Goal: Task Accomplishment & Management: Use online tool/utility

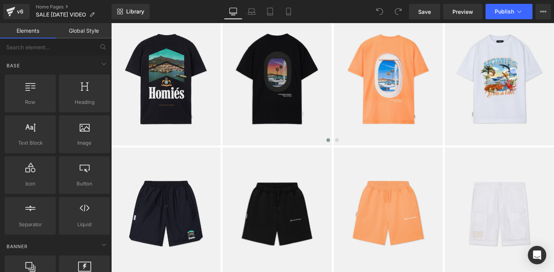
scroll to position [634, 0]
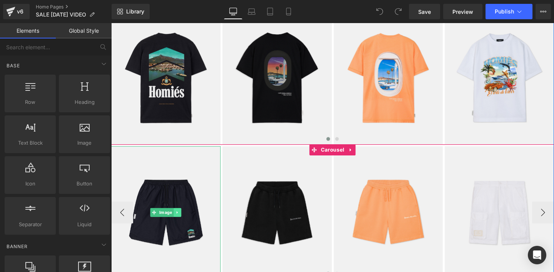
click at [180, 222] on icon at bounding box center [180, 222] width 1 height 3
click at [185, 223] on icon at bounding box center [185, 222] width 4 height 5
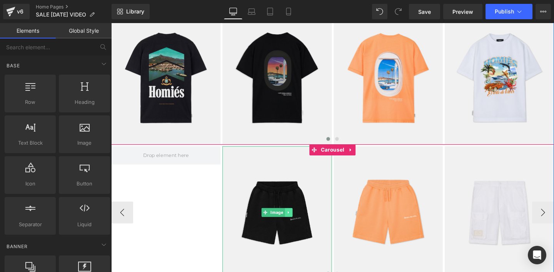
click at [296, 223] on icon at bounding box center [297, 222] width 4 height 5
click at [300, 223] on icon at bounding box center [302, 222] width 4 height 4
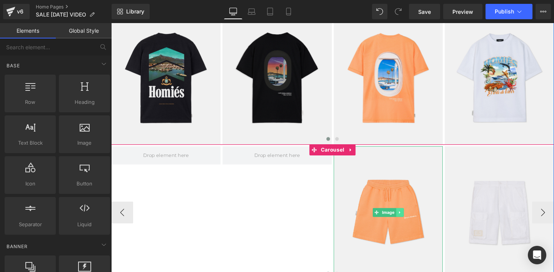
click at [416, 221] on icon at bounding box center [414, 222] width 4 height 5
click at [418, 222] on icon at bounding box center [418, 222] width 4 height 5
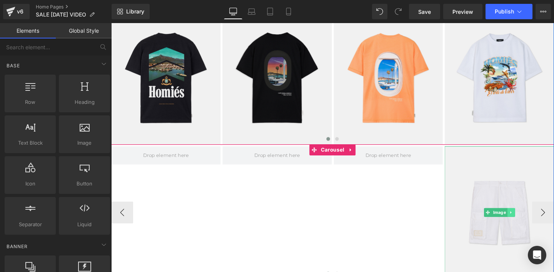
click at [531, 222] on icon at bounding box center [530, 222] width 1 height 3
click at [535, 222] on icon at bounding box center [535, 222] width 4 height 4
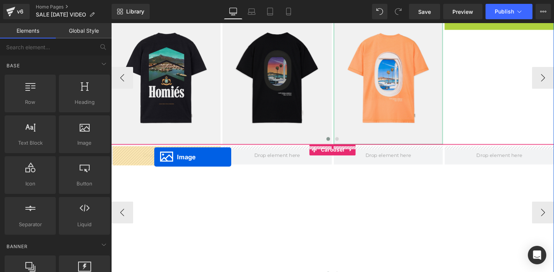
drag, startPoint x: 505, startPoint y: 81, endPoint x: 156, endPoint y: 164, distance: 358.4
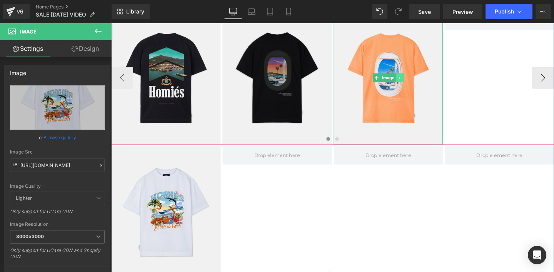
click at [414, 82] on icon at bounding box center [414, 80] width 4 height 5
click at [418, 81] on icon at bounding box center [418, 81] width 4 height 4
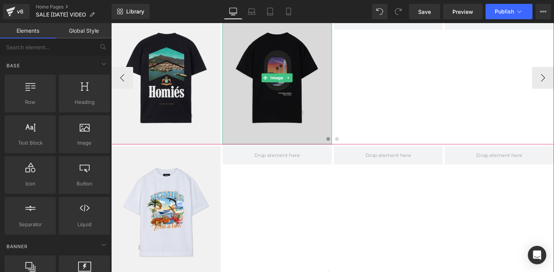
scroll to position [602, 0]
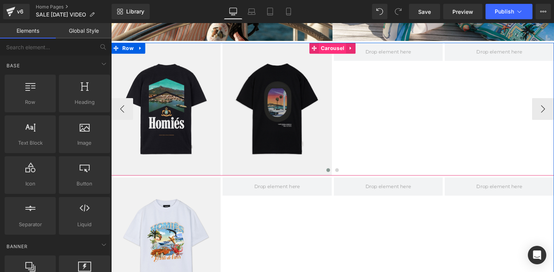
click at [340, 50] on span "Carousel" at bounding box center [344, 50] width 28 height 12
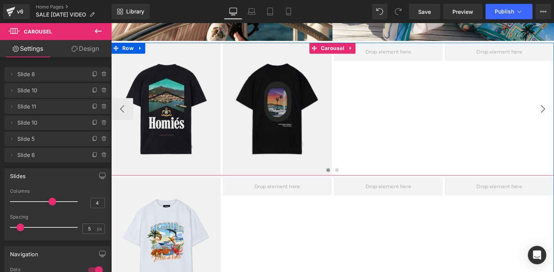
click at [553, 113] on button "›" at bounding box center [564, 113] width 23 height 23
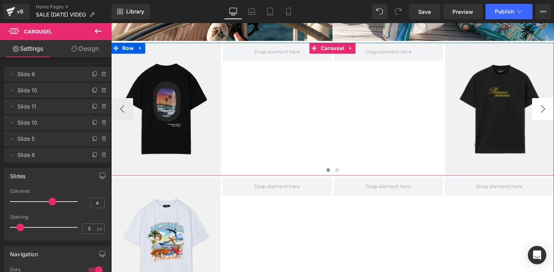
click at [553, 115] on button "›" at bounding box center [564, 113] width 23 height 23
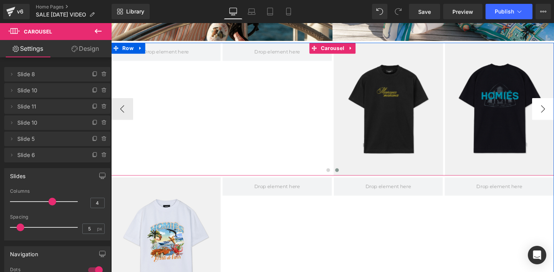
click at [553, 115] on button "›" at bounding box center [564, 113] width 23 height 23
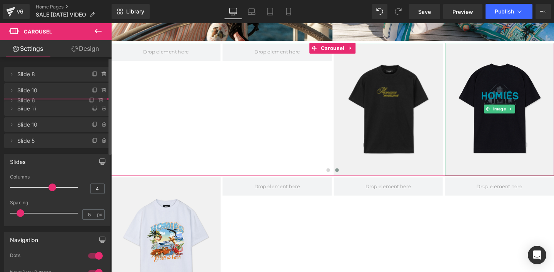
drag, startPoint x: 38, startPoint y: 153, endPoint x: 38, endPoint y: 98, distance: 54.6
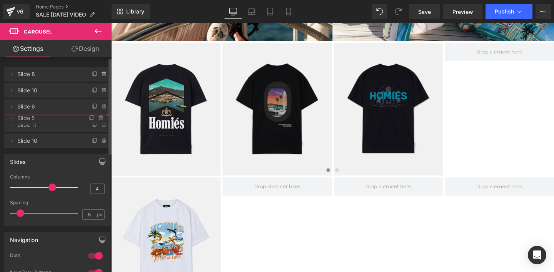
drag, startPoint x: 33, startPoint y: 157, endPoint x: 38, endPoint y: 120, distance: 37.2
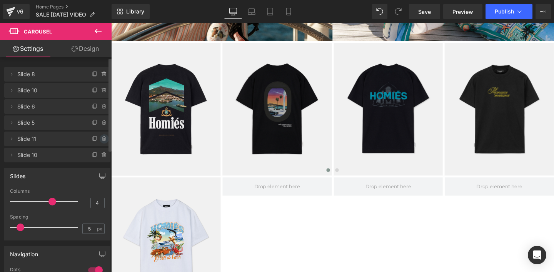
click at [102, 140] on icon at bounding box center [103, 138] width 3 height 3
click at [90, 141] on button "Delete" at bounding box center [96, 139] width 24 height 10
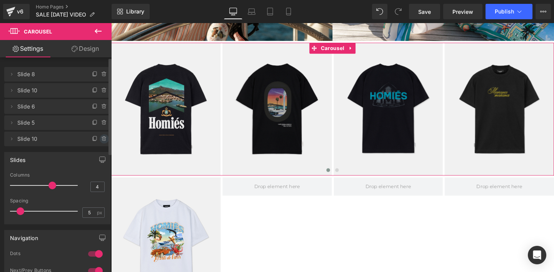
click at [101, 137] on icon at bounding box center [104, 139] width 6 height 6
drag, startPoint x: 90, startPoint y: 138, endPoint x: 87, endPoint y: 160, distance: 22.6
click at [90, 138] on button "Delete" at bounding box center [96, 139] width 24 height 10
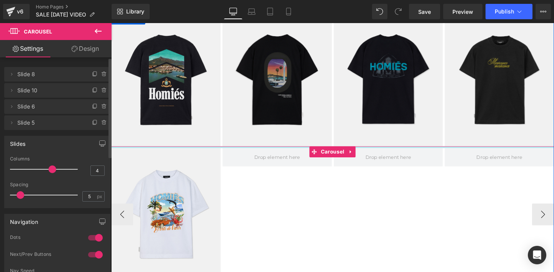
scroll to position [638, 0]
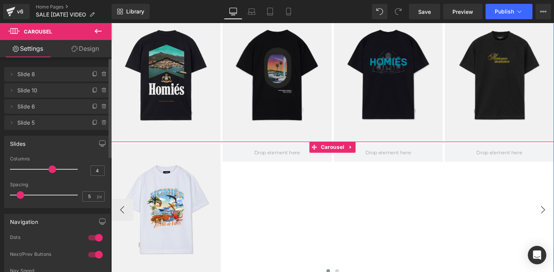
click at [553, 214] on button "›" at bounding box center [564, 219] width 23 height 23
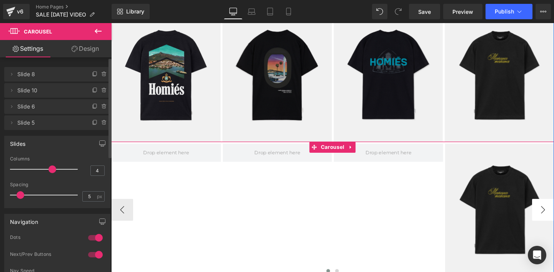
click at [553, 218] on button "›" at bounding box center [564, 219] width 23 height 23
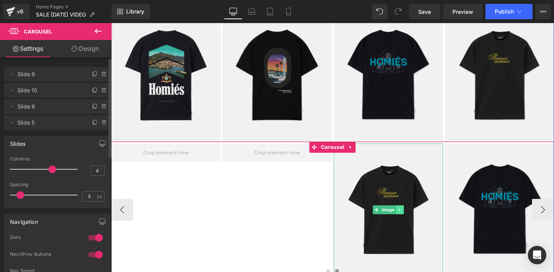
click at [414, 220] on icon at bounding box center [415, 219] width 4 height 5
click at [417, 220] on icon at bounding box center [418, 219] width 4 height 4
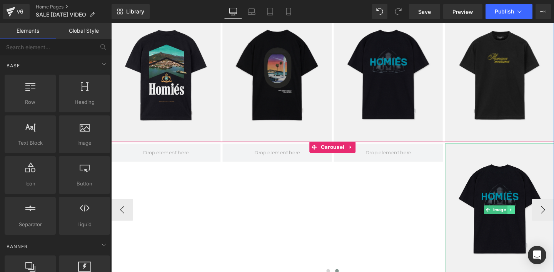
click at [530, 220] on icon at bounding box center [531, 219] width 4 height 5
click at [533, 220] on icon at bounding box center [535, 219] width 4 height 4
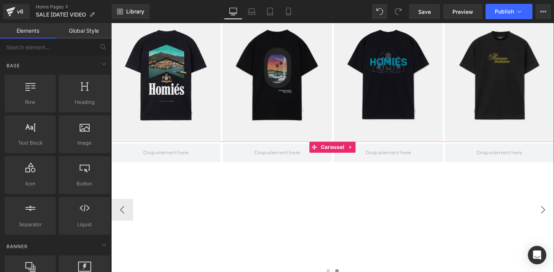
click at [553, 219] on button "›" at bounding box center [564, 219] width 23 height 23
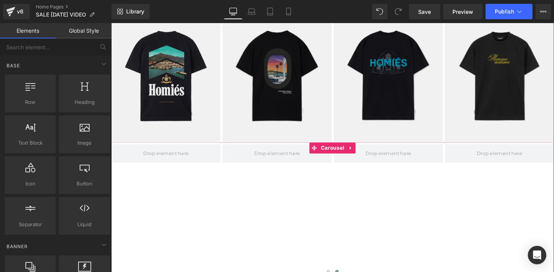
click at [111, 225] on button "‹" at bounding box center [99, 219] width 23 height 23
click at [111, 224] on button "‹" at bounding box center [99, 219] width 23 height 23
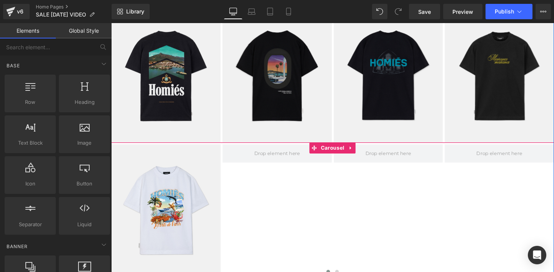
click at [111, 224] on button "‹" at bounding box center [99, 219] width 23 height 23
click at [347, 153] on span "Carousel" at bounding box center [344, 154] width 28 height 12
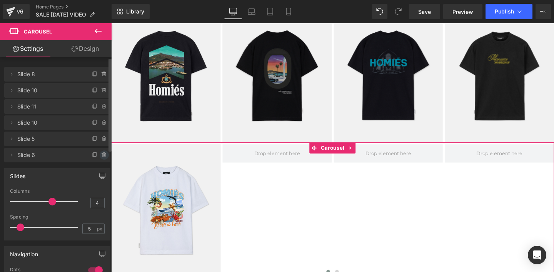
click at [101, 155] on icon at bounding box center [104, 155] width 6 height 6
click at [91, 153] on button "Delete" at bounding box center [96, 155] width 24 height 10
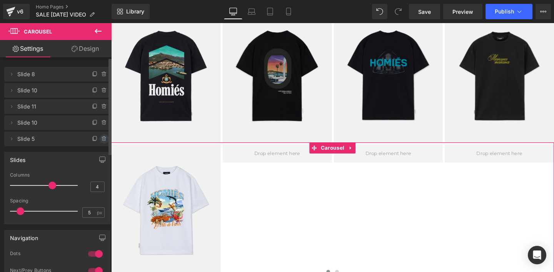
click at [101, 137] on icon at bounding box center [104, 139] width 6 height 6
click at [92, 139] on button "Delete" at bounding box center [96, 139] width 24 height 10
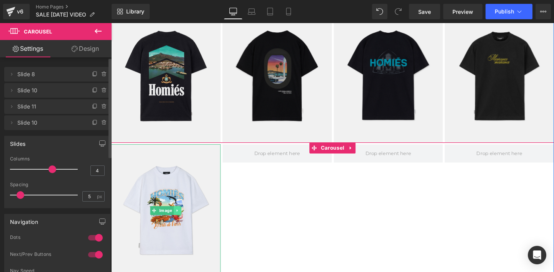
click at [181, 217] on link at bounding box center [181, 219] width 8 height 9
click at [176, 220] on icon at bounding box center [177, 220] width 4 height 4
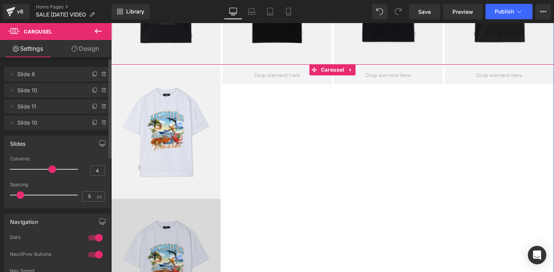
scroll to position [718, 0]
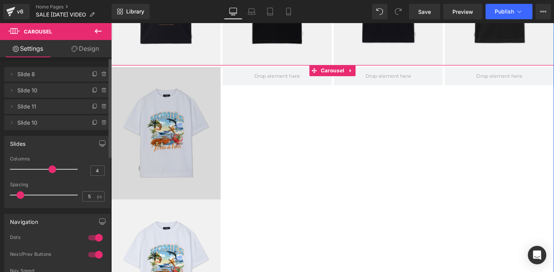
click at [157, 143] on div "Image" at bounding box center [168, 139] width 115 height 140
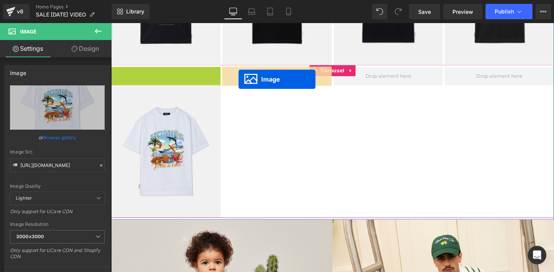
drag, startPoint x: 143, startPoint y: 137, endPoint x: 245, endPoint y: 82, distance: 115.8
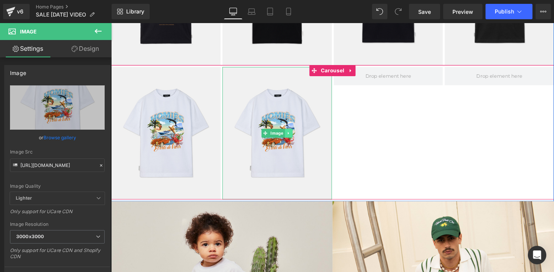
click at [297, 138] on icon at bounding box center [297, 139] width 4 height 5
click at [292, 139] on icon at bounding box center [293, 139] width 4 height 4
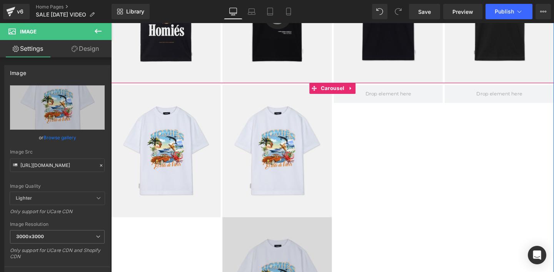
scroll to position [697, 0]
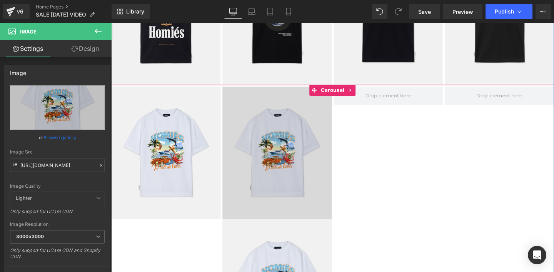
click at [270, 124] on img at bounding box center [285, 160] width 115 height 140
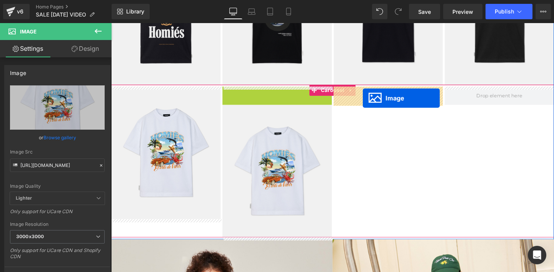
drag, startPoint x: 261, startPoint y: 158, endPoint x: 375, endPoint y: 102, distance: 127.6
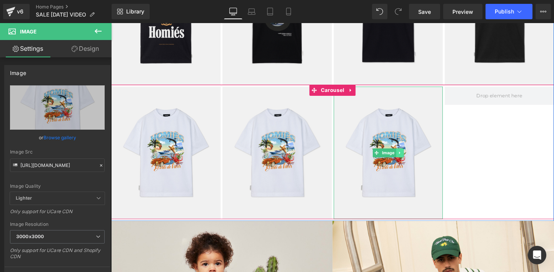
click at [413, 160] on icon at bounding box center [413, 159] width 1 height 3
click at [410, 158] on icon at bounding box center [410, 159] width 4 height 4
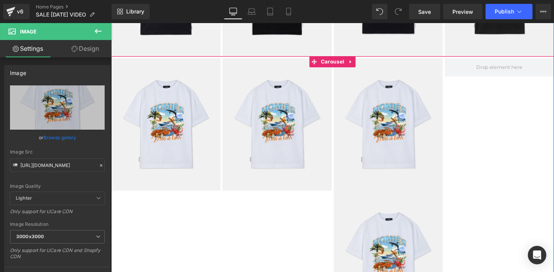
scroll to position [723, 0]
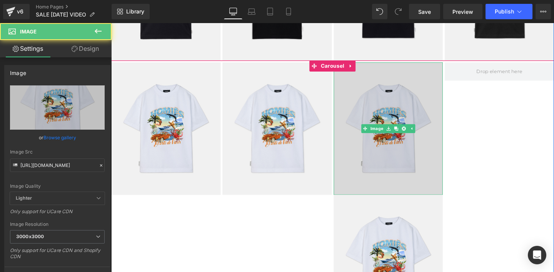
click at [405, 136] on div "Image" at bounding box center [402, 134] width 115 height 140
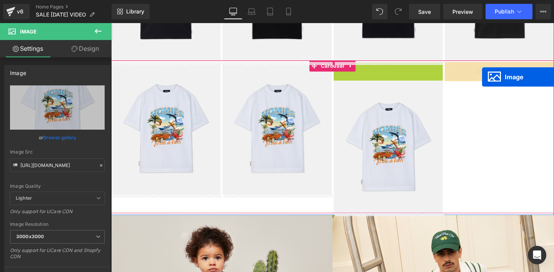
drag, startPoint x: 375, startPoint y: 136, endPoint x: 501, endPoint y: 80, distance: 137.7
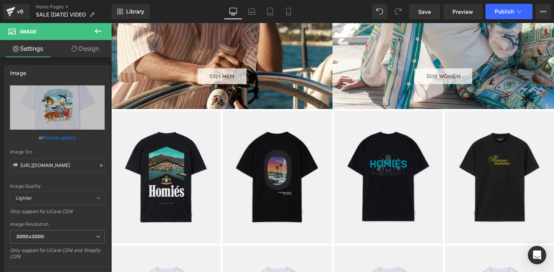
scroll to position [539, 0]
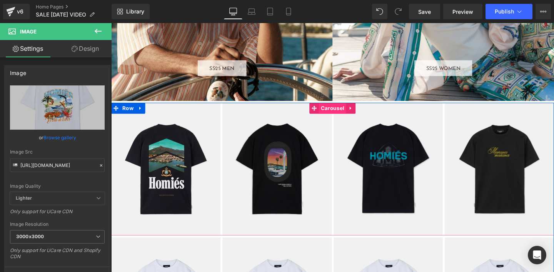
click at [343, 114] on span "Carousel" at bounding box center [344, 113] width 28 height 12
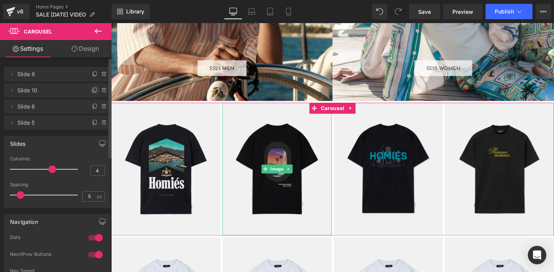
click at [92, 90] on icon at bounding box center [95, 90] width 6 height 6
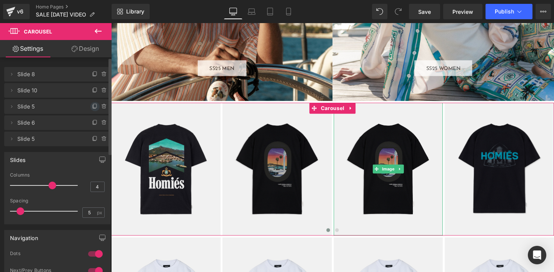
click at [92, 107] on icon at bounding box center [95, 106] width 6 height 6
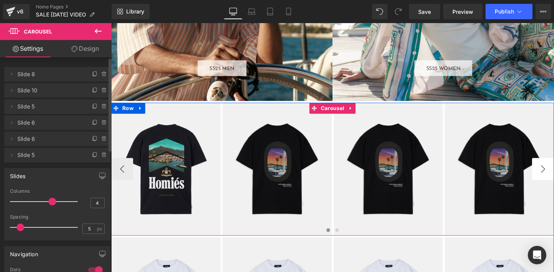
click at [553, 175] on button "›" at bounding box center [564, 176] width 23 height 23
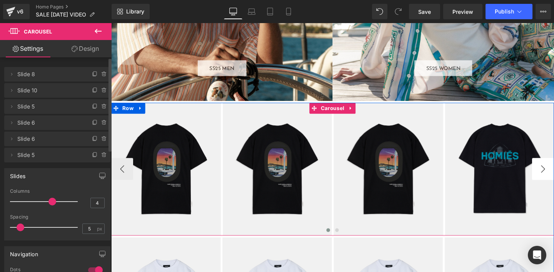
click at [553, 175] on button "›" at bounding box center [564, 176] width 23 height 23
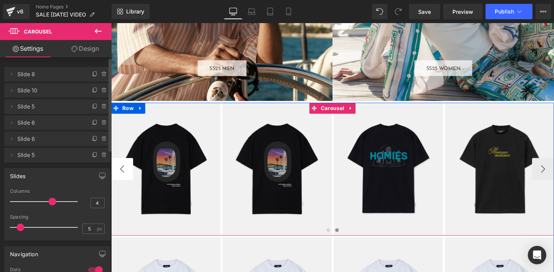
click at [119, 179] on button "‹" at bounding box center [122, 176] width 23 height 23
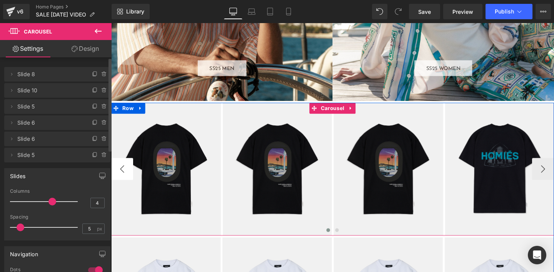
click at [119, 179] on button "‹" at bounding box center [122, 176] width 23 height 23
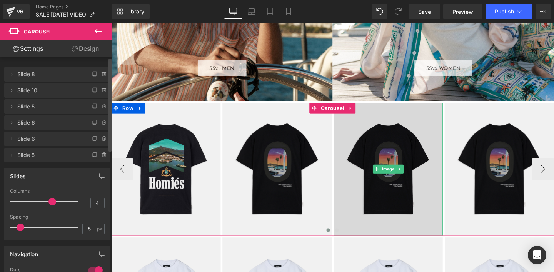
click at [389, 168] on img at bounding box center [402, 177] width 115 height 140
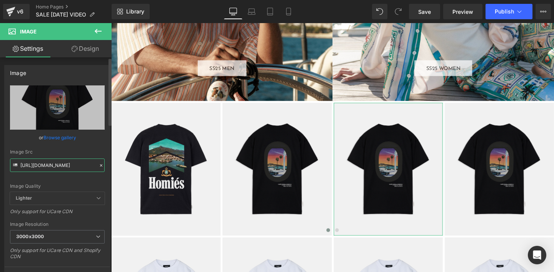
click at [40, 165] on input "https://cdn.shopify.com/s/files/1/0027/7780/8941/files/VIDEOGAME6.0T-SHIRTBLACK…" at bounding box center [57, 164] width 95 height 13
type input "https://cdn.shopify.com/s/files/1/0027/7780/8941/files/VIDEOGAME6.0T-SHIRTBLACK…"
click at [59, 181] on div "Image Quality Lighter Lightest Lighter Lighter Lightest Only support for UCare …" at bounding box center [57, 138] width 95 height 107
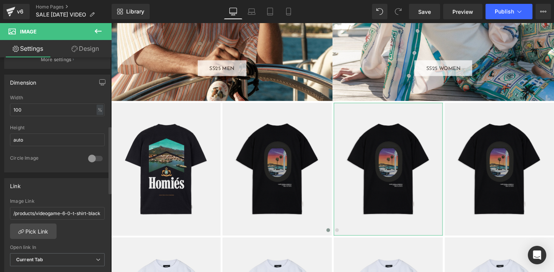
scroll to position [219, 0]
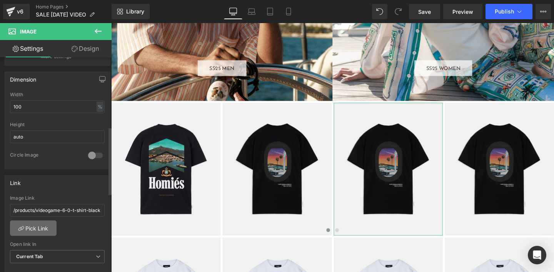
click at [38, 226] on link "Pick Link" at bounding box center [33, 227] width 47 height 15
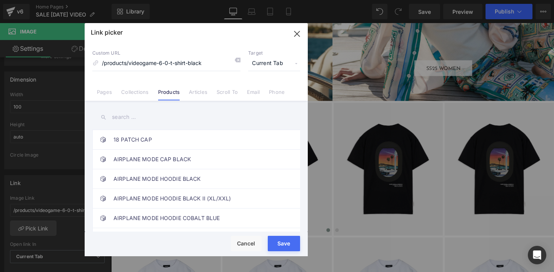
click at [118, 119] on input "text" at bounding box center [196, 116] width 208 height 17
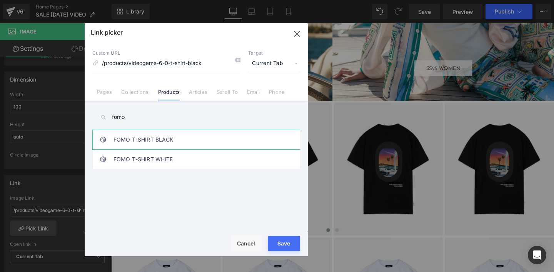
type input "fomo"
click at [161, 140] on link "FOMO T-SHIRT BLACK" at bounding box center [197, 139] width 169 height 19
click at [276, 243] on div "Rendering Content" at bounding box center [276, 241] width 47 height 8
click at [280, 248] on button "Save" at bounding box center [284, 243] width 32 height 15
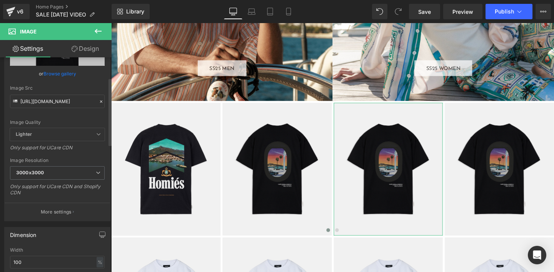
scroll to position [53, 0]
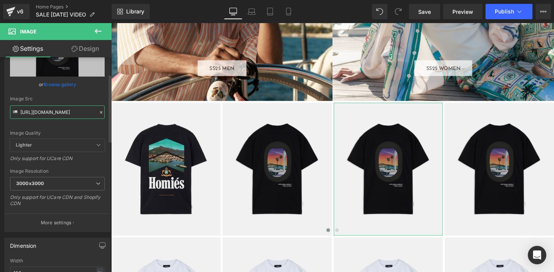
click at [42, 110] on input "https://cdn.shopify.com/s/files/1/0027/7780/8941/files/VIDEOGAME6.0T-SHIRTBLACK…" at bounding box center [57, 111] width 95 height 13
paste input "text"
click at [64, 128] on div "Image Quality Lighter Lightest Lighter Lighter Lightest Only support for UCare …" at bounding box center [57, 85] width 95 height 107
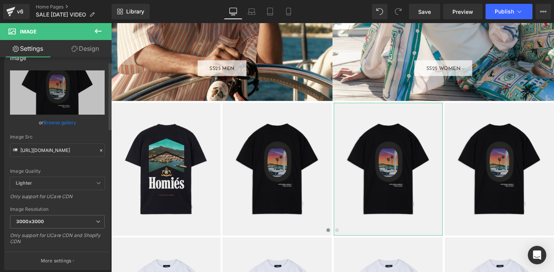
scroll to position [14, 0]
click at [66, 134] on div "Image Quality Lighter Lightest Lighter Lighter Lightest Only support for UCare …" at bounding box center [57, 125] width 95 height 107
click at [52, 150] on input "https://cdn.shopify.com/s/files/1/0027/7780/8941/files/VIDEOGAME6.0T-SHIRTBLACK…" at bounding box center [57, 151] width 95 height 13
paste input "text"
type input "https://cdn.shopify.com/s/files/1/0027/7780/8941/files/VIDEOGAME6.0T-SHIRTBLACK…"
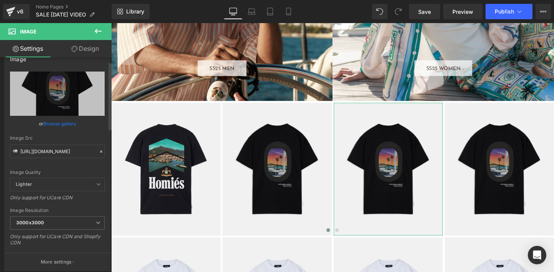
click at [70, 165] on div "Image Quality Lighter Lightest Lighter Lighter Lightest Only support for UCare …" at bounding box center [57, 125] width 95 height 107
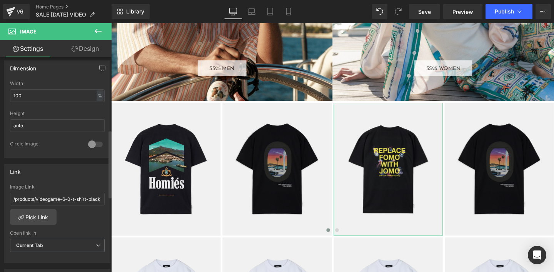
scroll to position [232, 0]
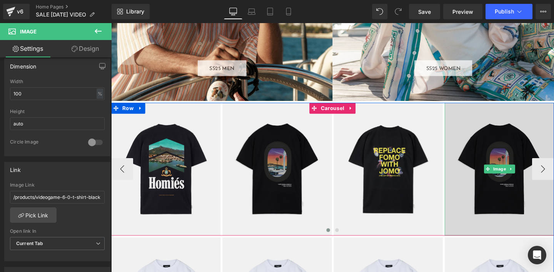
click at [498, 145] on img at bounding box center [518, 177] width 115 height 140
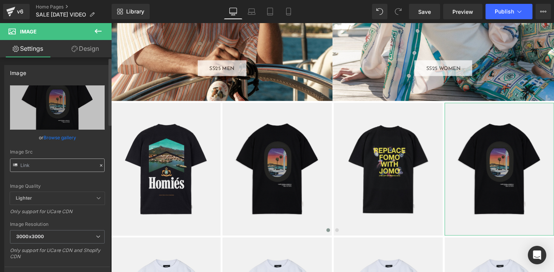
click at [29, 166] on input "text" at bounding box center [57, 164] width 95 height 13
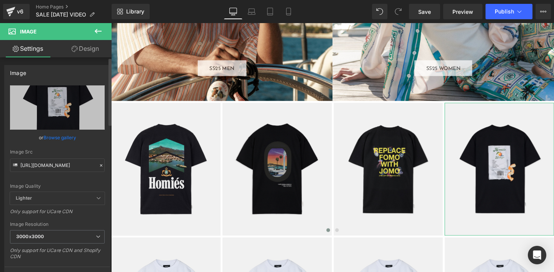
type input "https://cdn.shopify.com/s/files/1/0027/7780/8941/files/LACUENTAT-SHIRTBLACKBACK…"
click at [52, 152] on div "Image Src" at bounding box center [57, 151] width 95 height 5
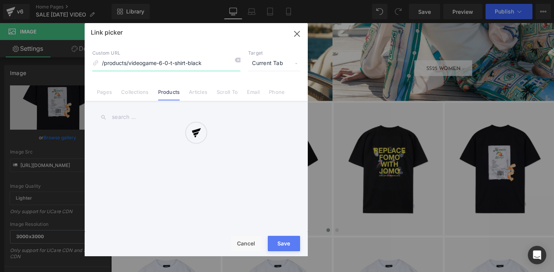
scroll to position [232, 0]
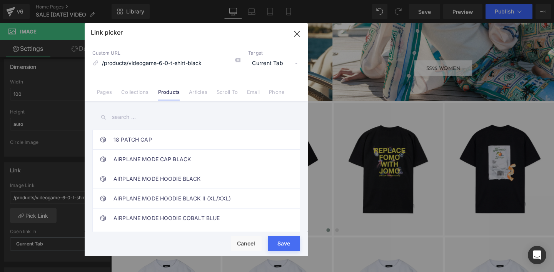
click at [118, 119] on input "text" at bounding box center [196, 116] width 208 height 17
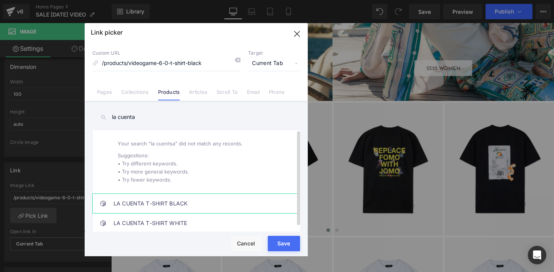
type input "la cuenta"
click at [154, 206] on link "LA CUENTA T-SHIRT BLACK" at bounding box center [197, 203] width 169 height 19
click at [278, 249] on button "Save" at bounding box center [284, 243] width 32 height 15
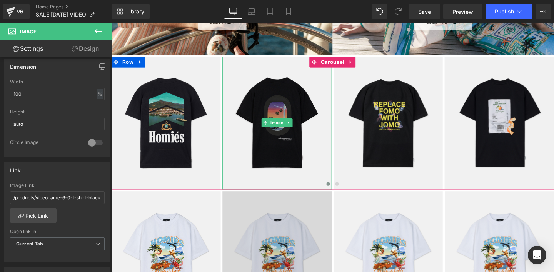
scroll to position [596, 0]
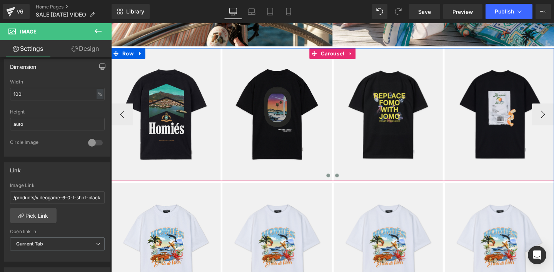
click at [348, 183] on span at bounding box center [348, 183] width 4 height 4
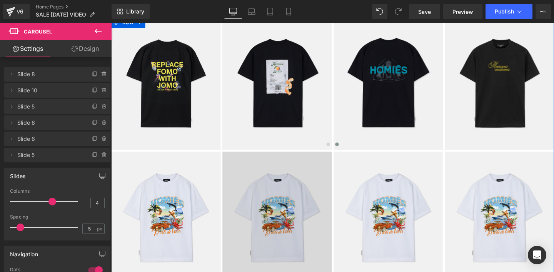
scroll to position [631, 0]
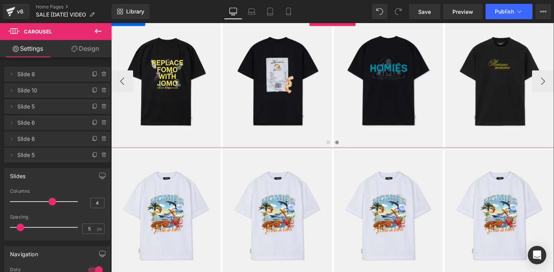
click at [347, 148] on span at bounding box center [348, 148] width 4 height 4
click at [553, 85] on button "›" at bounding box center [564, 84] width 23 height 23
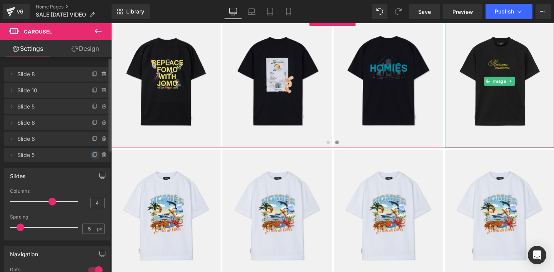
click at [92, 154] on icon at bounding box center [95, 155] width 6 height 6
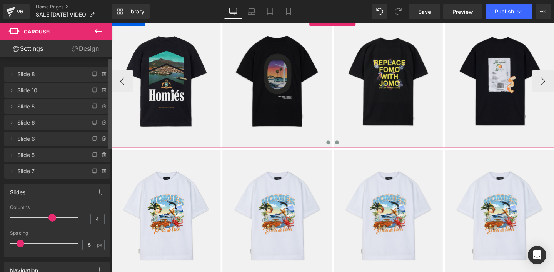
click at [348, 148] on span at bounding box center [348, 148] width 4 height 4
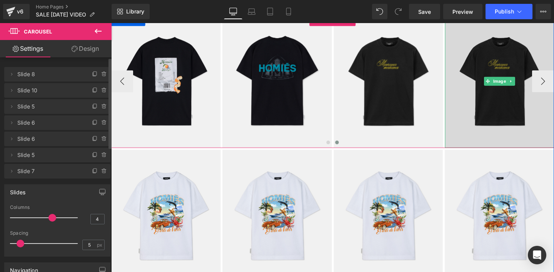
click at [498, 65] on img at bounding box center [519, 85] width 115 height 140
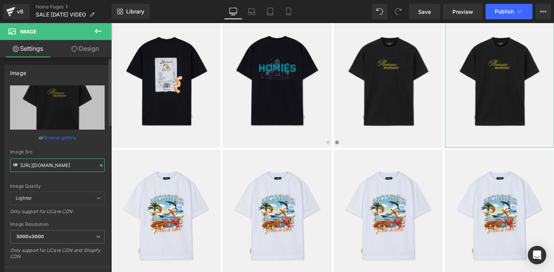
click at [43, 167] on input "https://cdn.shopify.com/s/files/1/0027/7780/8941/files/MANANAT-SHIRTBLACKFRONT_…" at bounding box center [57, 164] width 95 height 13
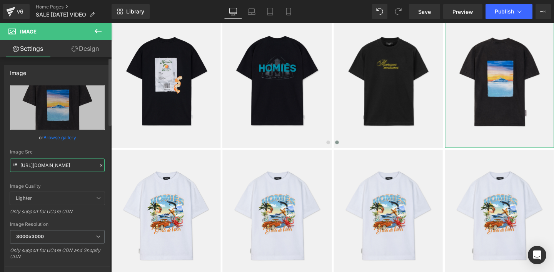
scroll to position [0, 190]
type input "https://cdn.shopify.com/s/files/1/0027/7780/8941/files/YACHTT-SHIRTVINTAGEGREYB…"
click at [56, 183] on div "Image Quality Lighter Lightest Lighter Lighter Lightest Only support for UCare …" at bounding box center [57, 138] width 95 height 107
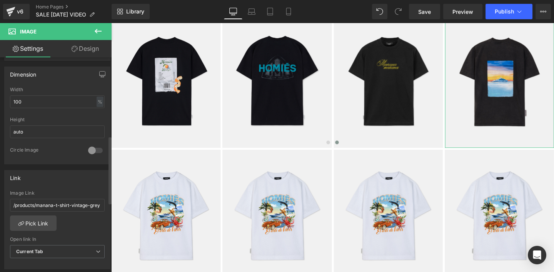
scroll to position [343, 0]
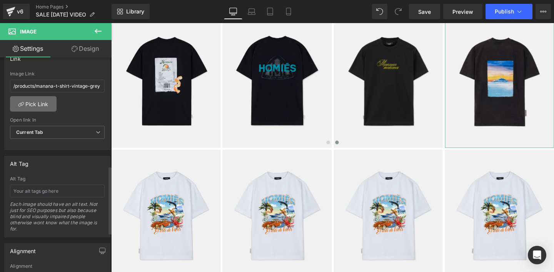
click at [38, 103] on link "Pick Link" at bounding box center [33, 103] width 47 height 15
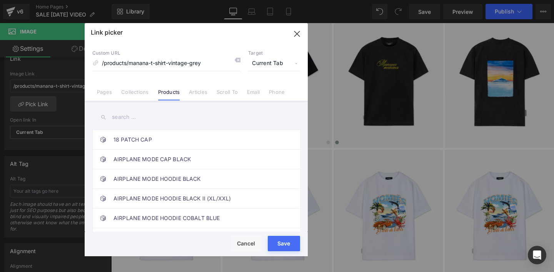
click at [118, 118] on input "text" at bounding box center [196, 116] width 208 height 17
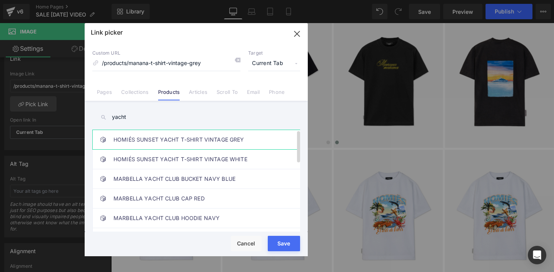
type input "yacht"
click at [149, 140] on link "HOMIÉS SUNSET YACHT T-SHIRT VINTAGE GREY" at bounding box center [197, 139] width 169 height 19
click at [284, 248] on button "Save" at bounding box center [284, 243] width 32 height 15
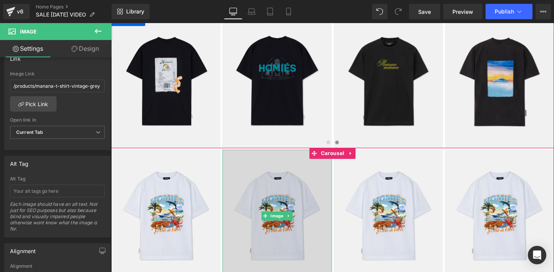
click at [259, 192] on img at bounding box center [285, 226] width 115 height 140
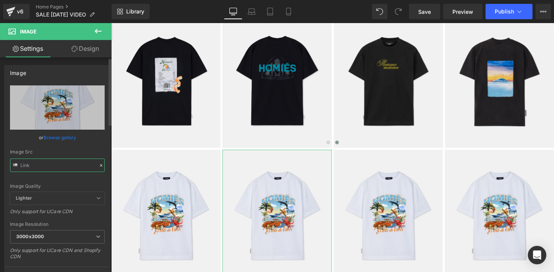
click at [55, 167] on input "text" at bounding box center [57, 164] width 95 height 13
paste input "text"
type input "https://cdn.shopify.com/s/files/1/0027/7780/8941/files/ELARTEDEVIVIRT-SHIRT_300…"
click at [64, 185] on div "Image Quality" at bounding box center [57, 185] width 95 height 5
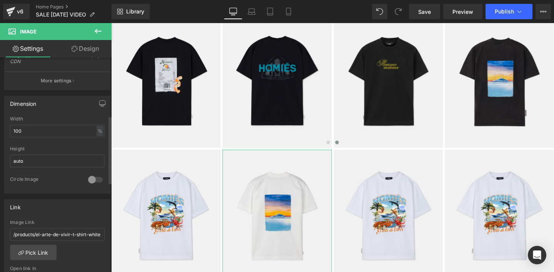
scroll to position [197, 0]
click at [41, 250] on link "Pick Link" at bounding box center [33, 249] width 47 height 15
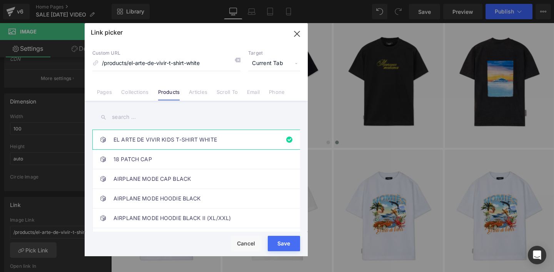
click at [118, 121] on input "text" at bounding box center [196, 116] width 208 height 17
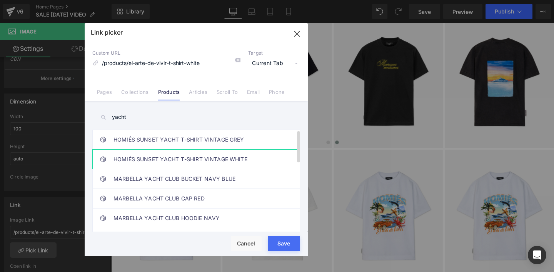
type input "yacht"
click at [251, 159] on link "HOMIÉS SUNSET YACHT T-SHIRT VINTAGE WHITE" at bounding box center [197, 159] width 169 height 19
click at [280, 249] on button "Save" at bounding box center [284, 243] width 32 height 15
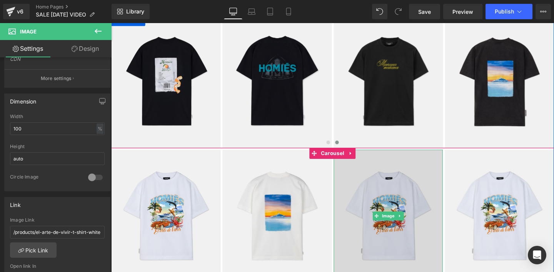
click at [375, 214] on img at bounding box center [402, 226] width 115 height 140
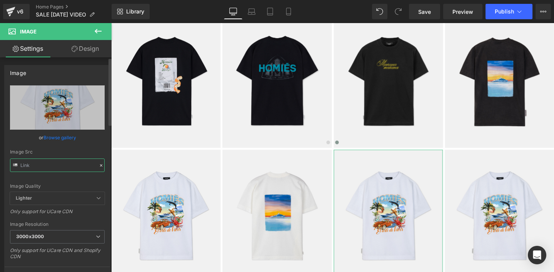
click at [42, 168] on input "text" at bounding box center [57, 164] width 95 height 13
type input "https://cdn.shopify.com/s/files/1/0027/7780/8941/files/ELARTEDEVIVIRT-SHIRT_300…"
click at [62, 182] on div "Image Quality Lighter Lightest Lighter Lighter Lightest Only support for UCare …" at bounding box center [57, 138] width 95 height 107
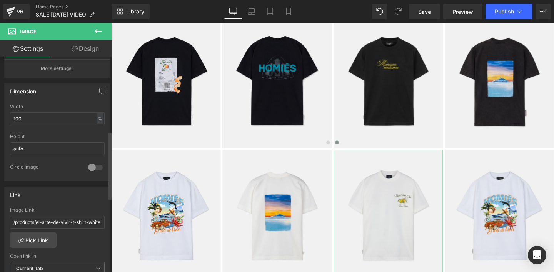
scroll to position [238, 0]
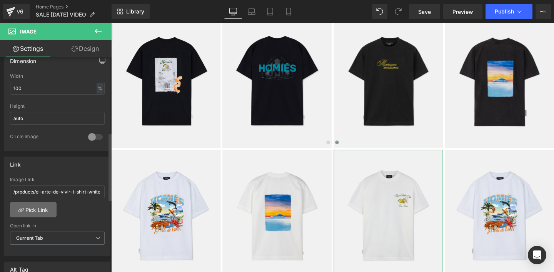
click at [36, 211] on link "Pick Link" at bounding box center [33, 209] width 47 height 15
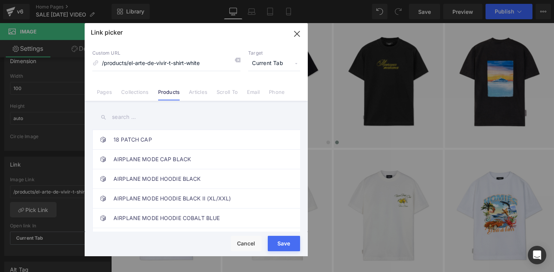
click at [115, 117] on input "text" at bounding box center [196, 116] width 208 height 17
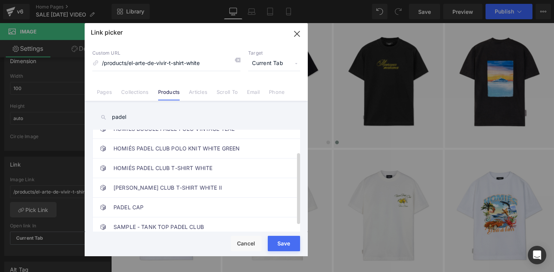
scroll to position [31, 0]
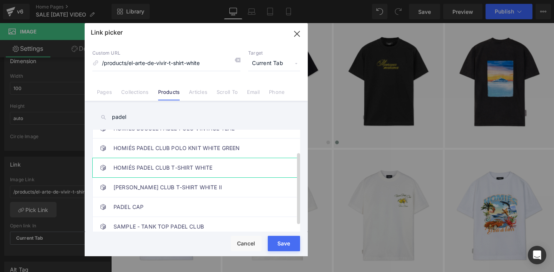
type input "padel"
click at [133, 167] on link "HOMIÉS PADEL CLUB T-SHIRT WHITE" at bounding box center [197, 167] width 169 height 19
click at [280, 248] on button "Save" at bounding box center [284, 243] width 32 height 15
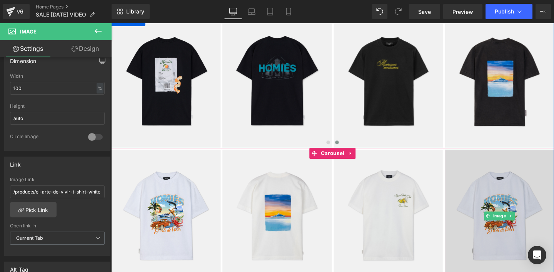
click at [523, 203] on img at bounding box center [518, 226] width 115 height 140
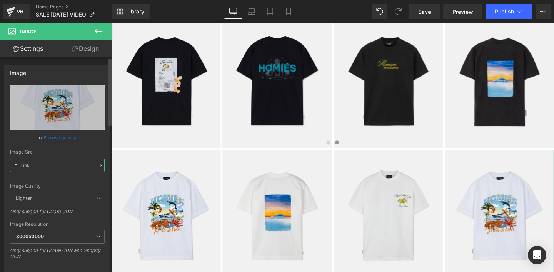
click at [54, 167] on input "text" at bounding box center [57, 164] width 95 height 13
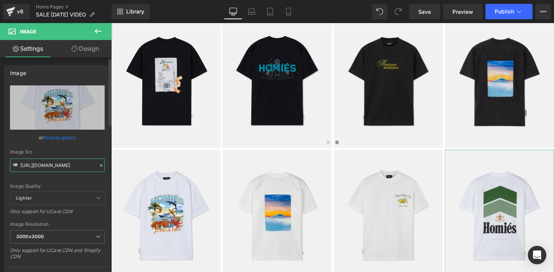
scroll to position [0, 173]
type input "https://cdn.shopify.com/s/files/1/0027/7780/8941/files/MARLBT-SHIRTWHITE_GREENB…"
click at [64, 181] on div "Image Quality Lighter Lightest Lighter Lighter Lightest Only support for UCare …" at bounding box center [57, 138] width 95 height 107
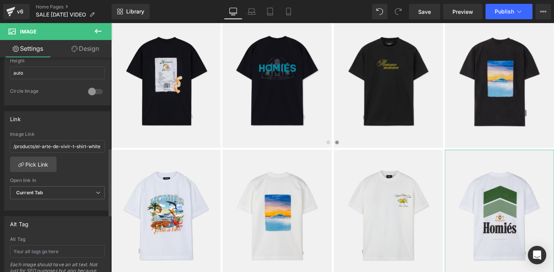
scroll to position [286, 0]
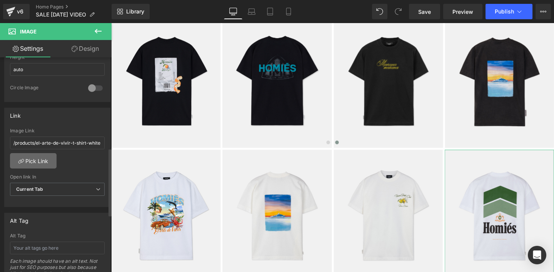
click at [36, 161] on link "Pick Link" at bounding box center [33, 160] width 47 height 15
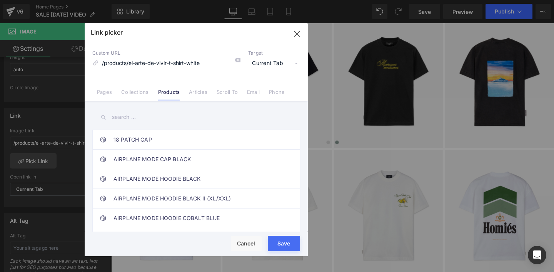
click at [113, 116] on input "text" at bounding box center [196, 116] width 208 height 17
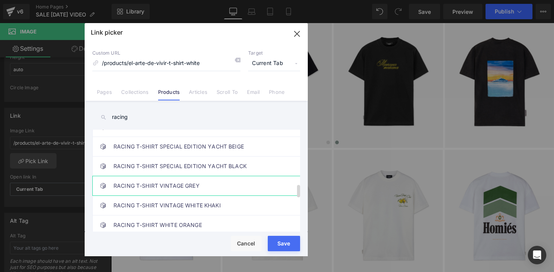
scroll to position [434, 0]
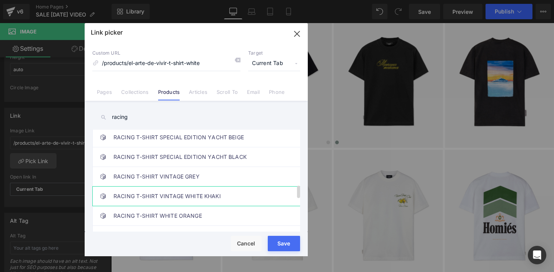
type input "racing"
click at [142, 196] on link "RACING T-SHIRT VINTAGE WHITE KHAKI" at bounding box center [197, 195] width 169 height 19
click at [280, 249] on button "Save" at bounding box center [284, 243] width 32 height 15
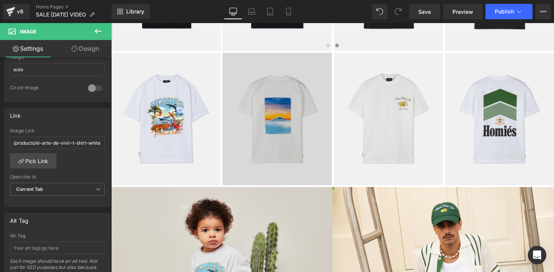
scroll to position [729, 0]
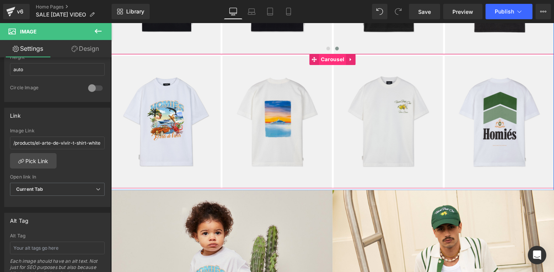
click at [340, 61] on span "Carousel" at bounding box center [344, 62] width 28 height 12
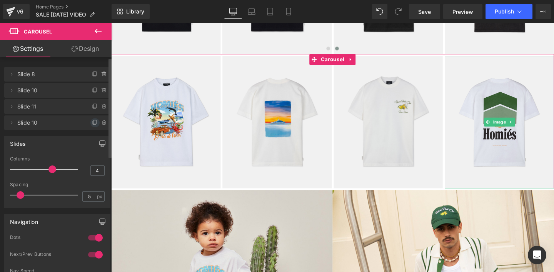
click at [92, 122] on icon at bounding box center [95, 123] width 6 height 6
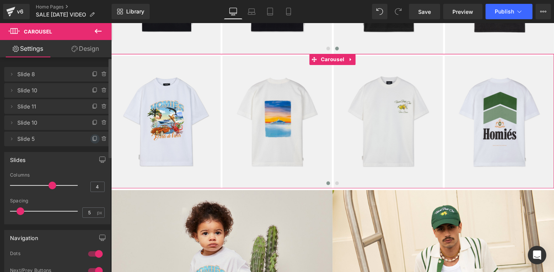
click at [93, 140] on icon at bounding box center [94, 138] width 3 height 4
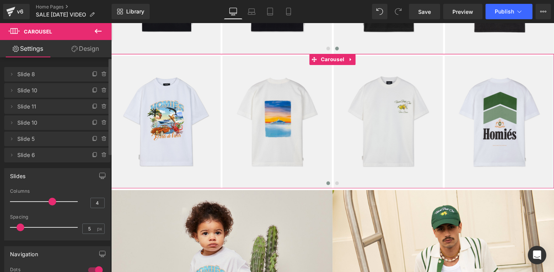
click at [92, 155] on icon at bounding box center [95, 155] width 6 height 6
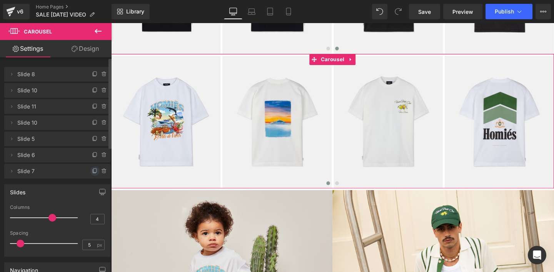
click at [92, 172] on icon at bounding box center [95, 171] width 6 height 6
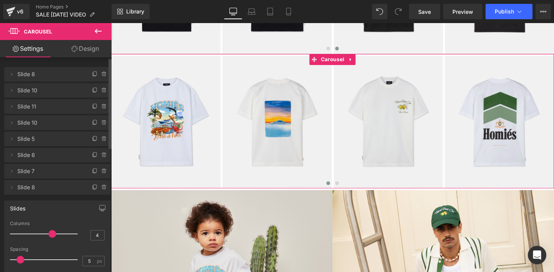
click at [51, 137] on span "Slide 5" at bounding box center [49, 139] width 65 height 15
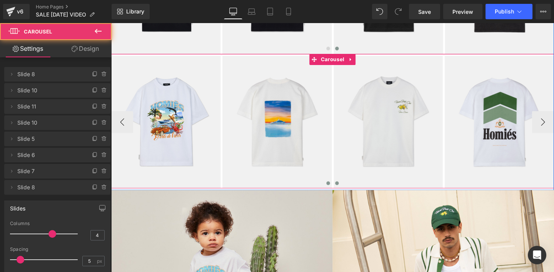
click at [348, 191] on span at bounding box center [348, 192] width 4 height 4
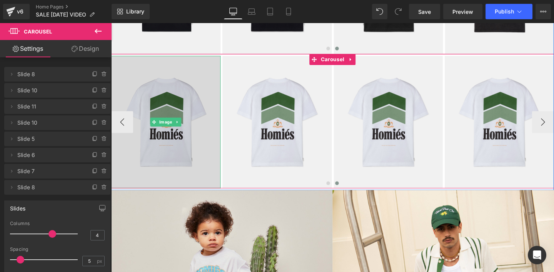
click at [169, 103] on img at bounding box center [168, 128] width 115 height 140
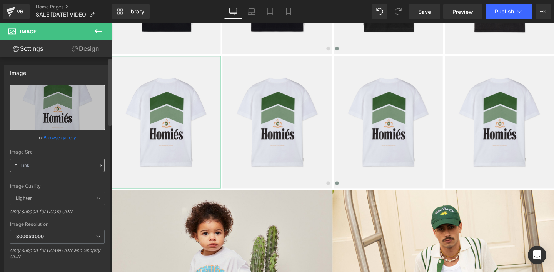
click at [39, 166] on input "text" at bounding box center [57, 164] width 95 height 13
type input "https://cdn.shopify.com/s/files/1/0027/7780/8941/files/MARLBT-SHIRTWHITE_GREENB…"
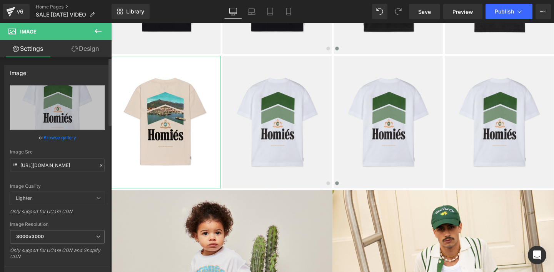
click at [51, 152] on div "Image Src" at bounding box center [57, 151] width 95 height 5
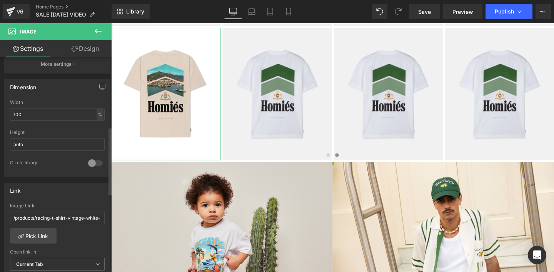
scroll to position [220, 0]
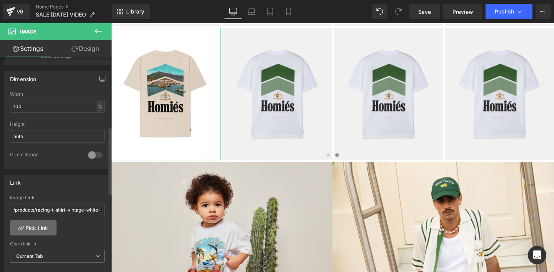
click at [37, 230] on link "Pick Link" at bounding box center [33, 227] width 47 height 15
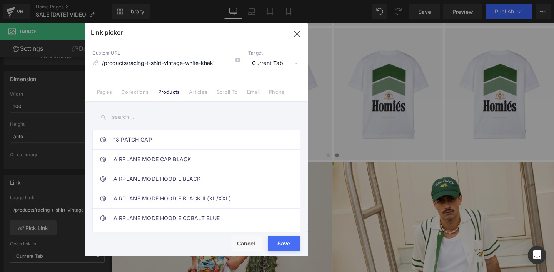
click at [118, 117] on input "text" at bounding box center [196, 116] width 208 height 17
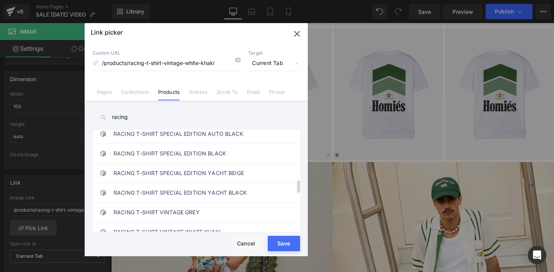
scroll to position [403, 0]
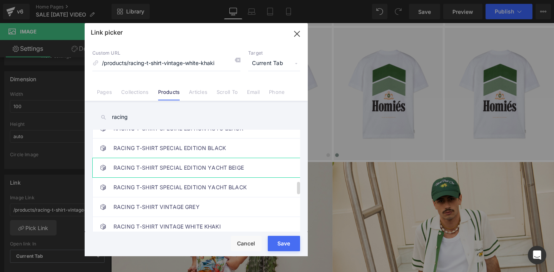
type input "racing"
click at [135, 166] on link "RACING T-SHIRT SPECIAL EDITION YACHT BEIGE" at bounding box center [197, 167] width 169 height 19
drag, startPoint x: 281, startPoint y: 247, endPoint x: 175, endPoint y: 168, distance: 132.7
click at [281, 247] on button "Save" at bounding box center [284, 243] width 32 height 15
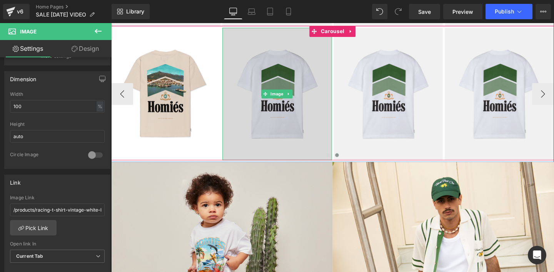
click at [269, 67] on img at bounding box center [285, 98] width 115 height 140
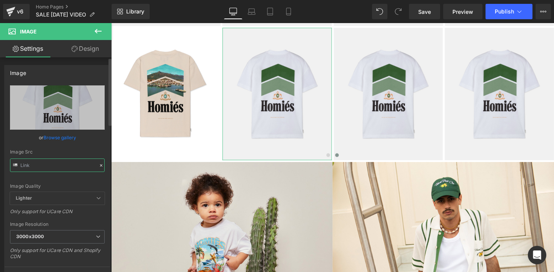
click at [56, 165] on input "text" at bounding box center [57, 164] width 95 height 13
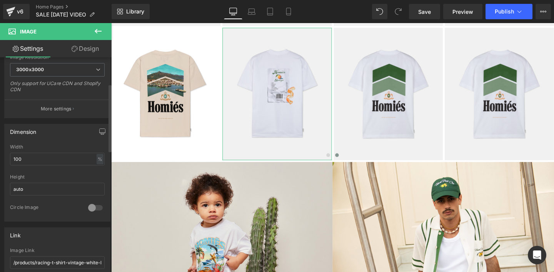
scroll to position [203, 0]
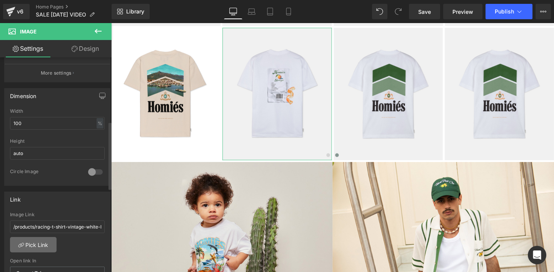
type input "https://cdn.shopify.com/s/files/1/0027/7780/8941/files/LACUENTAT-SHIRTWHITEBACK…"
click at [36, 244] on link "Pick Link" at bounding box center [33, 244] width 47 height 15
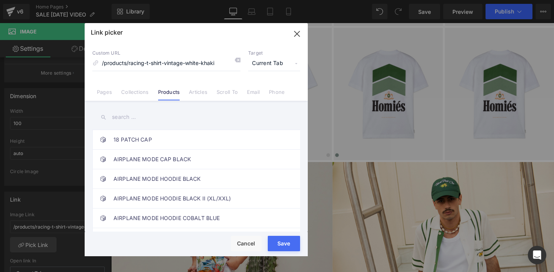
click at [118, 115] on input "text" at bounding box center [196, 116] width 208 height 17
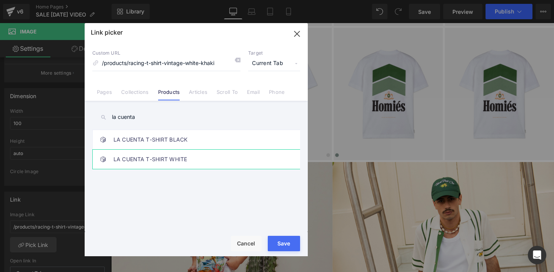
type input "la cuenta"
click at [136, 158] on link "LA CUENTA T-SHIRT WHITE" at bounding box center [197, 159] width 169 height 19
click at [280, 249] on button "Save" at bounding box center [284, 243] width 32 height 15
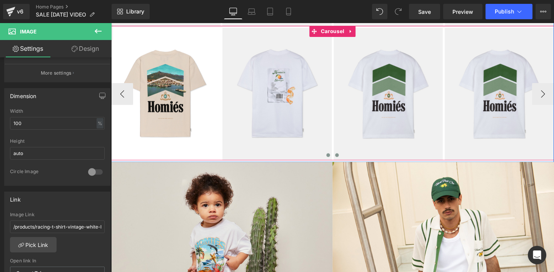
click at [337, 162] on span at bounding box center [339, 162] width 4 height 4
click at [339, 162] on span at bounding box center [339, 162] width 4 height 4
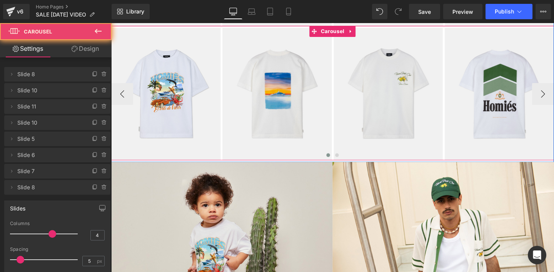
click at [339, 160] on span at bounding box center [339, 162] width 4 height 4
click at [347, 161] on span at bounding box center [348, 162] width 4 height 4
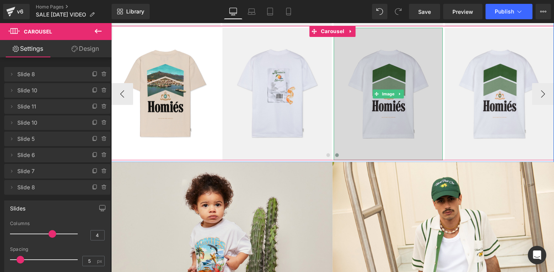
click at [405, 115] on img at bounding box center [402, 98] width 115 height 140
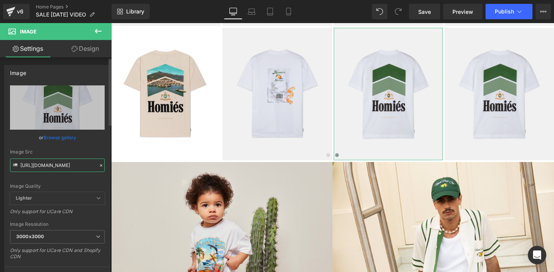
click at [48, 164] on input "https://cdn.shopify.com/s/files/1/0027/7780/8941/files/MARLBT-SHIRTWHITE_GREENB…" at bounding box center [57, 164] width 95 height 13
type input "https://cdn.shopify.com/s/files/1/0027/7780/8941/files/MARLBT-SHIRTWHITE_GREENB…"
click at [67, 181] on div "Image Quality Lighter Lightest Lighter Lighter Lightest Only support for UCare …" at bounding box center [57, 138] width 95 height 107
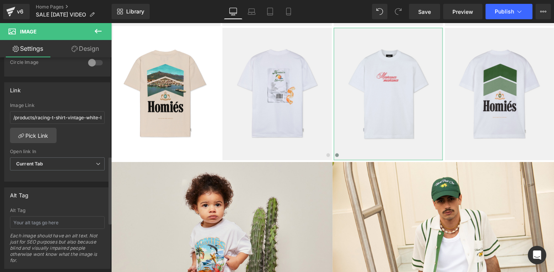
scroll to position [336, 0]
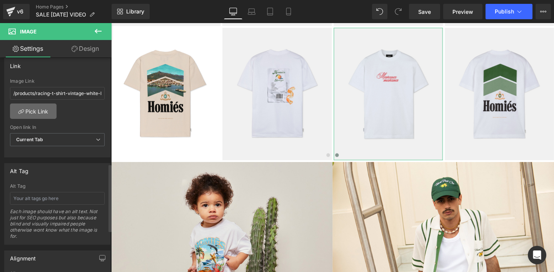
click at [35, 116] on link "Pick Link" at bounding box center [33, 110] width 47 height 15
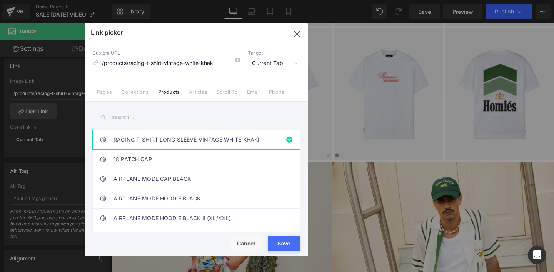
click at [119, 121] on input "text" at bounding box center [196, 116] width 208 height 17
paste input "MAÑANA T-SHIRT WHITE"
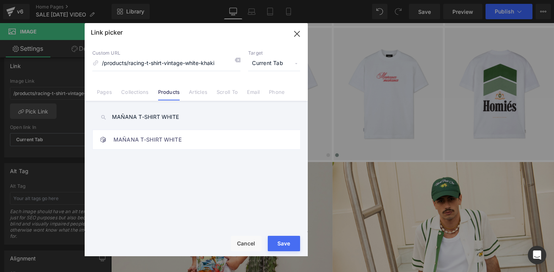
type input "MAÑANA T-SHIRT WHITE"
drag, startPoint x: 282, startPoint y: 247, endPoint x: 179, endPoint y: 235, distance: 103.4
click at [282, 247] on button "Save" at bounding box center [284, 243] width 32 height 15
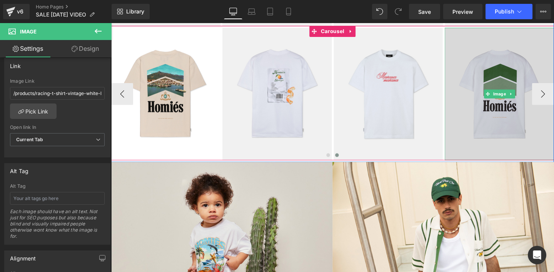
click at [527, 68] on img at bounding box center [518, 98] width 115 height 140
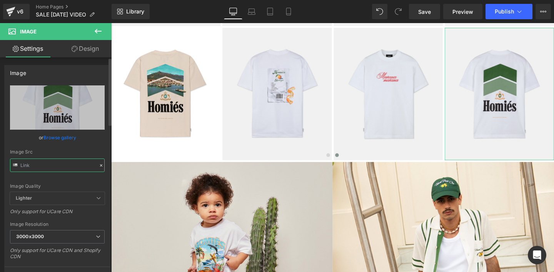
click at [39, 166] on input "text" at bounding box center [57, 164] width 95 height 13
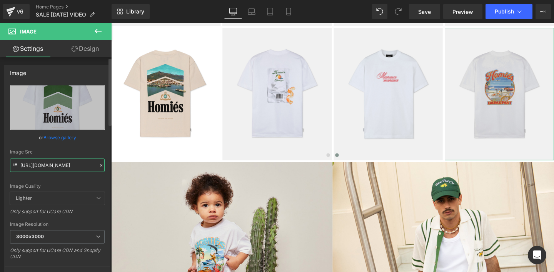
scroll to position [0, 182]
type input "https://cdn.shopify.com/s/files/1/0027/7780/8941/files/BREAKFASTTSHIRTVINTAGEWH…"
click at [70, 183] on div "Image Quality" at bounding box center [57, 185] width 95 height 5
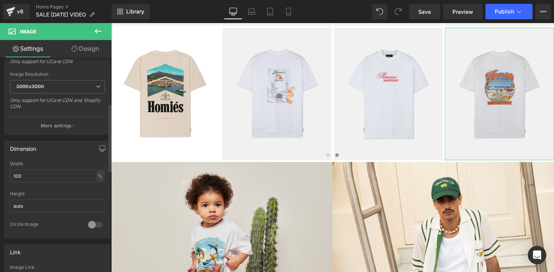
scroll to position [230, 0]
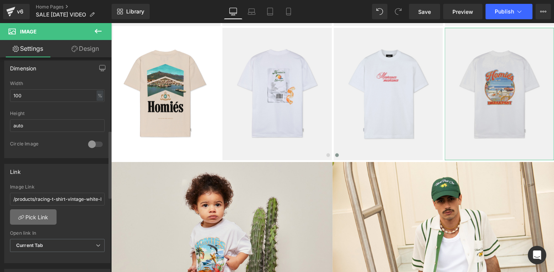
click at [36, 216] on link "Pick Link" at bounding box center [33, 216] width 47 height 15
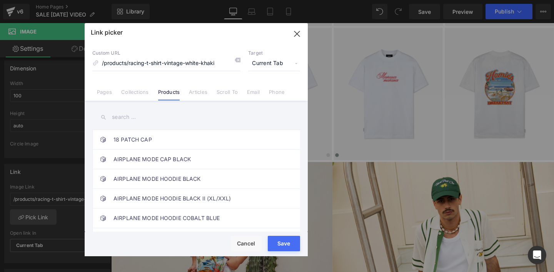
click at [113, 117] on input "text" at bounding box center [196, 116] width 208 height 17
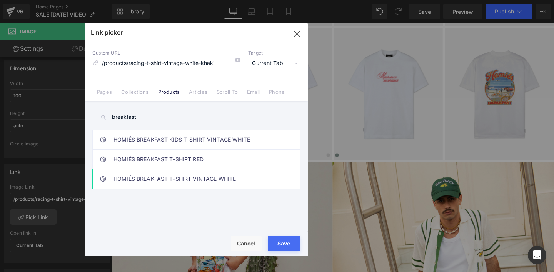
type input "breakfast"
click at [195, 183] on link "HOMIÉS BREAKFAST T-SHIRT VINTAGE WHITE" at bounding box center [197, 178] width 169 height 19
click at [276, 246] on button "Save" at bounding box center [284, 243] width 32 height 15
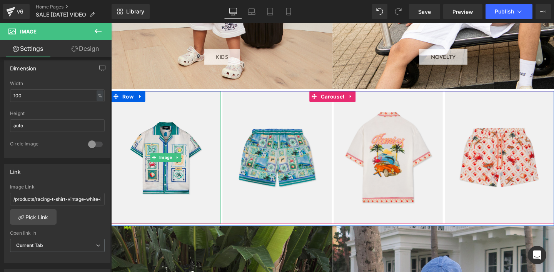
scroll to position [1066, 0]
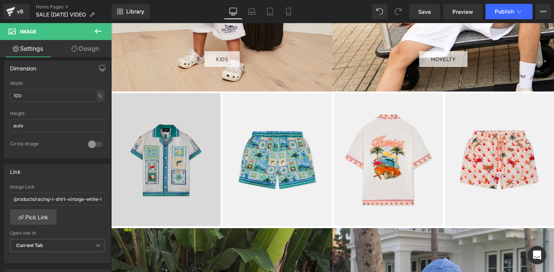
click at [169, 116] on img at bounding box center [168, 167] width 115 height 140
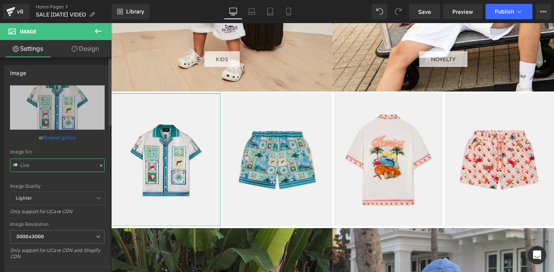
click at [64, 166] on input "text" at bounding box center [57, 164] width 95 height 13
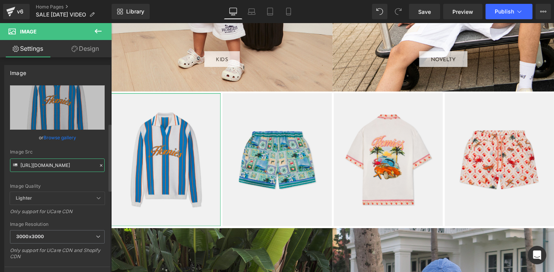
scroll to position [264, 0]
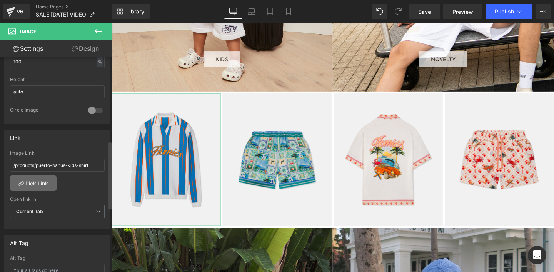
type input "[URL][DOMAIN_NAME]"
click at [36, 186] on link "Pick Link" at bounding box center [33, 182] width 47 height 15
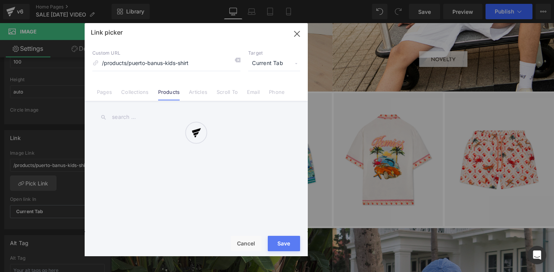
click at [119, 116] on div at bounding box center [196, 139] width 223 height 233
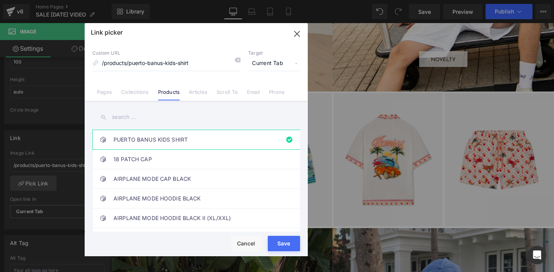
click at [118, 116] on input "text" at bounding box center [196, 116] width 208 height 17
type input "polo"
click at [125, 139] on link "HOMIES POLO KNIT" at bounding box center [197, 139] width 169 height 19
click at [283, 248] on button "Save" at bounding box center [284, 243] width 32 height 15
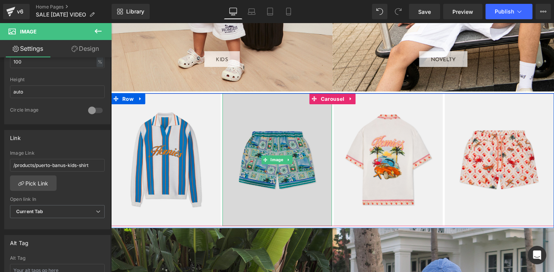
click at [253, 139] on img at bounding box center [285, 167] width 115 height 140
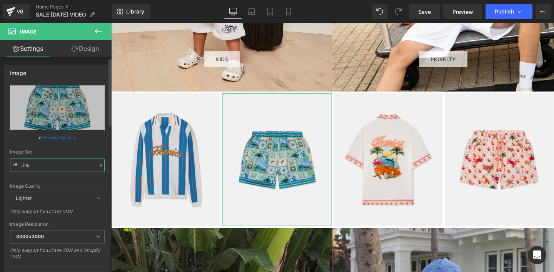
click at [52, 163] on input "text" at bounding box center [57, 164] width 95 height 13
type input "https://cdn.shopify.com/s/files/1/0027/7780/8941/files/PUERTOBANUSSHORTSKIDSFRO…"
click at [59, 149] on div "Image Src" at bounding box center [57, 151] width 95 height 5
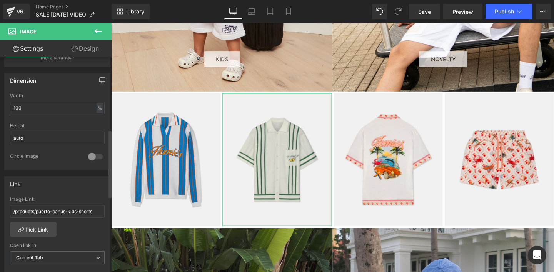
scroll to position [230, 0]
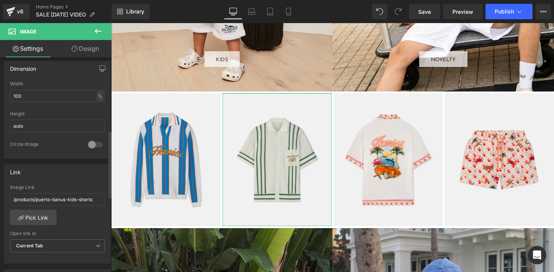
click at [39, 223] on link "Pick Link" at bounding box center [33, 217] width 47 height 15
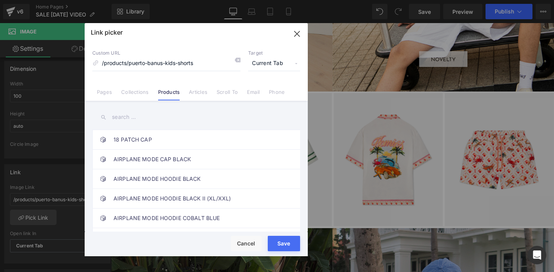
click at [117, 117] on input "text" at bounding box center [196, 116] width 208 height 17
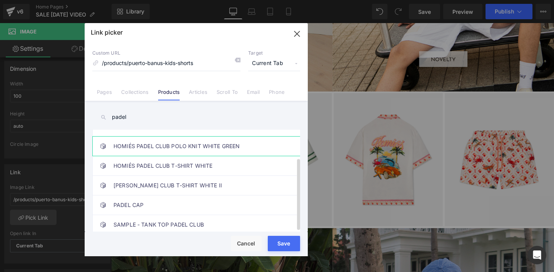
scroll to position [38, 0]
type input "padel"
click at [141, 140] on link "HOMIÉS PADEL CLUB POLO KNIT WHITE GREEN" at bounding box center [197, 146] width 169 height 19
click at [277, 249] on button "Save" at bounding box center [284, 243] width 32 height 15
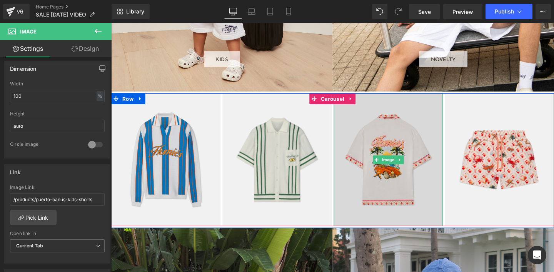
click at [375, 146] on img at bounding box center [402, 167] width 115 height 140
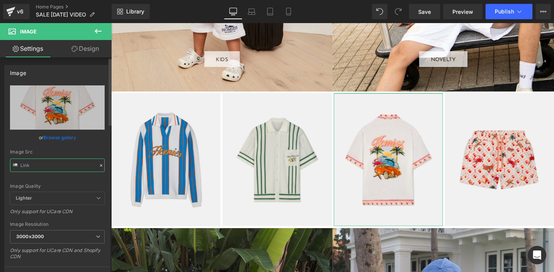
click at [51, 166] on input "text" at bounding box center [57, 164] width 95 height 13
type input "https://cdn.shopify.com/s/files/1/0027/7780/8941/files/ELARTEDEVIVIRSHIRTKIDSBA…"
click at [65, 181] on div "Image Quality Lighter Lightest Lighter Lighter Lightest Only support for UCare …" at bounding box center [57, 138] width 95 height 107
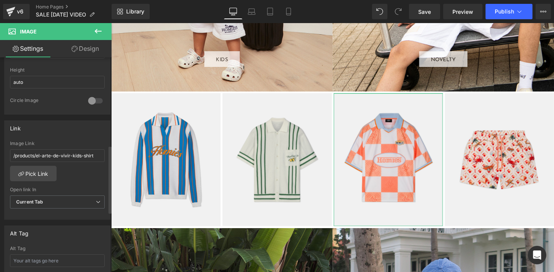
scroll to position [289, 0]
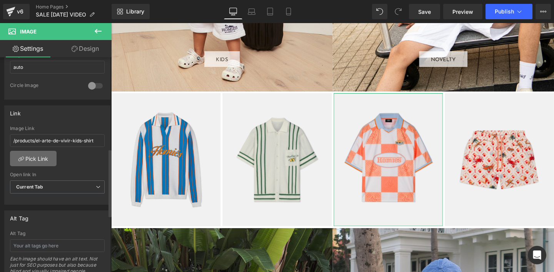
click at [30, 157] on link "Pick Link" at bounding box center [33, 158] width 47 height 15
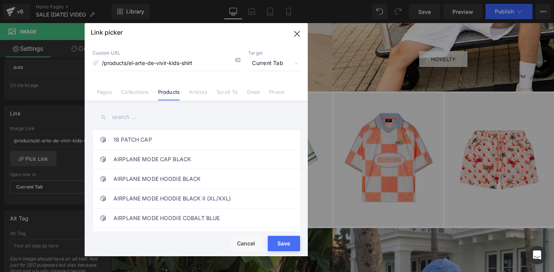
click at [113, 117] on input "text" at bounding box center [196, 116] width 208 height 17
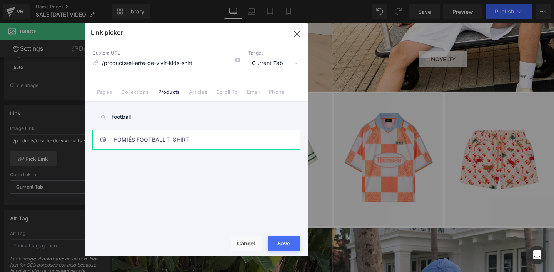
type input "football"
click at [125, 144] on link "HOMIÉS FOOTBALL T-SHIRT" at bounding box center [197, 139] width 169 height 19
click at [279, 248] on button "Save" at bounding box center [284, 243] width 32 height 15
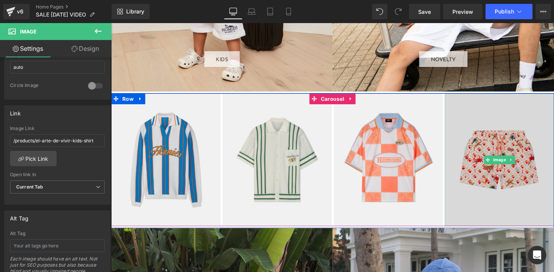
click at [478, 121] on img at bounding box center [518, 167] width 115 height 140
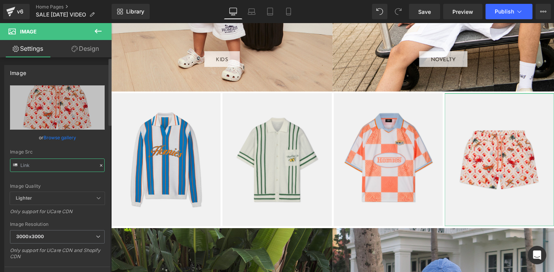
click at [50, 169] on input "text" at bounding box center [57, 164] width 95 height 13
click at [50, 167] on input "text" at bounding box center [57, 164] width 95 height 13
type input "https://cdn.shopify.com/s/files/1/0027/7780/8941/files/ELARTEDEVIVIRSWIMSHORTSK…"
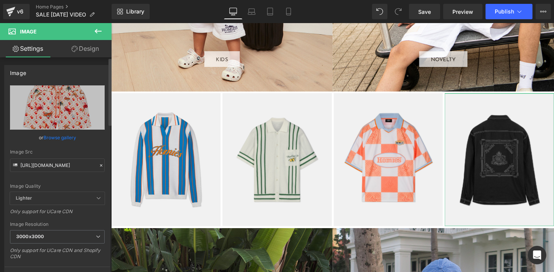
click at [70, 180] on div "Image Quality Lighter Lightest Lighter Lighter Lightest Only support for UCare …" at bounding box center [57, 138] width 95 height 107
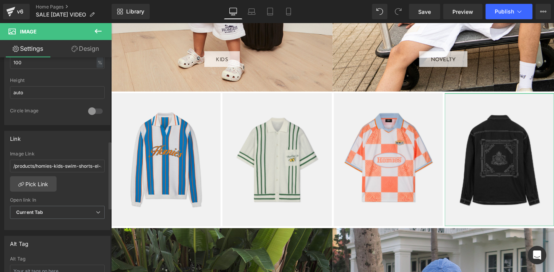
scroll to position [268, 0]
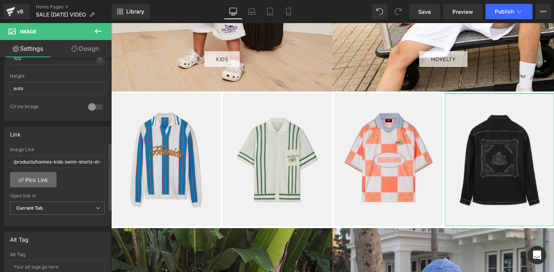
click at [41, 177] on link "Pick Link" at bounding box center [33, 179] width 47 height 15
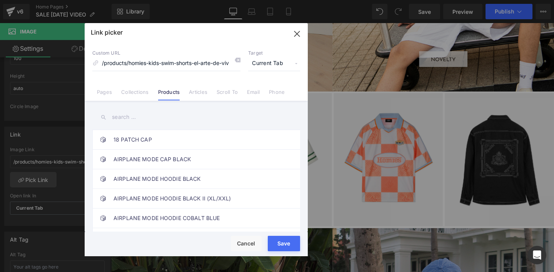
click at [118, 116] on input "text" at bounding box center [196, 116] width 208 height 17
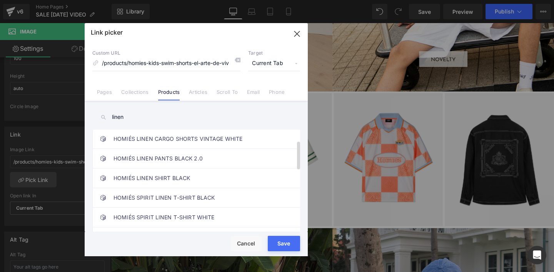
scroll to position [42, 0]
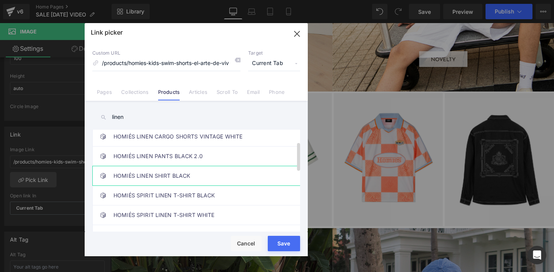
type input "linen"
click at [141, 179] on link "HOMIÉS LINEN SHIRT BLACK" at bounding box center [197, 175] width 169 height 19
click at [273, 249] on button "Save" at bounding box center [284, 243] width 32 height 15
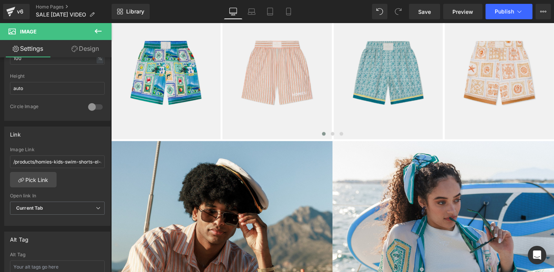
scroll to position [0, 0]
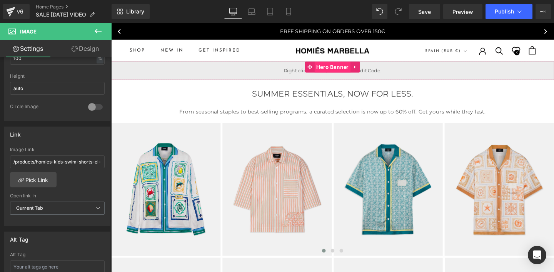
click at [333, 69] on span "Hero Banner" at bounding box center [344, 69] width 38 height 12
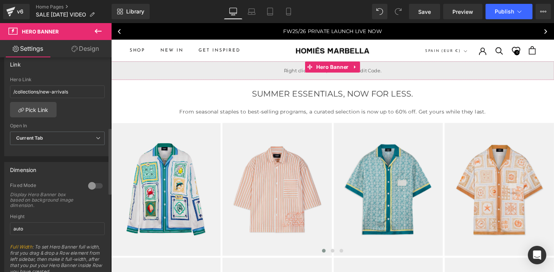
scroll to position [217, 0]
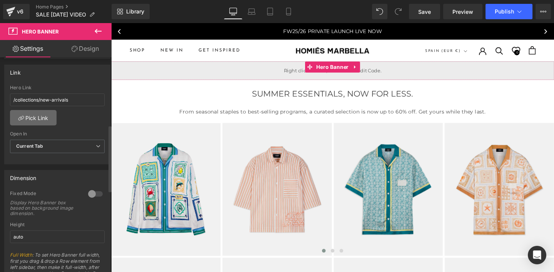
click at [36, 116] on link "Pick Link" at bounding box center [33, 117] width 47 height 15
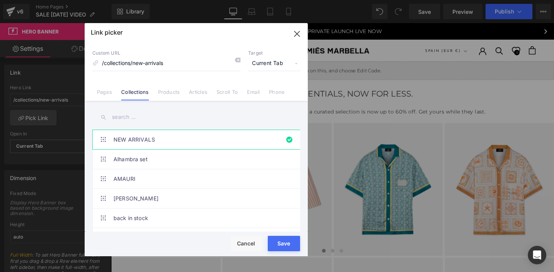
click at [119, 117] on input "text" at bounding box center [196, 116] width 208 height 17
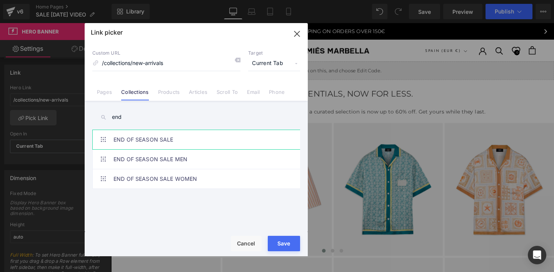
type input "end"
click at [135, 137] on link "END OF SEASON SALE" at bounding box center [197, 139] width 169 height 19
click at [278, 248] on button "Save" at bounding box center [284, 243] width 32 height 15
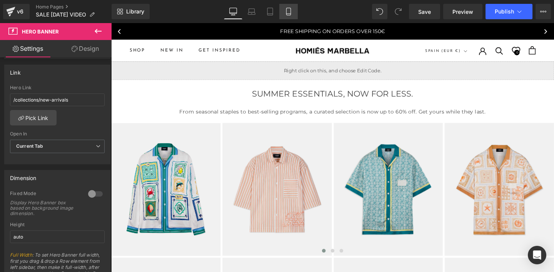
click at [287, 13] on icon at bounding box center [289, 12] width 8 height 8
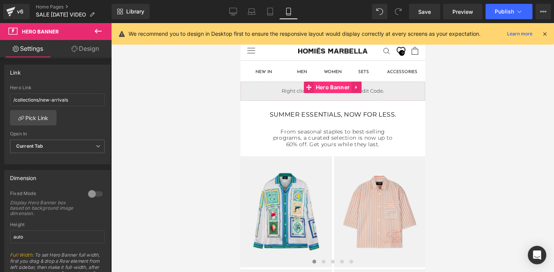
click at [321, 87] on span "Hero Banner" at bounding box center [332, 88] width 38 height 12
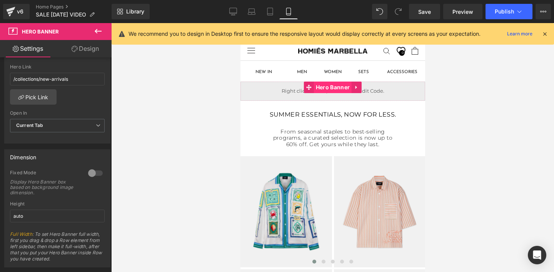
scroll to position [240, 0]
click at [38, 85] on div "Hero Link /collections/new-arrivals" at bounding box center [57, 74] width 95 height 25
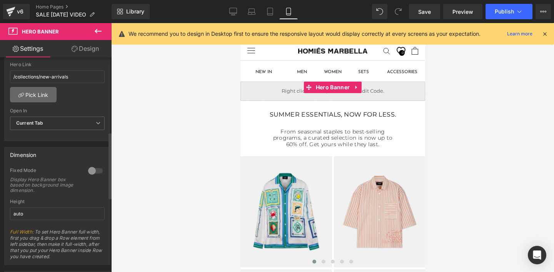
click at [39, 94] on link "Pick Link" at bounding box center [33, 94] width 47 height 15
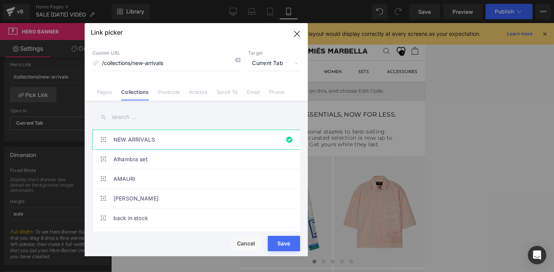
click at [124, 121] on input "text" at bounding box center [196, 116] width 208 height 17
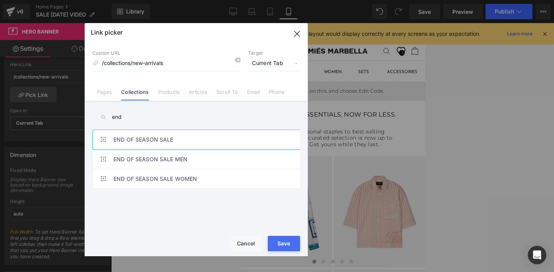
type input "end"
click at [129, 138] on link "END OF SEASON SALE" at bounding box center [197, 139] width 169 height 19
click at [273, 248] on button "Save" at bounding box center [284, 243] width 32 height 15
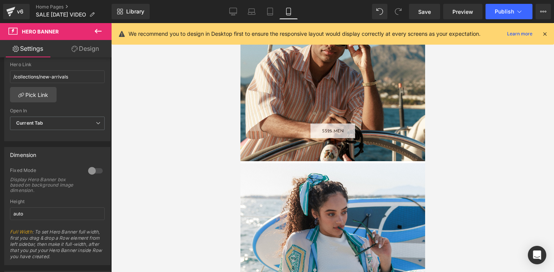
scroll to position [393, 0]
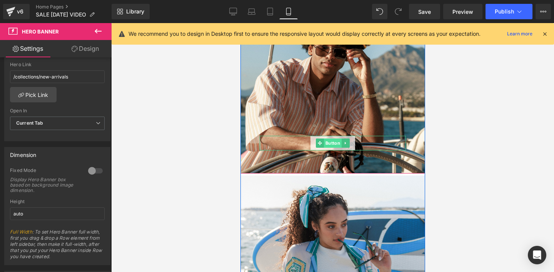
click at [331, 145] on span "Button" at bounding box center [332, 142] width 18 height 9
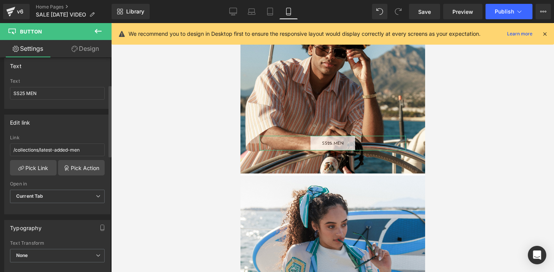
scroll to position [115, 0]
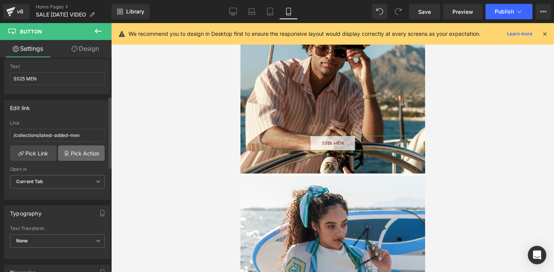
click at [70, 154] on link "Pick Action" at bounding box center [81, 152] width 47 height 15
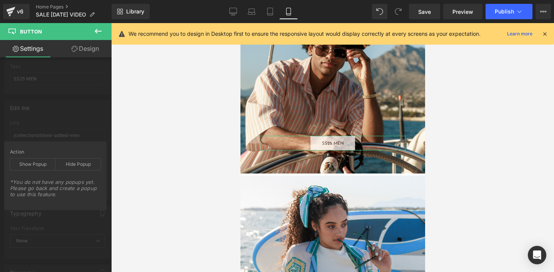
click at [74, 78] on div "Button Button Styles Custom SHOP NOW ALTERNATIVE SHOP NOW 1 Custom Button SHOP …" at bounding box center [57, 252] width 115 height 620
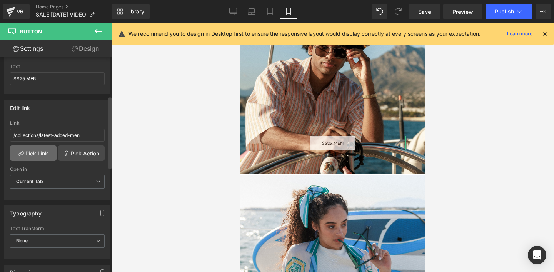
click at [37, 154] on link "Pick Link" at bounding box center [33, 152] width 47 height 15
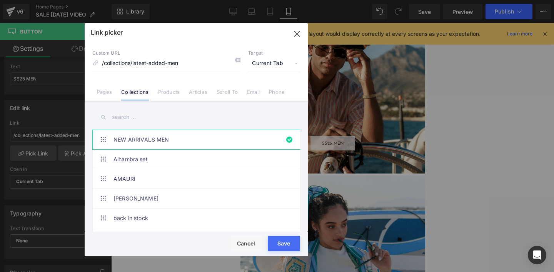
click at [121, 117] on input "text" at bounding box center [196, 116] width 208 height 17
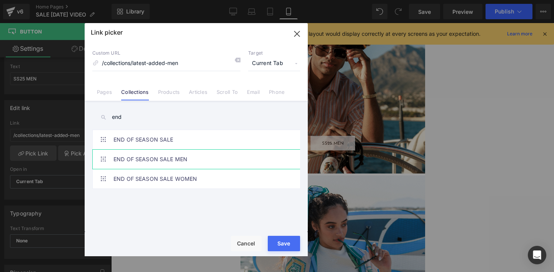
type input "end"
click at [137, 160] on link "END OF SEASON SALE MEN" at bounding box center [197, 159] width 169 height 19
drag, startPoint x: 276, startPoint y: 248, endPoint x: 12, endPoint y: 201, distance: 268.2
click at [276, 248] on button "Save" at bounding box center [284, 243] width 32 height 15
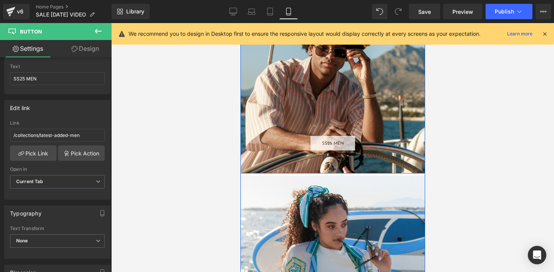
click at [272, 109] on div "SS25 MEN Button" at bounding box center [332, 81] width 185 height 185
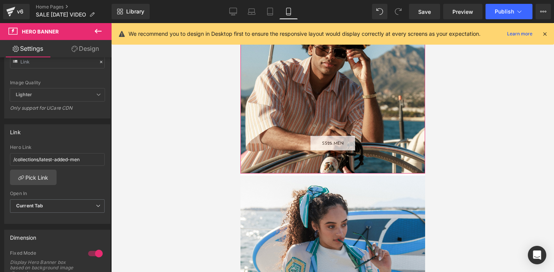
scroll to position [196, 0]
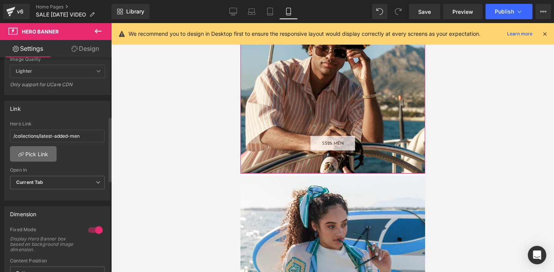
click at [40, 153] on link "Pick Link" at bounding box center [33, 153] width 47 height 15
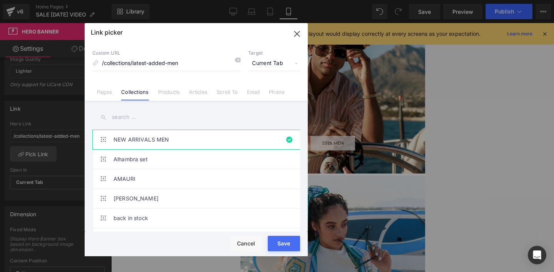
click at [117, 118] on input "text" at bounding box center [196, 116] width 208 height 17
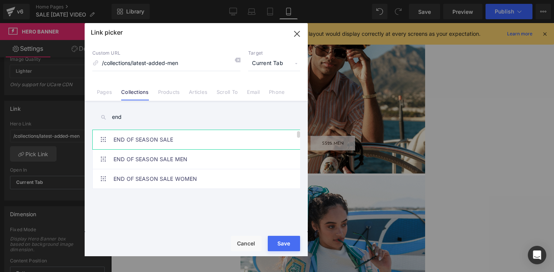
type input "end"
click at [128, 141] on link "END OF SEASON SALE" at bounding box center [197, 139] width 169 height 19
click at [129, 158] on link "END OF SEASON SALE MEN" at bounding box center [197, 159] width 169 height 19
drag, startPoint x: 271, startPoint y: 247, endPoint x: 41, endPoint y: 198, distance: 235.0
click at [271, 247] on button "Save" at bounding box center [284, 243] width 32 height 15
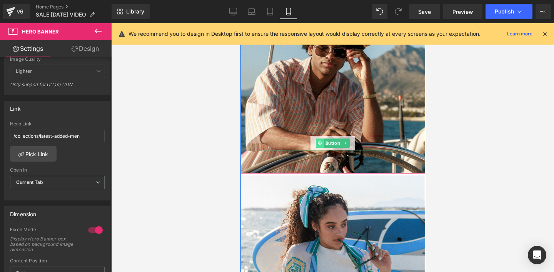
click at [321, 144] on icon at bounding box center [319, 143] width 4 height 5
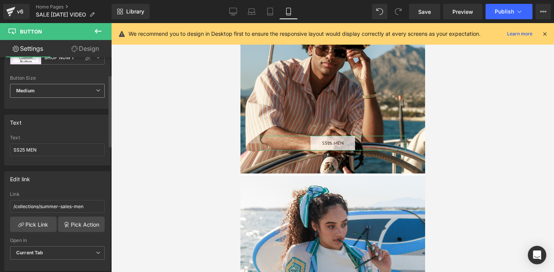
scroll to position [67, 0]
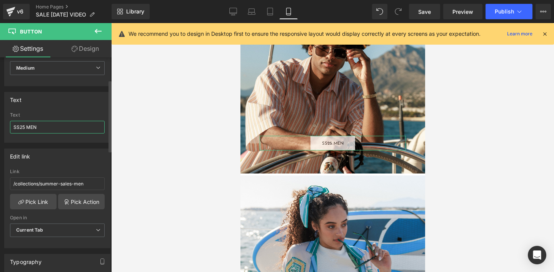
drag, startPoint x: 25, startPoint y: 126, endPoint x: 0, endPoint y: 127, distance: 24.6
click at [0, 127] on div "Text SS25 MEN Text SS25 MEN" at bounding box center [57, 114] width 115 height 57
type input "SALES MEN"
click at [70, 163] on div "Edit link" at bounding box center [57, 156] width 105 height 15
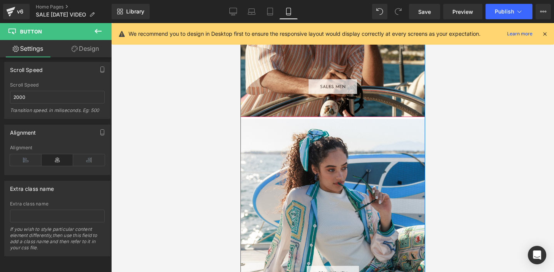
scroll to position [516, 0]
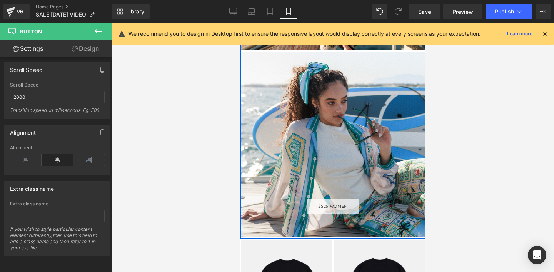
click at [279, 141] on div "SS25 WOMEN Button" at bounding box center [332, 144] width 185 height 185
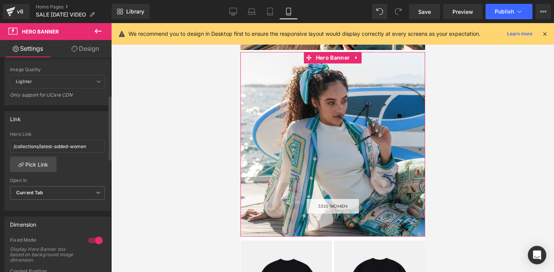
scroll to position [203, 0]
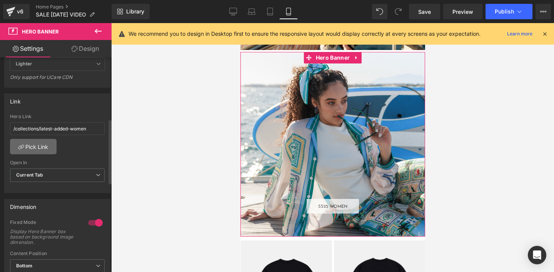
click at [35, 150] on link "Pick Link" at bounding box center [33, 146] width 47 height 15
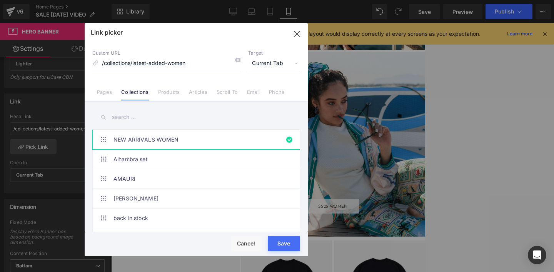
click at [111, 115] on input "text" at bounding box center [196, 116] width 208 height 17
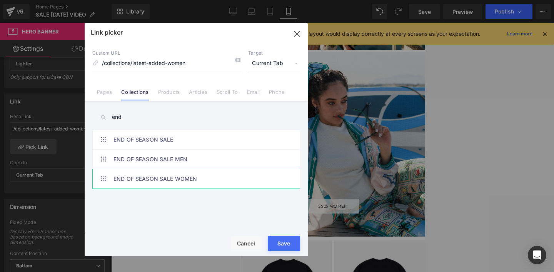
type input "end"
click at [133, 175] on link "END OF SEASON SALE WOMEN" at bounding box center [197, 178] width 169 height 19
click at [271, 246] on button "Save" at bounding box center [284, 243] width 32 height 15
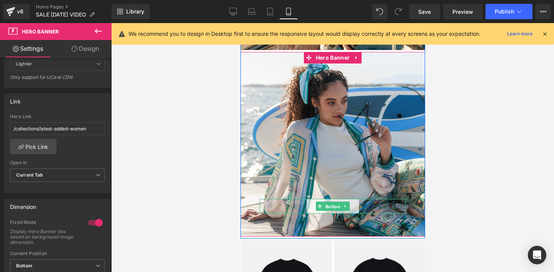
click at [334, 207] on span "Button" at bounding box center [332, 206] width 18 height 9
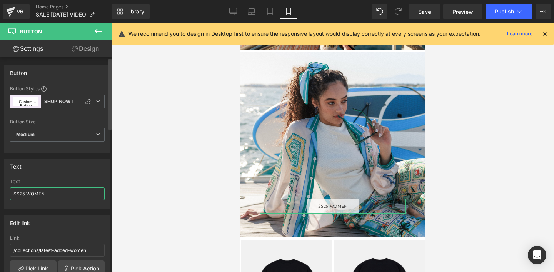
drag, startPoint x: 26, startPoint y: 194, endPoint x: 0, endPoint y: 193, distance: 25.8
click at [0, 193] on div "Text SS25 WOMEN Text SS25 WOMEN" at bounding box center [57, 181] width 115 height 57
type input "SALES WOMEN"
click at [28, 260] on link "Pick Link" at bounding box center [33, 267] width 47 height 15
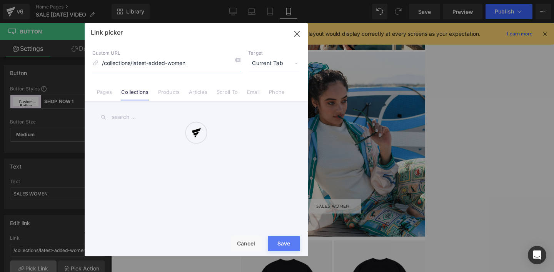
scroll to position [151, 0]
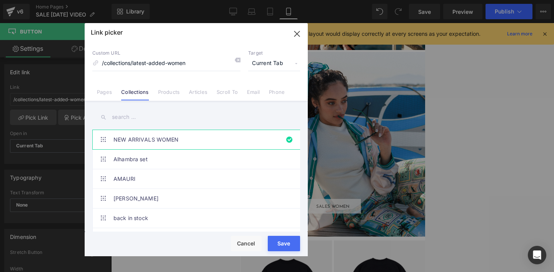
click at [120, 114] on input "text" at bounding box center [196, 116] width 208 height 17
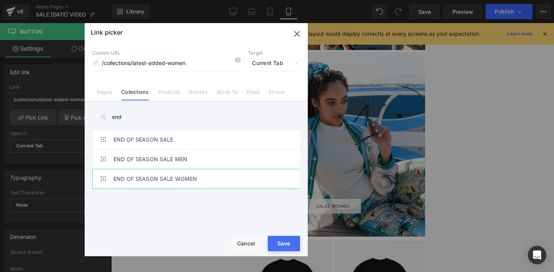
type input "end"
click at [135, 175] on link "END OF SEASON SALE WOMEN" at bounding box center [197, 178] width 169 height 19
click at [274, 248] on button "Save" at bounding box center [284, 243] width 32 height 15
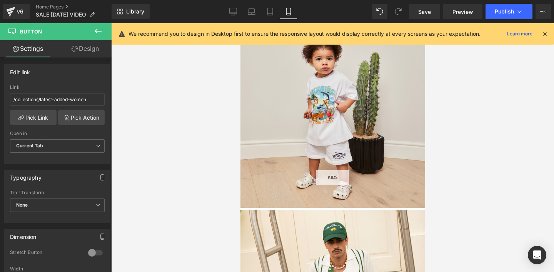
scroll to position [961, 0]
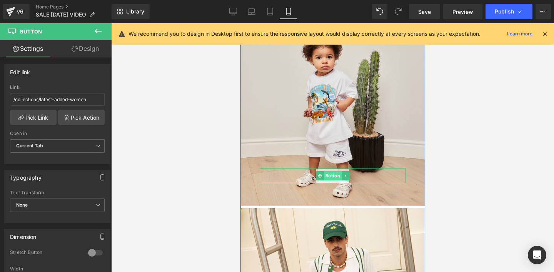
click at [327, 177] on span "Button" at bounding box center [332, 175] width 18 height 9
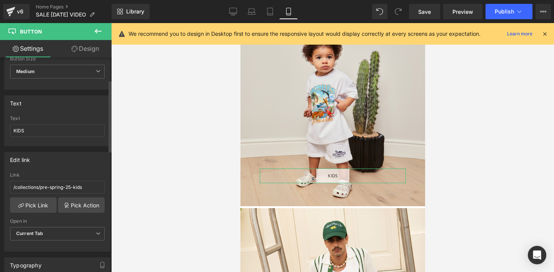
scroll to position [71, 0]
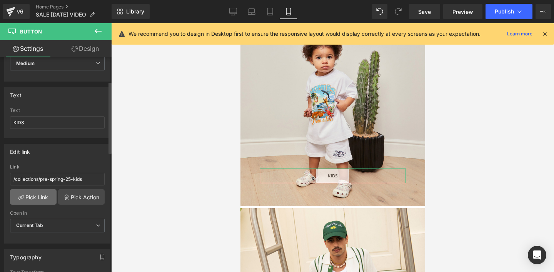
click at [37, 197] on link "Pick Link" at bounding box center [33, 196] width 47 height 15
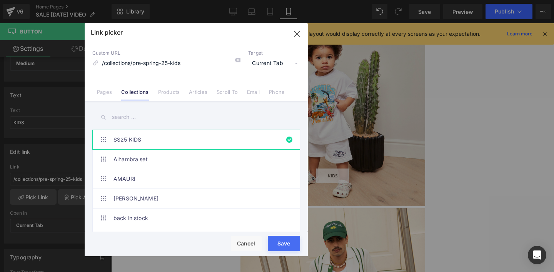
click at [120, 119] on input "text" at bounding box center [196, 116] width 208 height 17
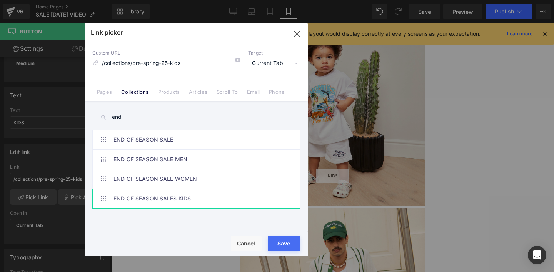
type input "end"
click at [140, 197] on link "END OF SEASON SALES KIDS" at bounding box center [197, 198] width 169 height 19
click at [284, 245] on div "Rendering Content" at bounding box center [276, 241] width 47 height 8
click at [285, 248] on button "Save" at bounding box center [284, 243] width 32 height 15
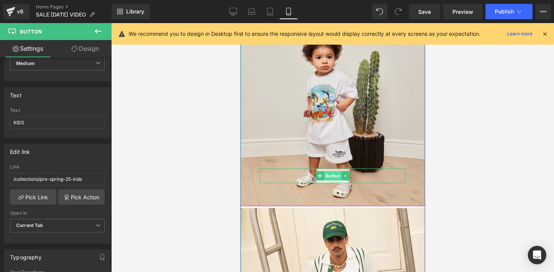
click at [331, 173] on span "Button" at bounding box center [332, 175] width 18 height 9
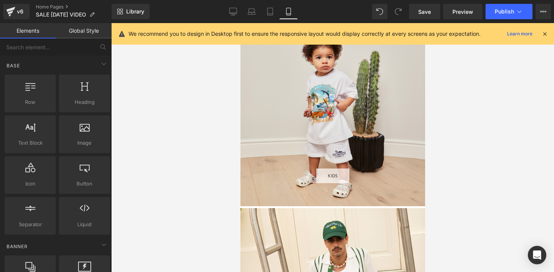
click at [182, 106] on div at bounding box center [332, 147] width 443 height 249
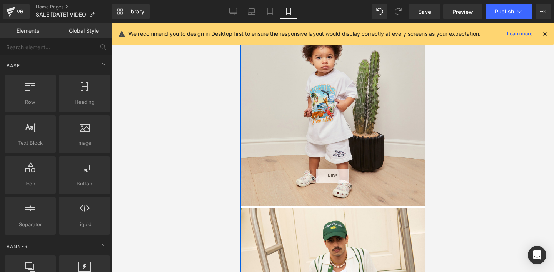
click at [332, 174] on span "Button" at bounding box center [332, 175] width 18 height 9
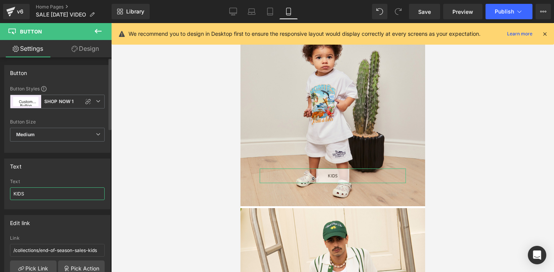
click at [13, 193] on input "KIDS" at bounding box center [57, 193] width 95 height 13
type input "SALES KIDS"
click at [38, 182] on div "Text" at bounding box center [57, 181] width 95 height 5
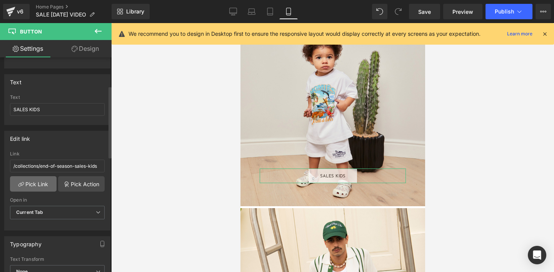
click at [33, 182] on link "Pick Link" at bounding box center [33, 183] width 47 height 15
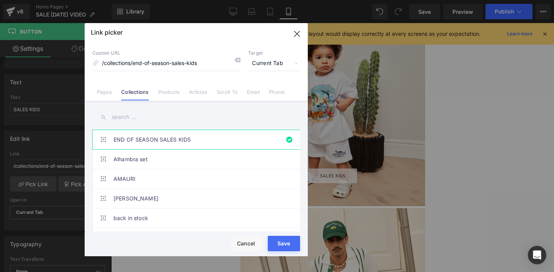
click at [276, 245] on div "Rendering Content" at bounding box center [276, 241] width 47 height 8
drag, startPoint x: 273, startPoint y: 248, endPoint x: 65, endPoint y: 122, distance: 242.4
click at [273, 248] on button "Save" at bounding box center [284, 243] width 32 height 15
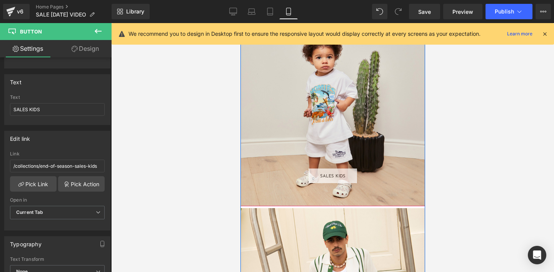
click at [297, 80] on div "SALES KIDS Button" at bounding box center [332, 114] width 185 height 185
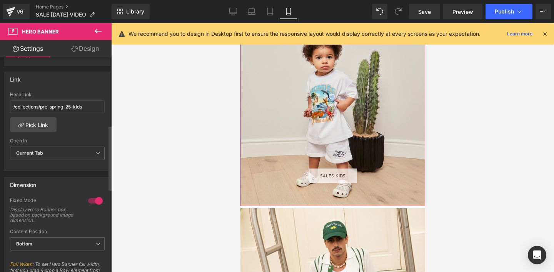
scroll to position [226, 0]
click at [35, 122] on link "Pick Link" at bounding box center [33, 124] width 47 height 15
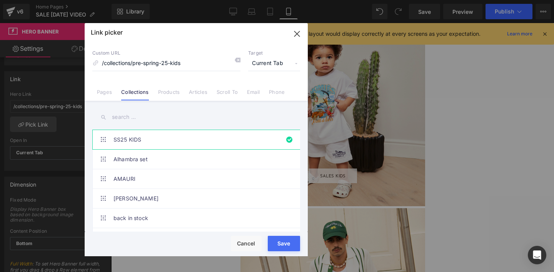
click at [117, 118] on input "text" at bounding box center [196, 116] width 208 height 17
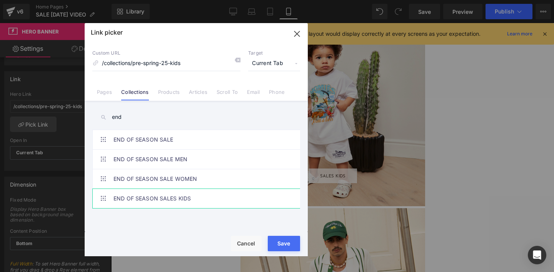
type input "end"
click at [150, 197] on link "END OF SEASON SALES KIDS" at bounding box center [197, 198] width 169 height 19
click at [273, 247] on button "Save" at bounding box center [284, 243] width 32 height 15
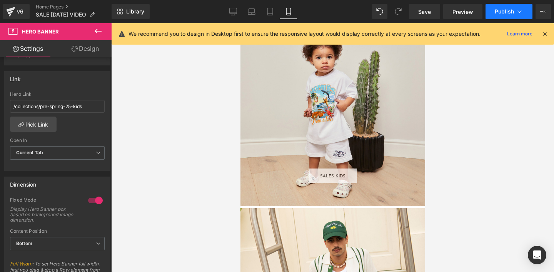
click at [496, 12] on span "Publish" at bounding box center [503, 11] width 19 height 6
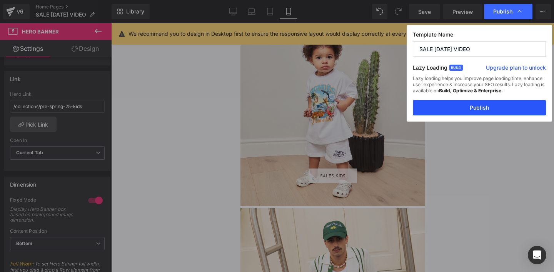
click at [468, 109] on button "Publish" at bounding box center [479, 107] width 133 height 15
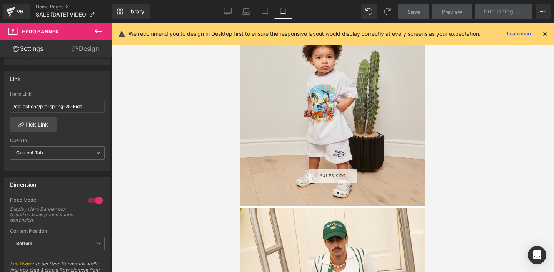
click at [330, 200] on div "SALES KIDS Button" at bounding box center [332, 114] width 185 height 185
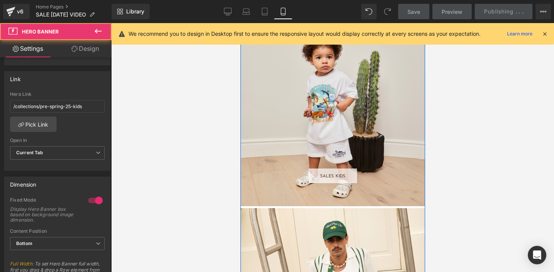
scroll to position [1123, 0]
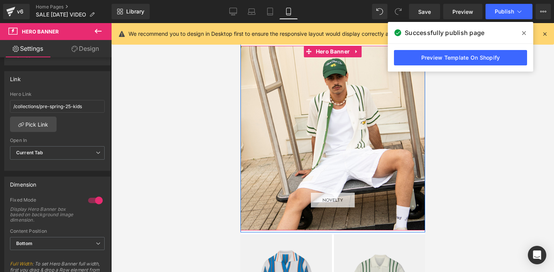
click at [268, 169] on div "NOVELTY Button" at bounding box center [332, 138] width 185 height 185
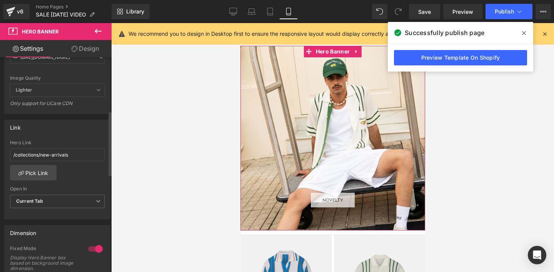
scroll to position [177, 0]
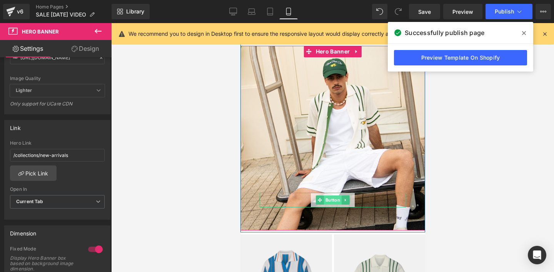
click at [327, 199] on span "Button" at bounding box center [332, 199] width 18 height 9
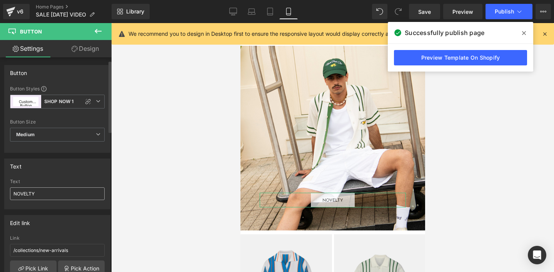
scroll to position [31, 0]
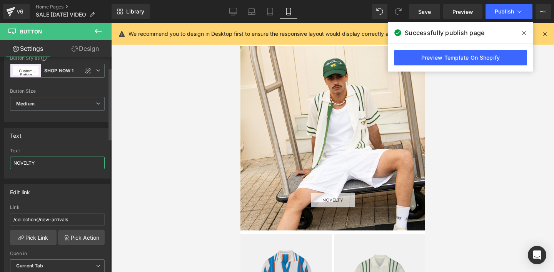
click at [13, 161] on input "NOVELTY" at bounding box center [57, 162] width 95 height 13
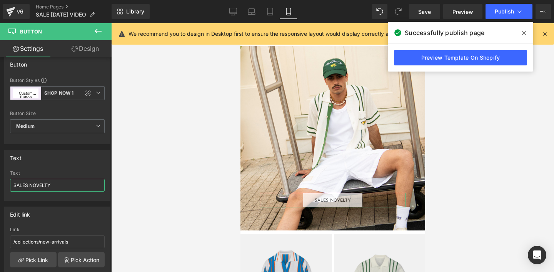
scroll to position [0, 0]
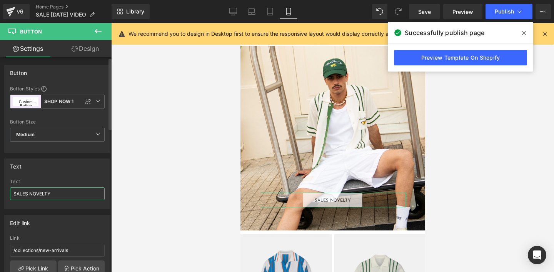
type input "SALES NOVELTY"
click at [65, 175] on div "Text NOVELTY Text SALES NOVELTY" at bounding box center [57, 183] width 106 height 51
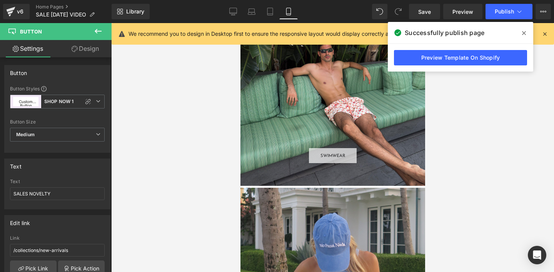
scroll to position [1470, 0]
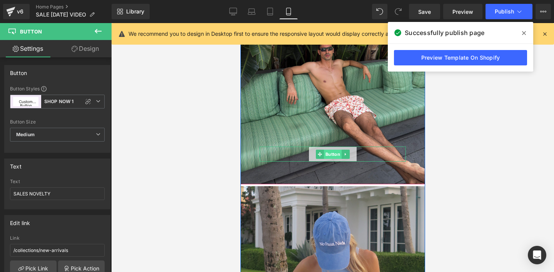
click at [326, 155] on span "Button" at bounding box center [332, 154] width 18 height 9
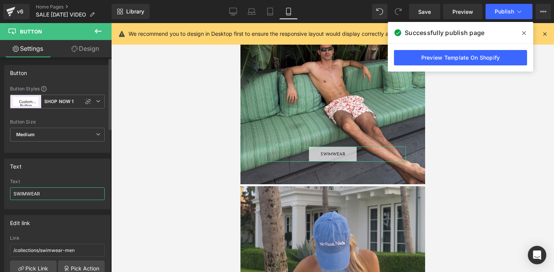
click at [14, 194] on input "SWIMWEAR" at bounding box center [57, 193] width 95 height 13
type input "SALES SWIMWEAR"
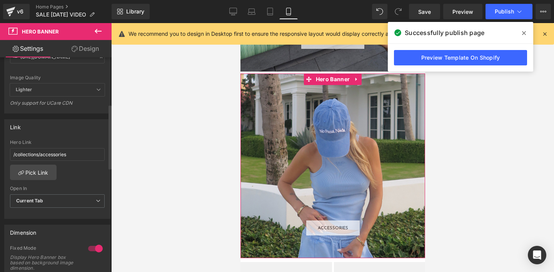
scroll to position [186, 0]
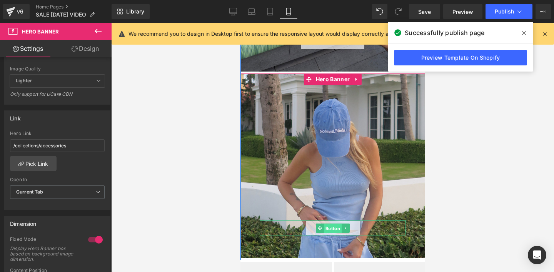
click at [327, 229] on span "Button" at bounding box center [332, 227] width 18 height 9
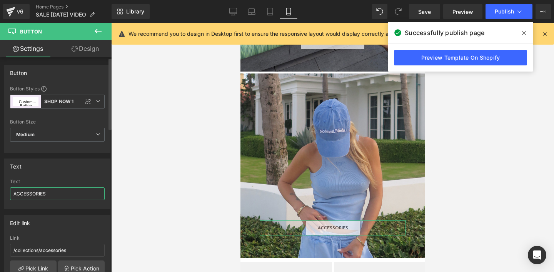
click at [13, 193] on input "ACCESSORIES" at bounding box center [57, 193] width 95 height 13
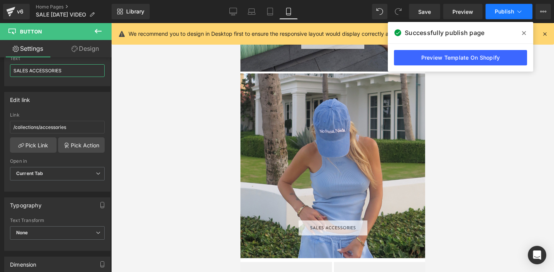
type input "SALES ACCESSORIES"
click at [509, 12] on span "Publish" at bounding box center [503, 11] width 19 height 6
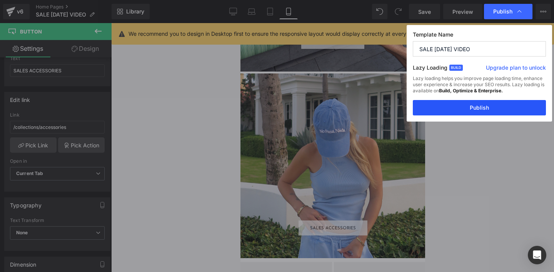
click at [454, 108] on button "Publish" at bounding box center [479, 107] width 133 height 15
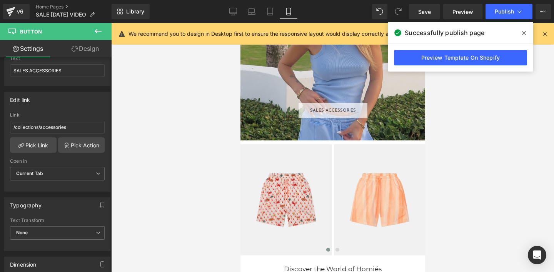
scroll to position [1703, 0]
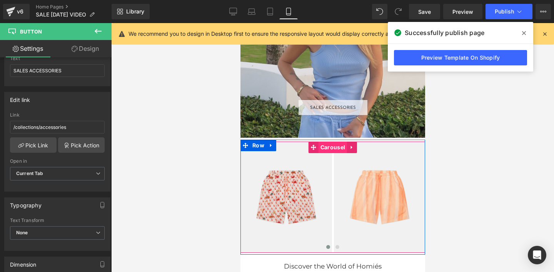
click at [329, 147] on span "Carousel" at bounding box center [332, 147] width 28 height 12
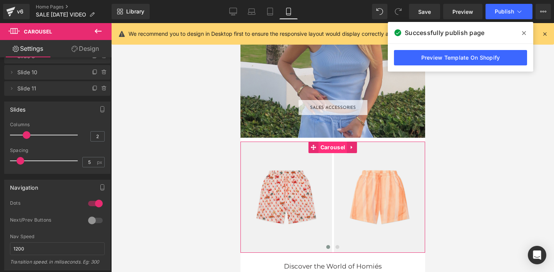
scroll to position [35, 0]
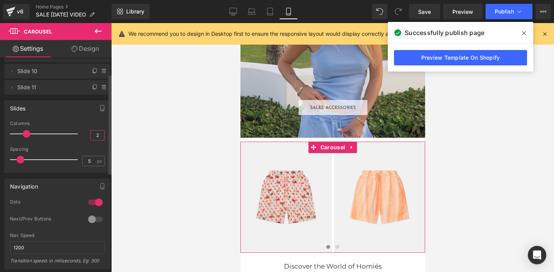
drag, startPoint x: 97, startPoint y: 135, endPoint x: 83, endPoint y: 135, distance: 14.6
click at [84, 135] on div "Columns 2" at bounding box center [57, 134] width 95 height 26
type input "4"
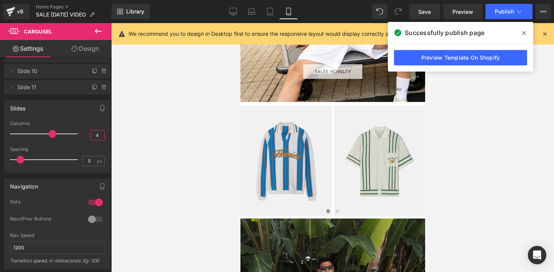
scroll to position [1250, 0]
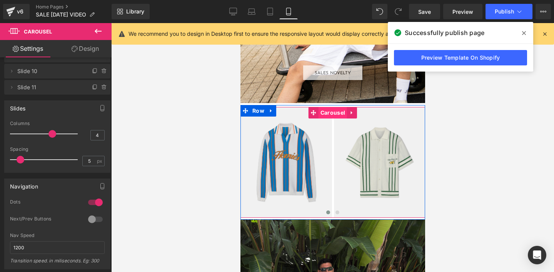
click at [333, 111] on span "Carousel" at bounding box center [332, 113] width 28 height 12
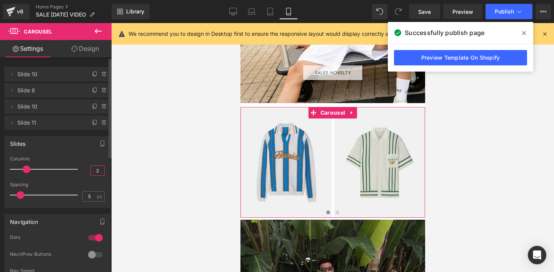
drag, startPoint x: 97, startPoint y: 169, endPoint x: 64, endPoint y: 166, distance: 33.2
click at [71, 168] on div "Columns 2" at bounding box center [57, 169] width 95 height 26
type input "4"
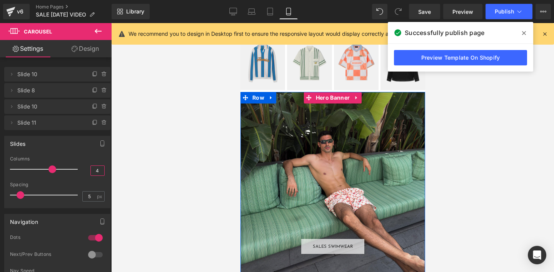
scroll to position [1317, 0]
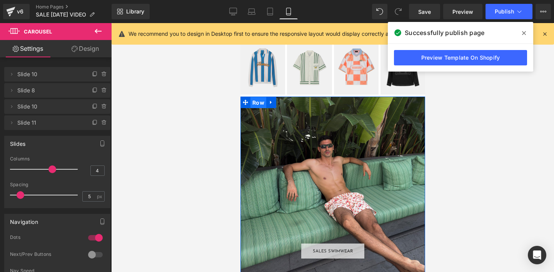
click at [255, 102] on span "Row" at bounding box center [258, 103] width 16 height 12
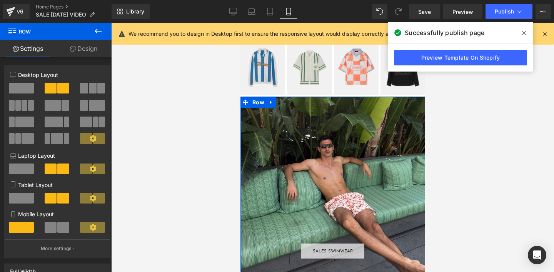
click at [83, 48] on link "Design" at bounding box center [84, 48] width 56 height 17
click at [0, 0] on div "Visibility" at bounding box center [0, 0] width 0 height 0
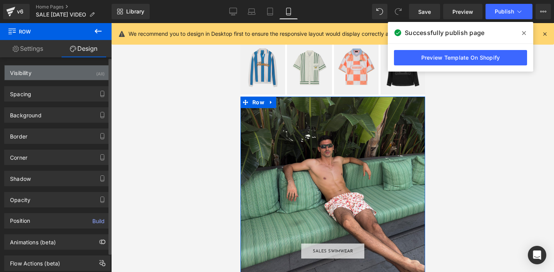
click at [25, 72] on div "Visibility" at bounding box center [21, 70] width 22 height 11
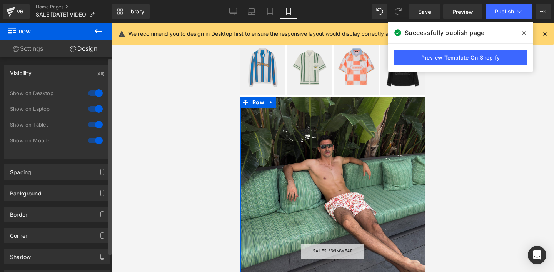
click at [95, 140] on div at bounding box center [95, 140] width 18 height 12
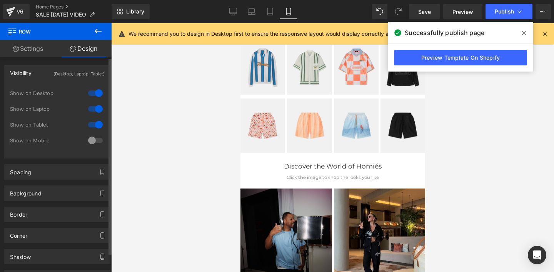
click at [98, 122] on div at bounding box center [95, 124] width 18 height 12
click at [90, 125] on div at bounding box center [95, 124] width 18 height 12
click at [89, 141] on div at bounding box center [95, 140] width 18 height 12
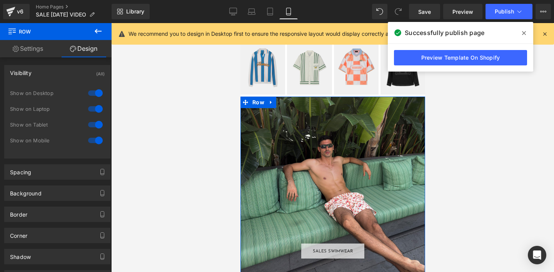
click at [30, 47] on link "Settings" at bounding box center [28, 48] width 56 height 17
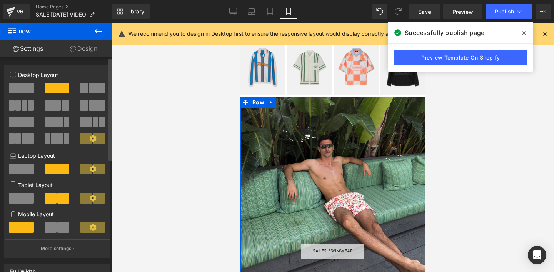
click at [57, 225] on span at bounding box center [63, 227] width 12 height 11
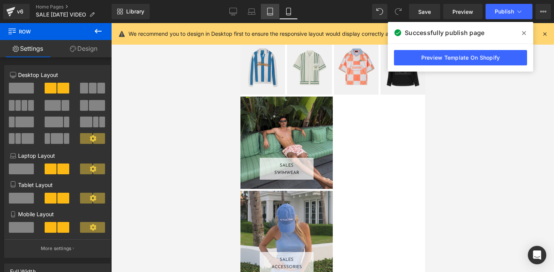
click at [270, 11] on icon at bounding box center [270, 12] width 8 height 8
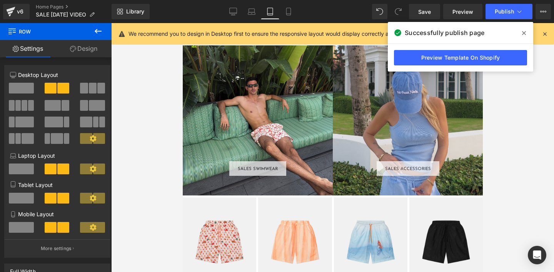
scroll to position [781, 0]
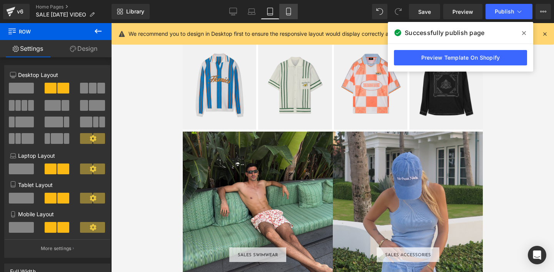
click at [288, 14] on icon at bounding box center [288, 14] width 4 height 0
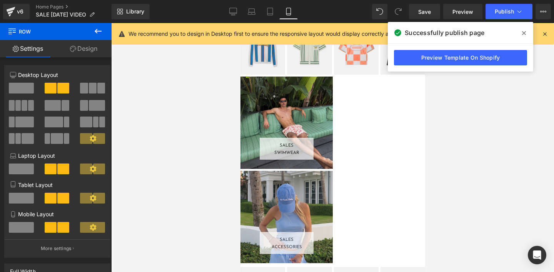
scroll to position [1338, 0]
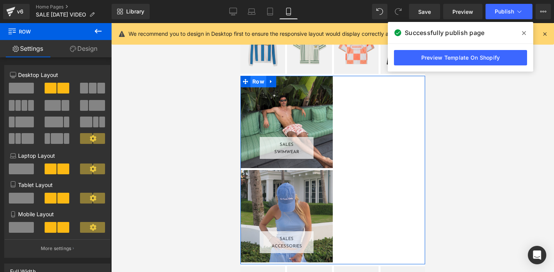
click at [258, 82] on span "Row" at bounding box center [258, 82] width 16 height 12
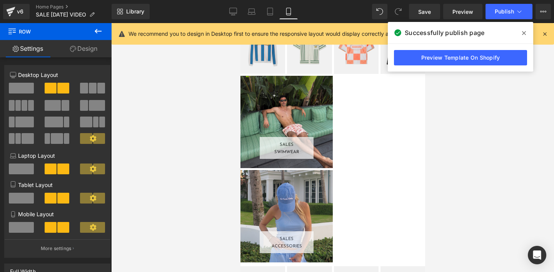
click at [522, 34] on icon at bounding box center [524, 33] width 4 height 6
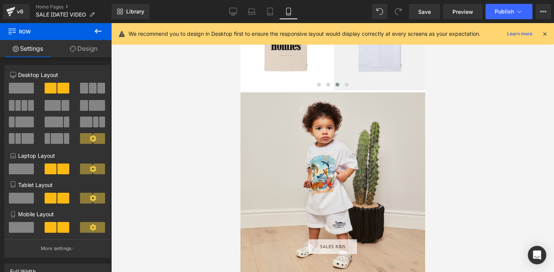
scroll to position [882, 0]
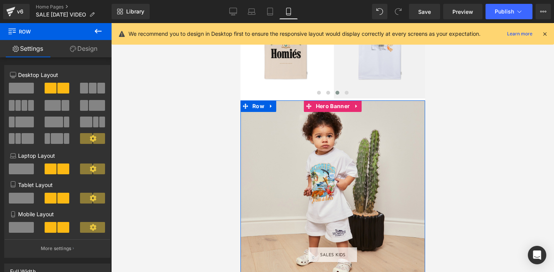
click at [260, 114] on div "SALES KIDS Button" at bounding box center [332, 192] width 185 height 185
click at [257, 107] on span "Row" at bounding box center [258, 106] width 16 height 12
click at [57, 228] on span at bounding box center [63, 227] width 12 height 11
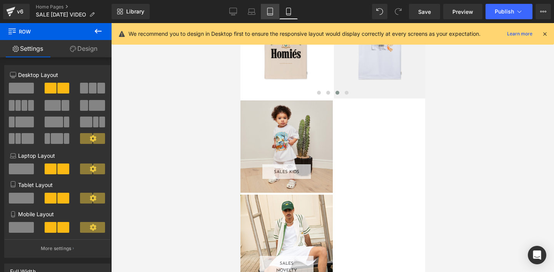
click at [268, 12] on icon at bounding box center [270, 12] width 8 height 8
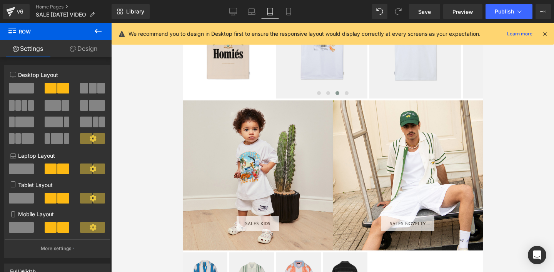
scroll to position [590, 0]
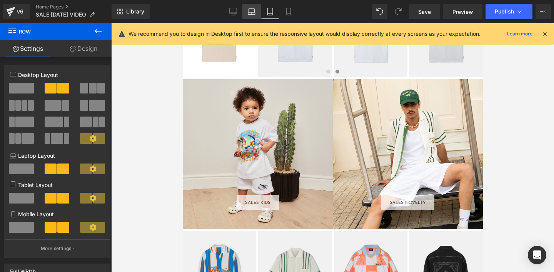
click at [246, 13] on link "Laptop" at bounding box center [251, 11] width 18 height 15
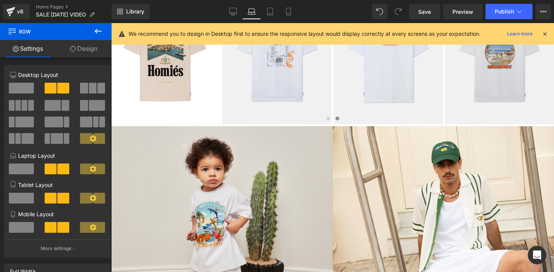
scroll to position [763, 0]
click at [233, 12] on icon at bounding box center [233, 12] width 8 height 8
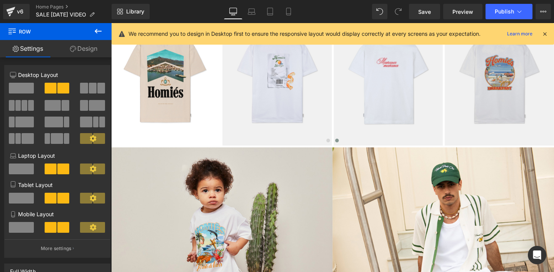
scroll to position [795, 0]
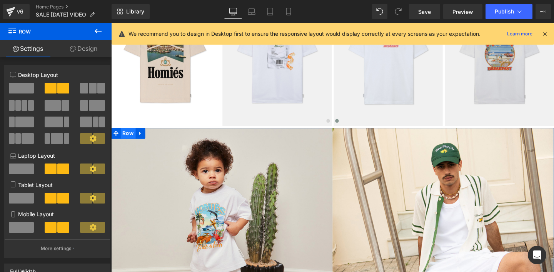
click at [130, 138] on span "Row" at bounding box center [129, 139] width 16 height 12
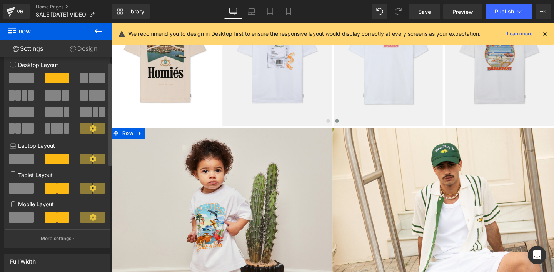
scroll to position [0, 0]
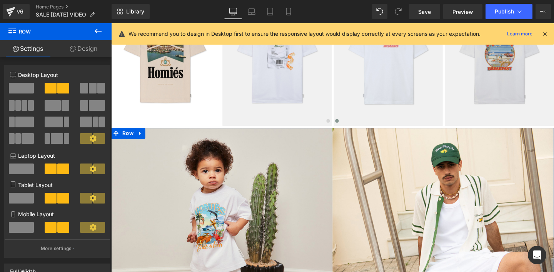
click at [85, 50] on link "Design" at bounding box center [84, 48] width 56 height 17
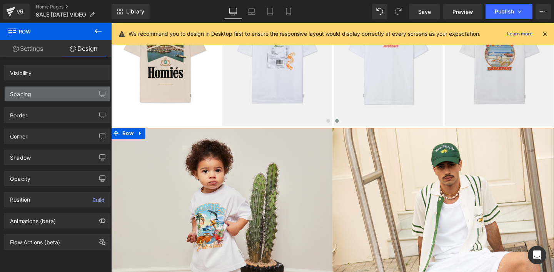
click at [23, 95] on div "Spacing" at bounding box center [20, 92] width 21 height 11
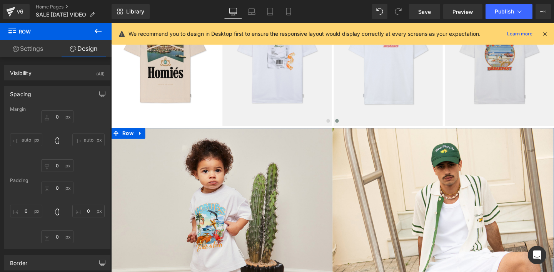
click at [22, 92] on div "Spacing" at bounding box center [20, 92] width 21 height 11
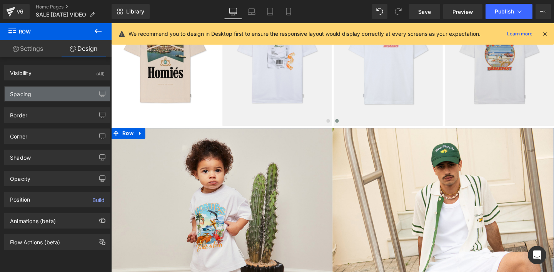
click at [22, 92] on div "Spacing" at bounding box center [20, 92] width 21 height 11
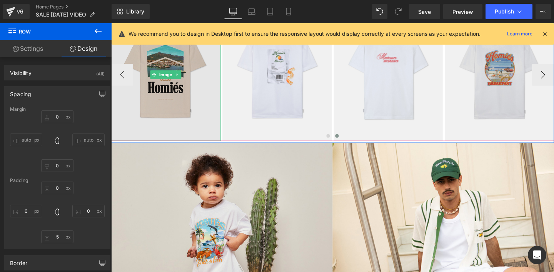
scroll to position [777, 0]
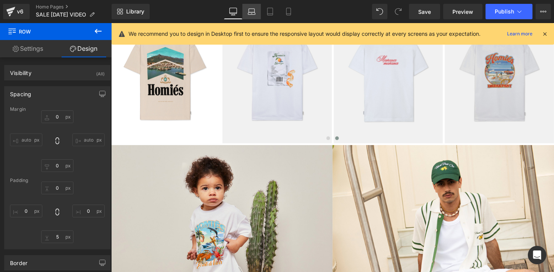
click at [255, 11] on icon at bounding box center [252, 12] width 8 height 8
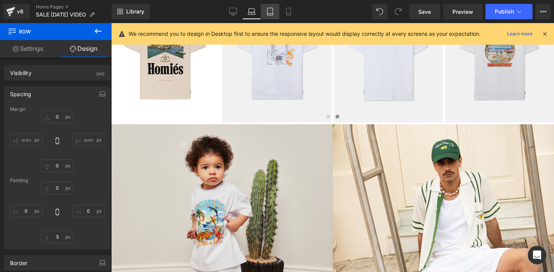
scroll to position [745, 0]
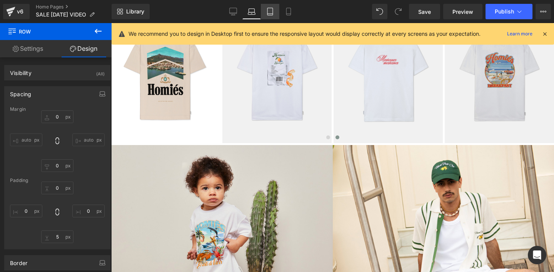
click at [275, 13] on link "Tablet" at bounding box center [270, 11] width 18 height 15
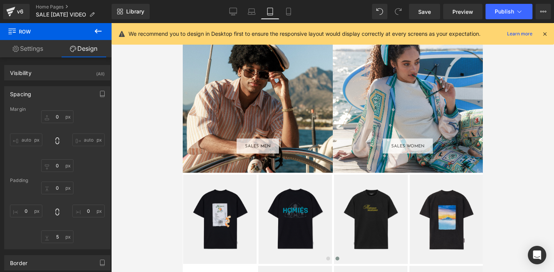
scroll to position [0, 0]
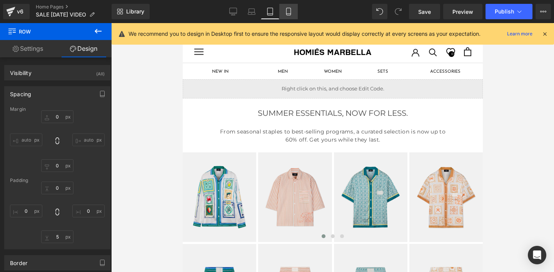
drag, startPoint x: 290, startPoint y: 11, endPoint x: 16, endPoint y: 117, distance: 293.4
click at [290, 11] on icon at bounding box center [289, 12] width 8 height 8
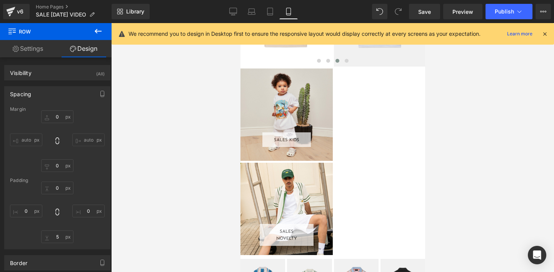
scroll to position [917, 0]
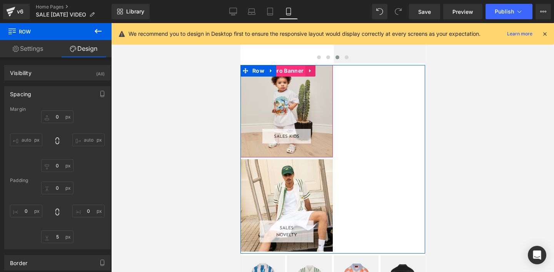
click at [291, 73] on span "Hero Banner" at bounding box center [286, 71] width 38 height 12
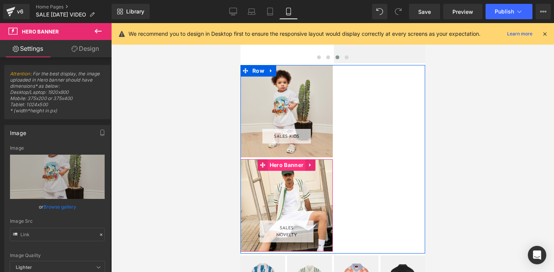
click at [290, 165] on span "Hero Banner" at bounding box center [286, 165] width 38 height 12
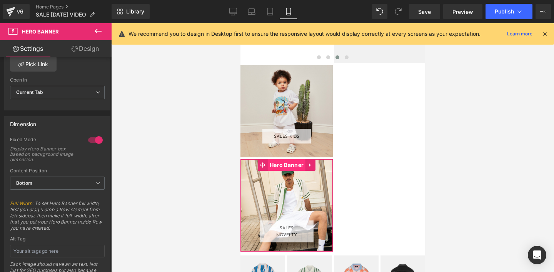
scroll to position [287, 0]
click at [90, 139] on div at bounding box center [95, 139] width 18 height 12
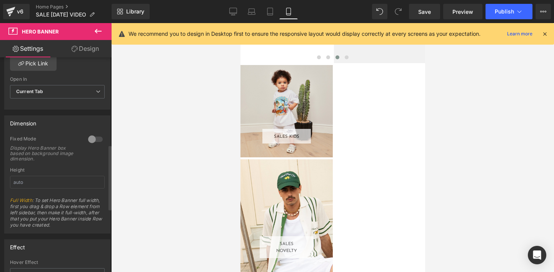
click at [90, 139] on div at bounding box center [95, 139] width 18 height 12
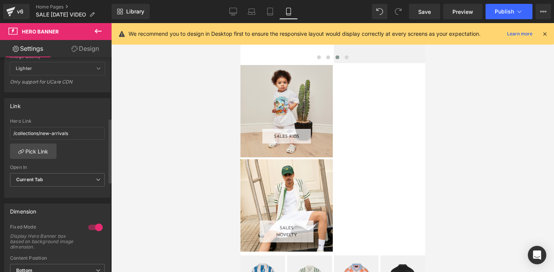
scroll to position [198, 0]
click at [500, 12] on span "Publish" at bounding box center [503, 11] width 19 height 6
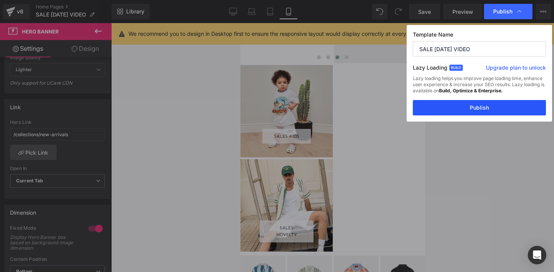
click at [487, 108] on button "Publish" at bounding box center [479, 107] width 133 height 15
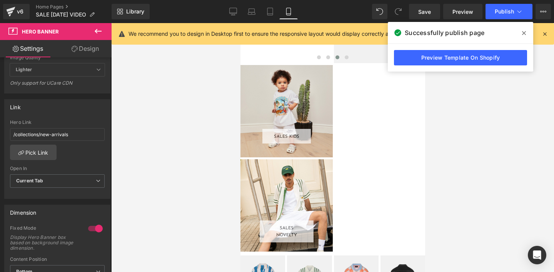
click at [523, 34] on icon at bounding box center [524, 33] width 4 height 4
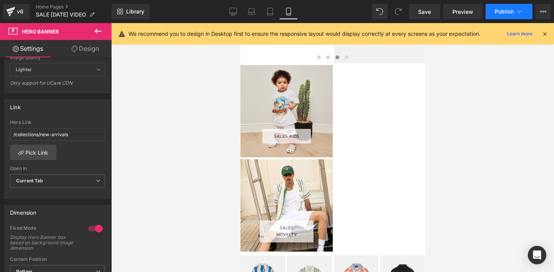
click at [496, 14] on span "Publish" at bounding box center [503, 11] width 19 height 6
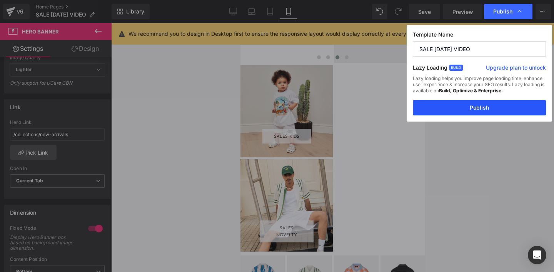
click at [466, 109] on button "Publish" at bounding box center [479, 107] width 133 height 15
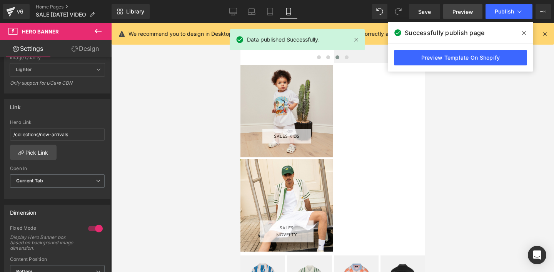
click at [449, 12] on link "Preview" at bounding box center [462, 11] width 39 height 15
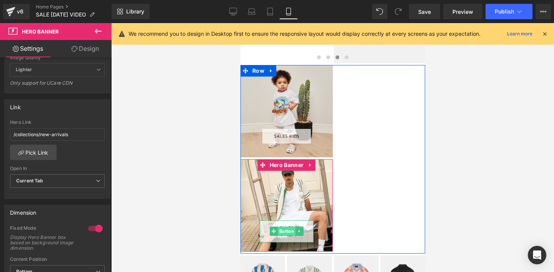
click at [281, 233] on span "Button" at bounding box center [286, 230] width 18 height 9
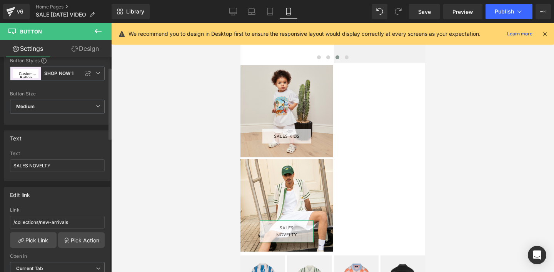
scroll to position [29, 0]
click at [22, 165] on input "SALES NOVELTY" at bounding box center [57, 164] width 95 height 13
type input "NOVELTY"
click at [57, 147] on div "Text SALES NOVELTY Text NOVELTY" at bounding box center [57, 154] width 106 height 51
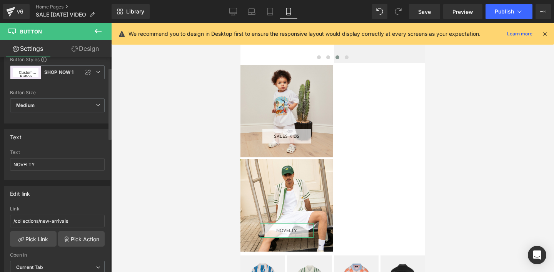
scroll to position [41, 0]
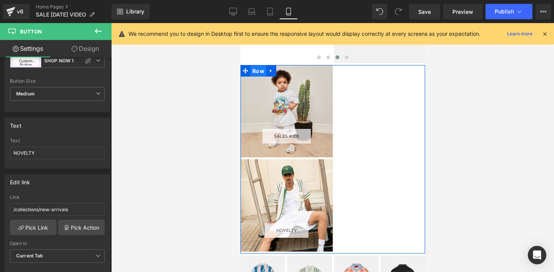
click at [255, 71] on span "Row" at bounding box center [258, 71] width 16 height 12
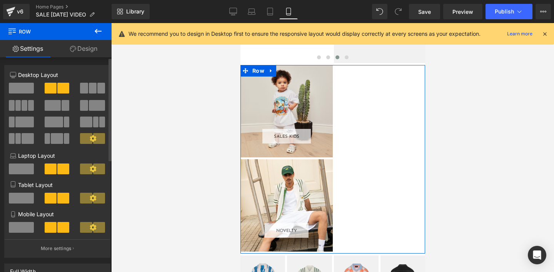
click at [92, 225] on icon at bounding box center [93, 227] width 7 height 7
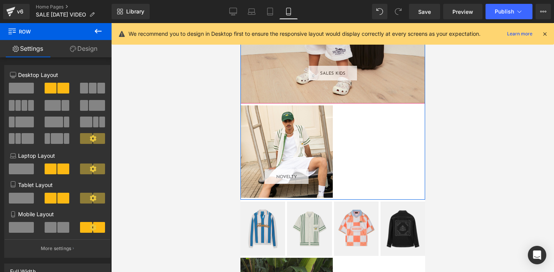
scroll to position [1070, 0]
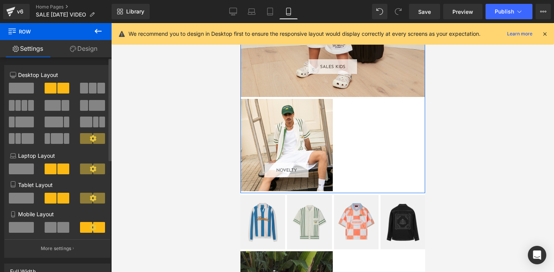
click at [90, 226] on icon at bounding box center [93, 227] width 7 height 7
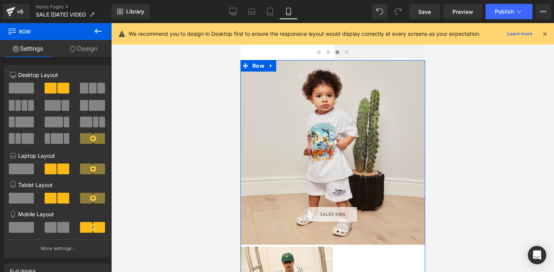
scroll to position [922, 0]
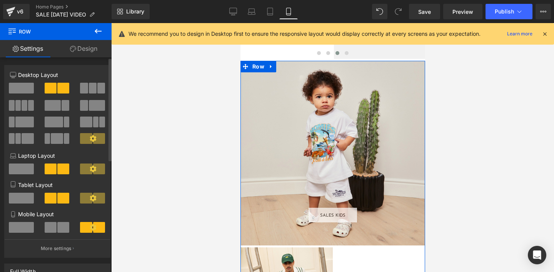
click at [54, 229] on span at bounding box center [51, 227] width 12 height 11
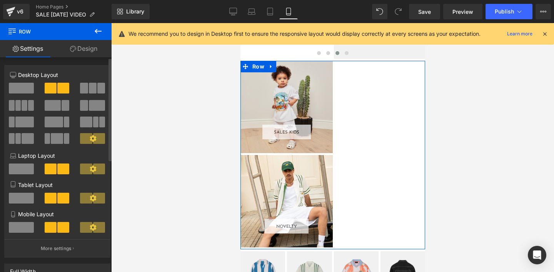
click at [20, 229] on span at bounding box center [21, 227] width 25 height 11
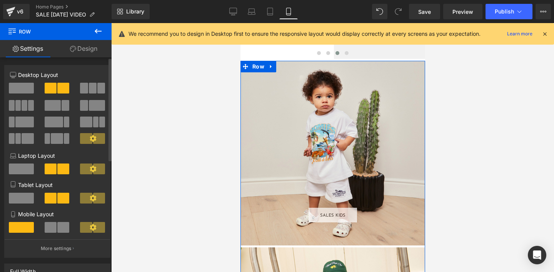
click at [59, 227] on span at bounding box center [63, 227] width 12 height 11
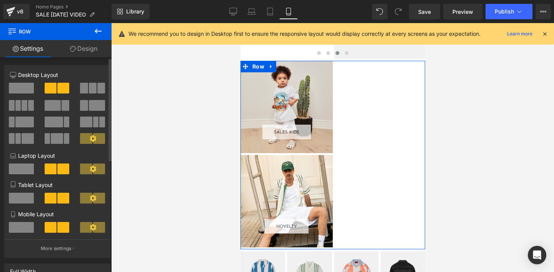
click at [15, 230] on span at bounding box center [21, 227] width 25 height 11
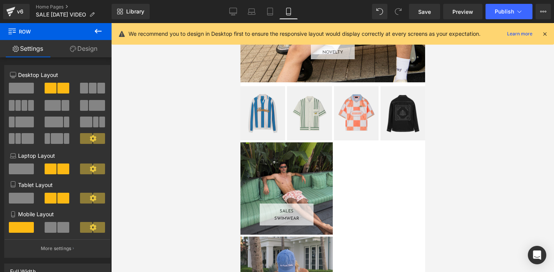
scroll to position [1267, 0]
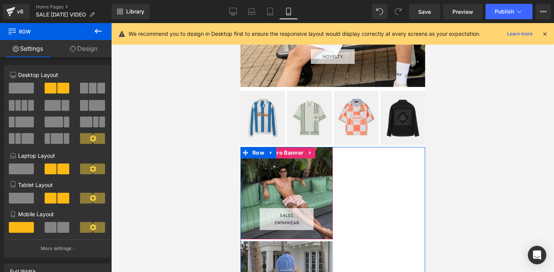
click at [290, 171] on div "SALES SWIMWEAR Button" at bounding box center [286, 193] width 92 height 92
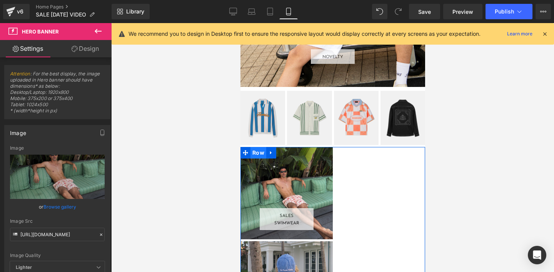
drag, startPoint x: 255, startPoint y: 152, endPoint x: 425, endPoint y: 176, distance: 171.6
click at [255, 152] on span "Row" at bounding box center [258, 153] width 16 height 12
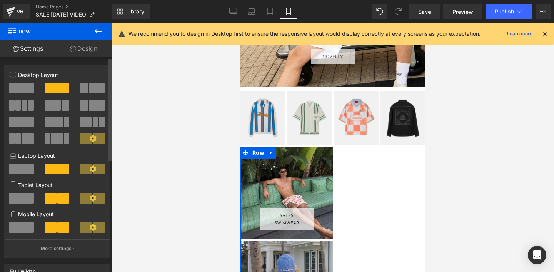
click at [17, 226] on span at bounding box center [21, 227] width 25 height 11
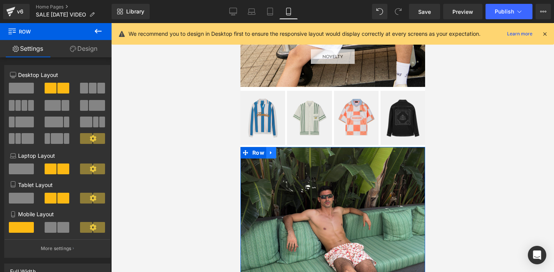
click at [269, 153] on icon at bounding box center [270, 153] width 5 height 6
click at [81, 49] on link "Design" at bounding box center [84, 48] width 56 height 17
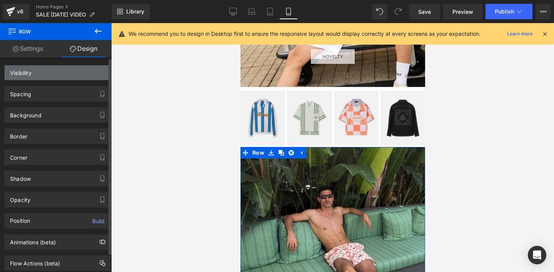
click at [19, 73] on div "Visibility" at bounding box center [21, 70] width 22 height 11
click at [18, 72] on div "Visibility" at bounding box center [21, 70] width 22 height 11
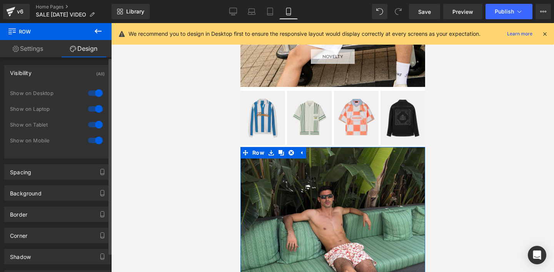
click at [92, 141] on div at bounding box center [95, 140] width 18 height 12
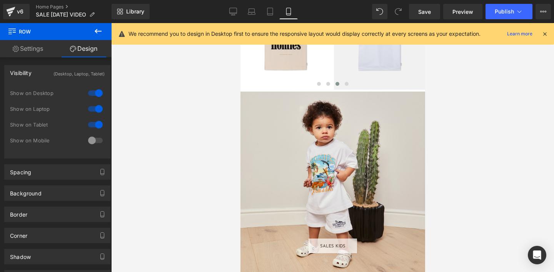
scroll to position [889, 0]
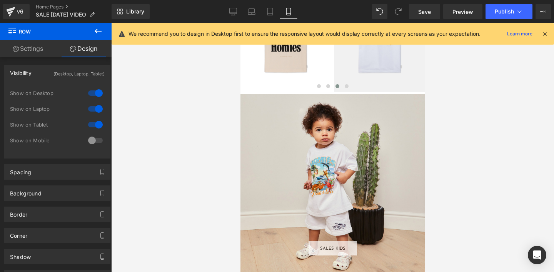
click at [266, 119] on div "SALES KIDS Button" at bounding box center [332, 186] width 185 height 185
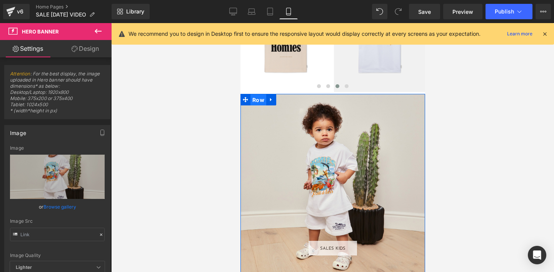
click at [256, 100] on span "Row" at bounding box center [258, 100] width 16 height 12
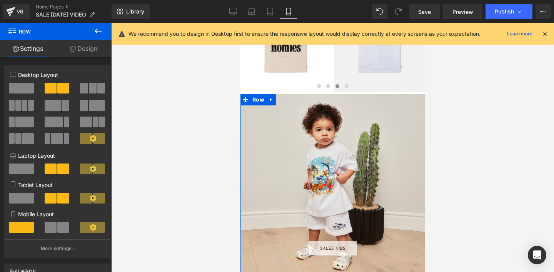
click at [88, 50] on link "Design" at bounding box center [84, 48] width 56 height 17
click at [0, 0] on div "Visibility" at bounding box center [0, 0] width 0 height 0
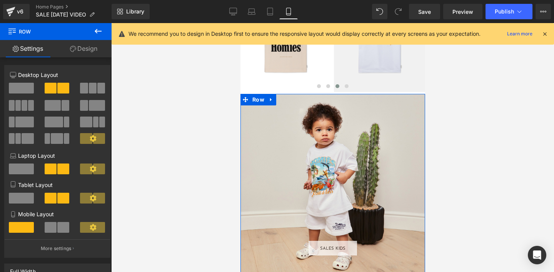
click at [0, 0] on div "Visibility" at bounding box center [0, 0] width 0 height 0
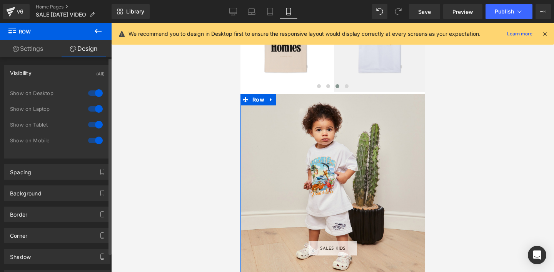
click at [96, 140] on div at bounding box center [95, 140] width 18 height 12
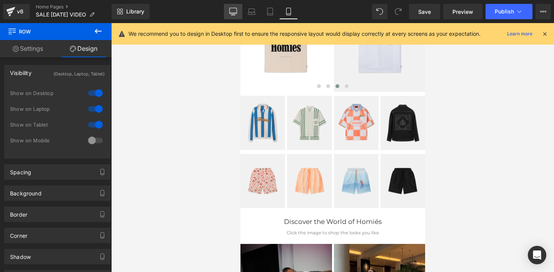
click at [233, 11] on icon at bounding box center [233, 12] width 8 height 8
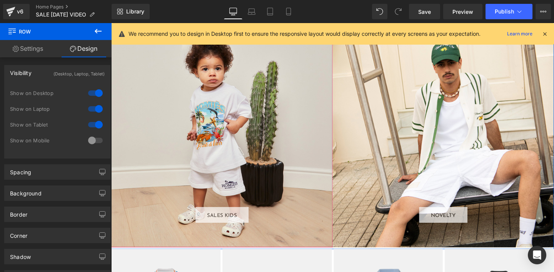
scroll to position [904, 0]
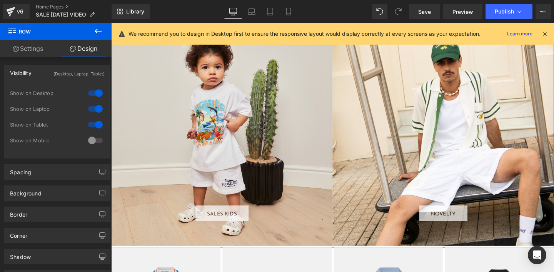
click at [38, 51] on link "Settings" at bounding box center [28, 48] width 56 height 17
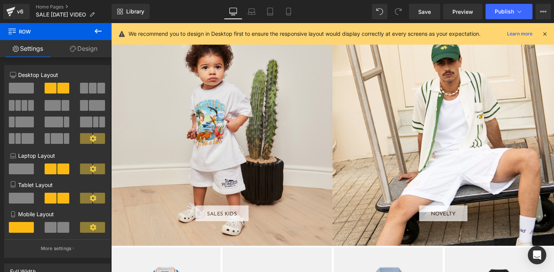
click at [97, 33] on icon at bounding box center [97, 31] width 9 height 9
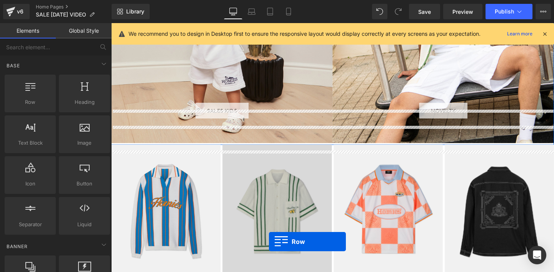
scroll to position [1027, 0]
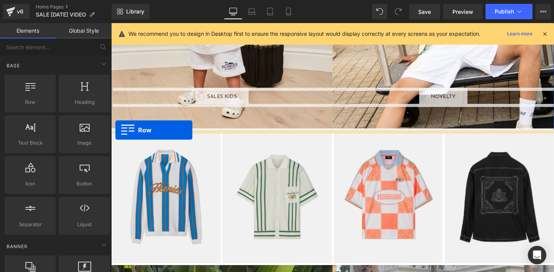
drag, startPoint x: 138, startPoint y: 123, endPoint x: 116, endPoint y: 135, distance: 26.0
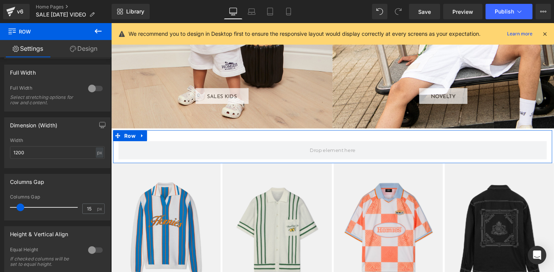
scroll to position [112, 0]
click at [90, 89] on div at bounding box center [95, 89] width 18 height 12
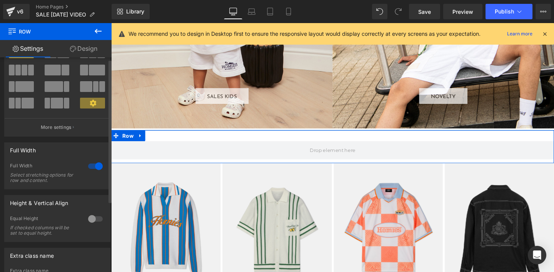
scroll to position [0, 0]
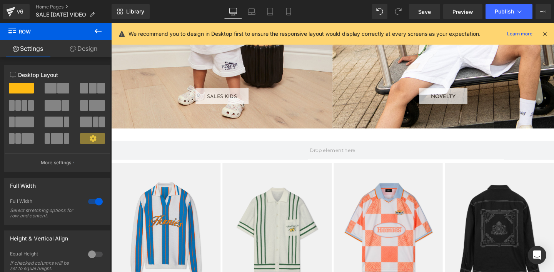
click at [95, 29] on icon at bounding box center [97, 31] width 9 height 9
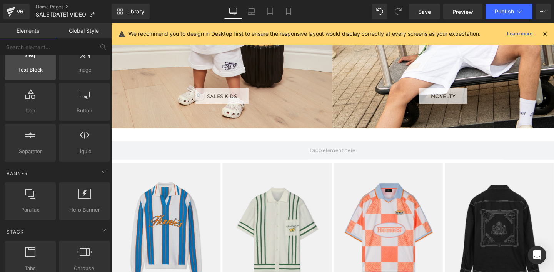
scroll to position [77, 0]
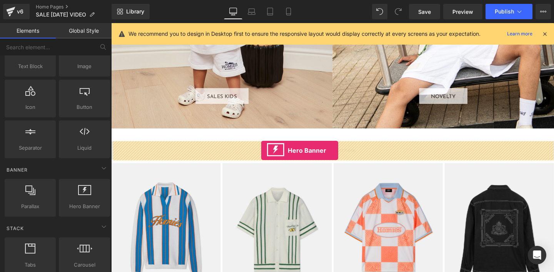
drag, startPoint x: 188, startPoint y: 214, endPoint x: 269, endPoint y: 157, distance: 99.3
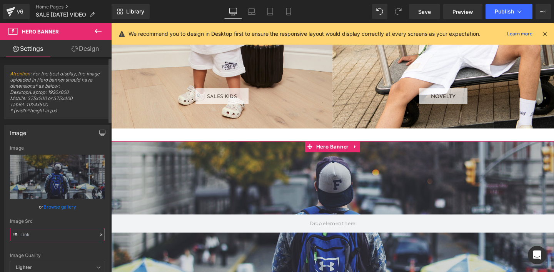
click at [66, 231] on input "text" at bounding box center [57, 234] width 95 height 13
paste input "cdn.shopify.com/s/files/1/0027/7780/8941/files/MOBILE_9a66f359-0d49-4fea-8f03-e…"
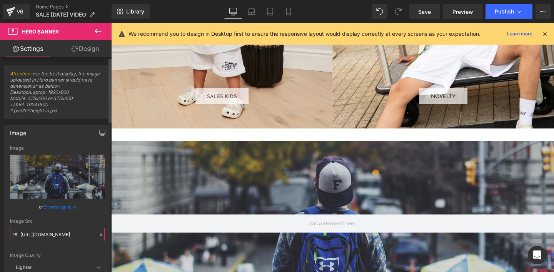
type input "[URL][DOMAIN_NAME]"
click at [67, 218] on div "Image Src" at bounding box center [57, 220] width 95 height 5
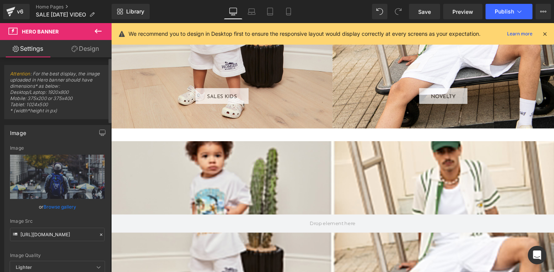
scroll to position [0, 0]
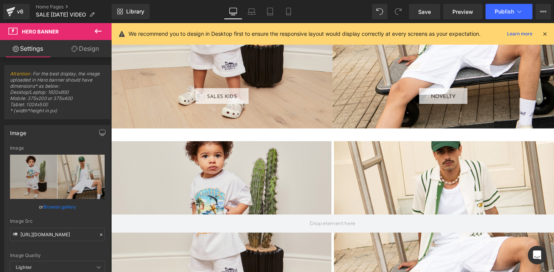
click at [97, 30] on icon at bounding box center [97, 31] width 9 height 9
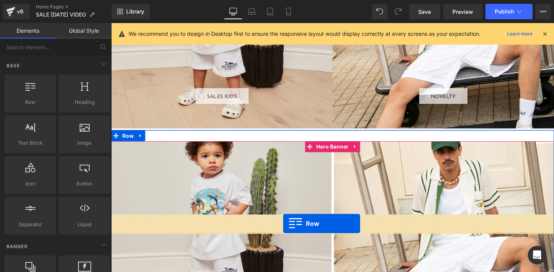
drag, startPoint x: 138, startPoint y: 120, endPoint x: 290, endPoint y: 232, distance: 188.9
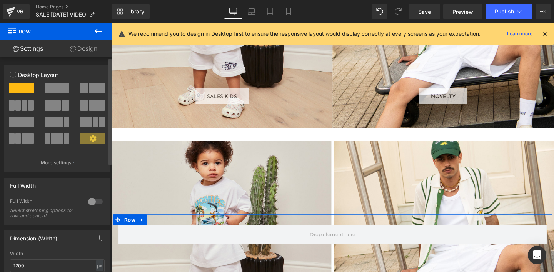
click at [57, 90] on span at bounding box center [63, 88] width 12 height 11
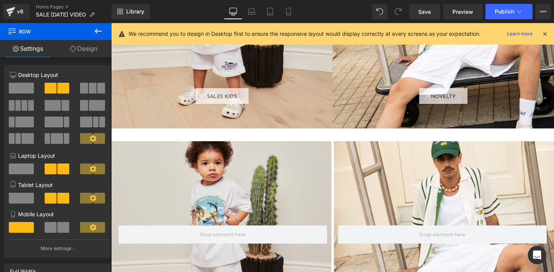
click at [95, 30] on icon at bounding box center [97, 31] width 9 height 9
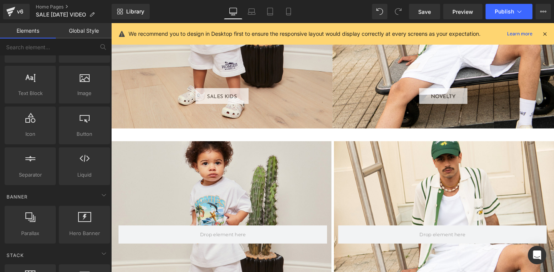
scroll to position [53, 0]
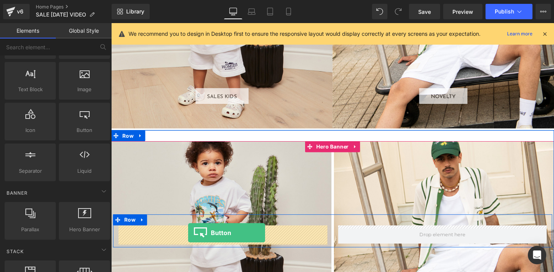
drag, startPoint x: 181, startPoint y: 148, endPoint x: 191, endPoint y: 243, distance: 95.9
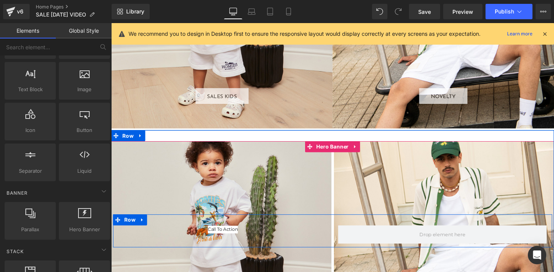
click at [228, 243] on div "Call To Action Button" at bounding box center [228, 240] width 219 height 8
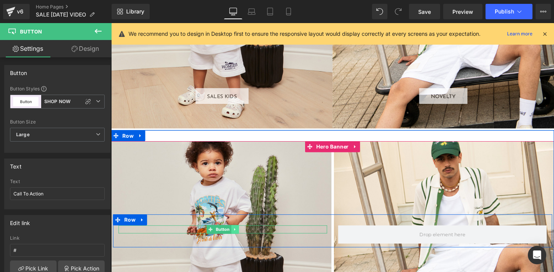
click at [241, 241] on icon at bounding box center [241, 240] width 4 height 5
click at [245, 240] on icon at bounding box center [245, 240] width 4 height 4
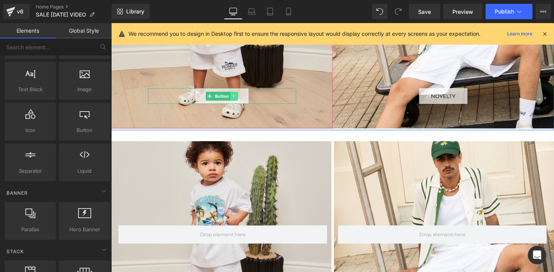
click at [240, 100] on icon at bounding box center [239, 99] width 1 height 3
click at [236, 101] on icon at bounding box center [236, 100] width 4 height 5
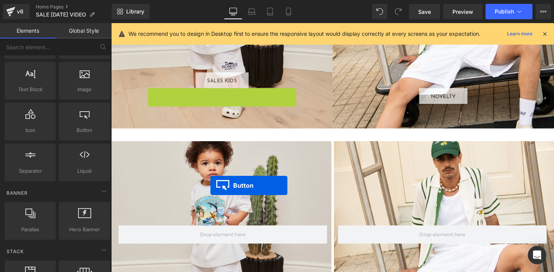
scroll to position [1024, 0]
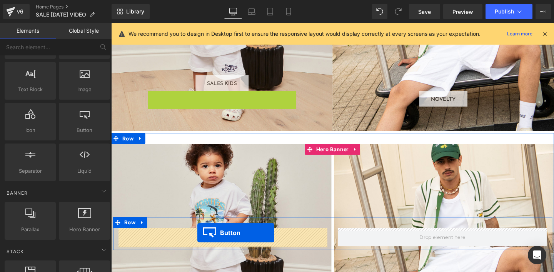
drag, startPoint x: 214, startPoint y: 103, endPoint x: 202, endPoint y: 243, distance: 140.5
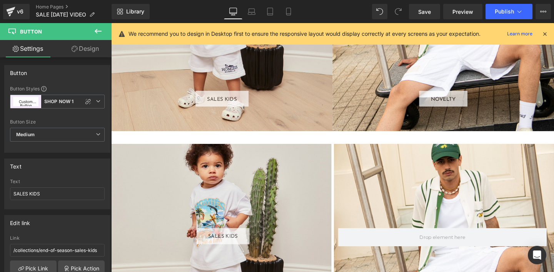
scroll to position [1041, 0]
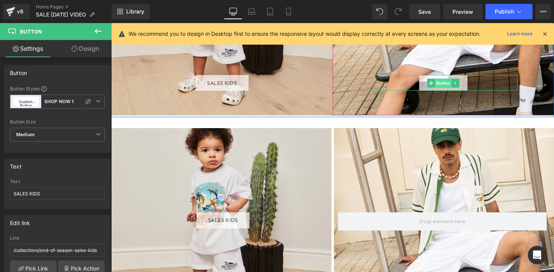
click at [454, 87] on span "Button" at bounding box center [460, 86] width 18 height 9
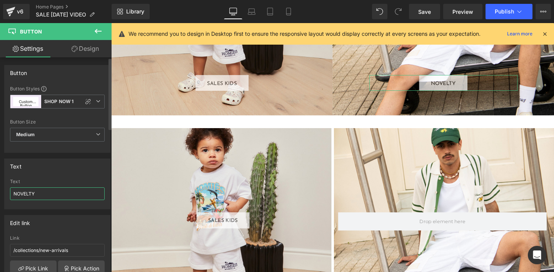
click at [15, 194] on input "NOVELTY" at bounding box center [57, 193] width 95 height 13
type input "SALES NOVELTY"
click at [60, 183] on div "Text" at bounding box center [57, 181] width 95 height 5
click at [454, 88] on div "SALES NOVELTY Button" at bounding box center [460, 86] width 156 height 17
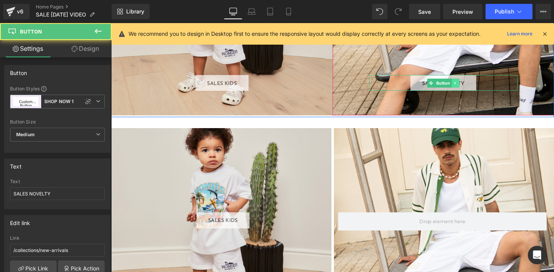
click at [474, 87] on icon at bounding box center [473, 86] width 4 height 5
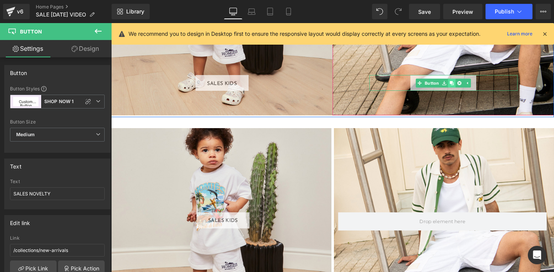
click at [467, 86] on icon at bounding box center [469, 86] width 4 height 4
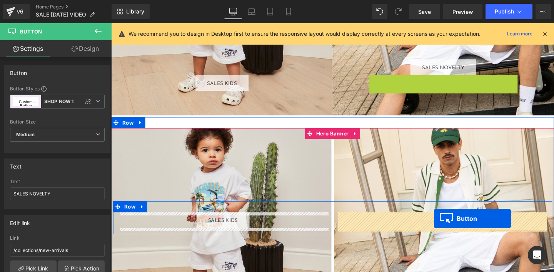
drag, startPoint x: 447, startPoint y: 176, endPoint x: 257, endPoint y: 130, distance: 195.5
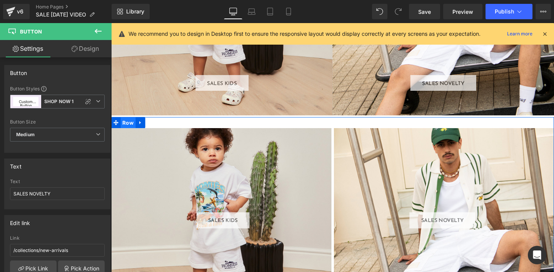
scroll to position [1041, 0]
click at [129, 126] on span "Row" at bounding box center [129, 128] width 16 height 12
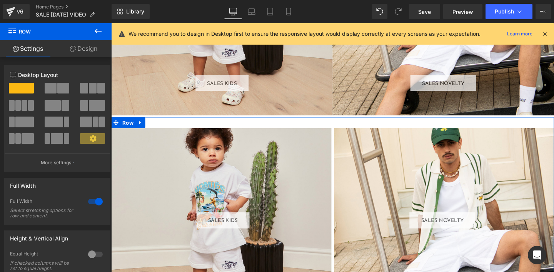
click at [86, 47] on link "Design" at bounding box center [84, 48] width 56 height 17
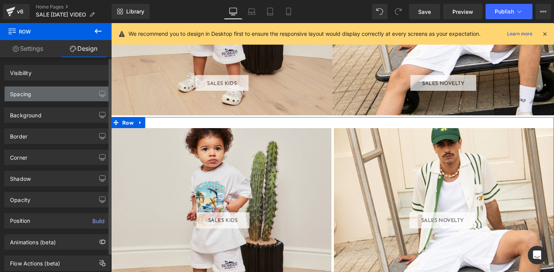
click at [39, 93] on div "Spacing" at bounding box center [57, 94] width 105 height 15
click at [27, 95] on div "Spacing" at bounding box center [20, 92] width 21 height 11
click at [25, 95] on div "Spacing" at bounding box center [20, 92] width 21 height 11
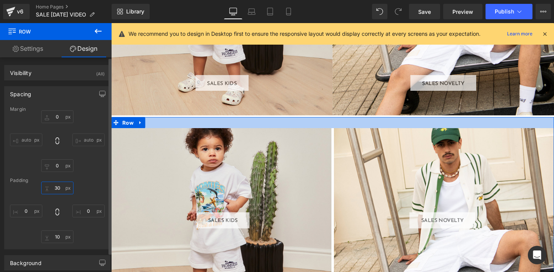
click at [56, 189] on input "30" at bounding box center [57, 187] width 32 height 13
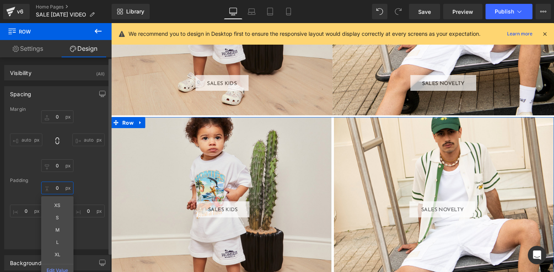
type input "0"
click at [87, 231] on div "0 0 XS S M L XL Edit Value 0px 0 10px 10 0px 0" at bounding box center [57, 212] width 95 height 62
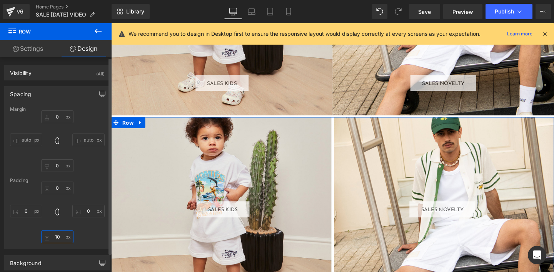
click at [58, 236] on input "10" at bounding box center [57, 236] width 32 height 13
type input "5"
click at [85, 238] on div "0 0 0px 0 5 5 XS S M L XL Edit Value 0px 0" at bounding box center [57, 212] width 95 height 62
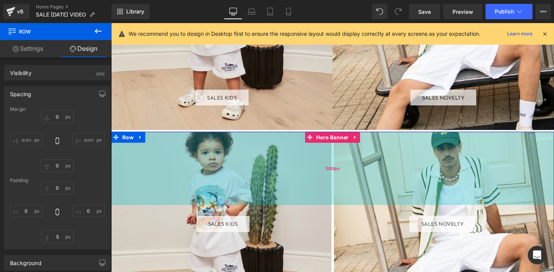
scroll to position [1023, 0]
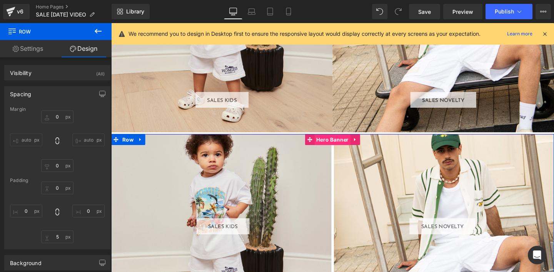
click at [343, 148] on span "Hero Banner" at bounding box center [344, 146] width 38 height 12
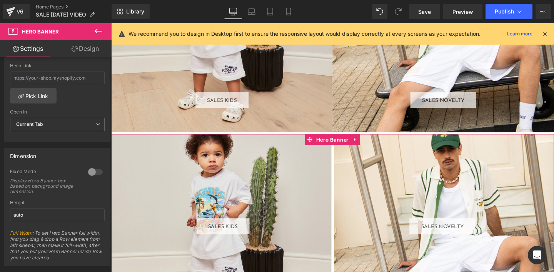
scroll to position [265, 0]
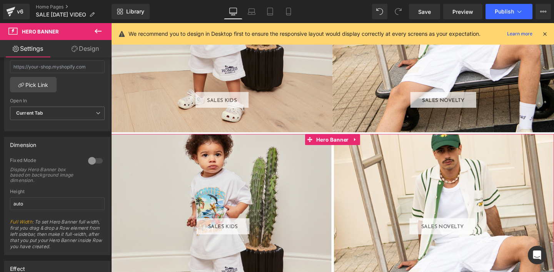
click at [89, 163] on div at bounding box center [95, 161] width 18 height 12
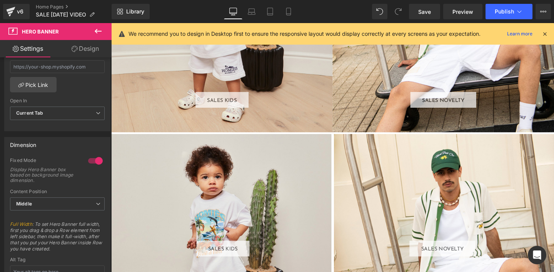
click at [89, 162] on div at bounding box center [95, 161] width 18 height 12
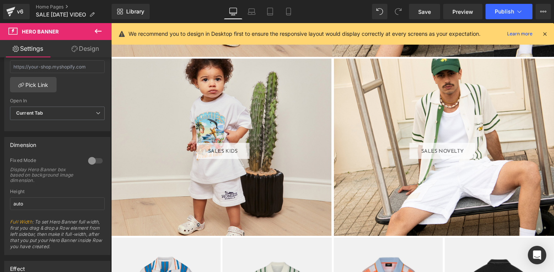
scroll to position [1095, 0]
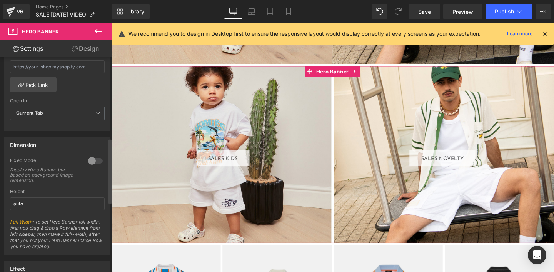
click at [94, 160] on div at bounding box center [95, 161] width 18 height 12
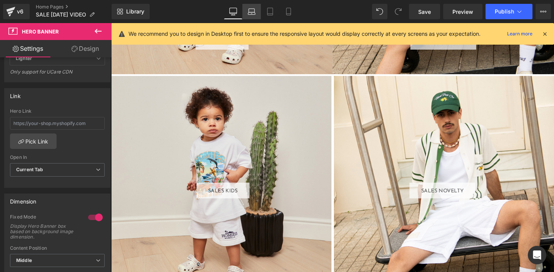
scroll to position [1072, 0]
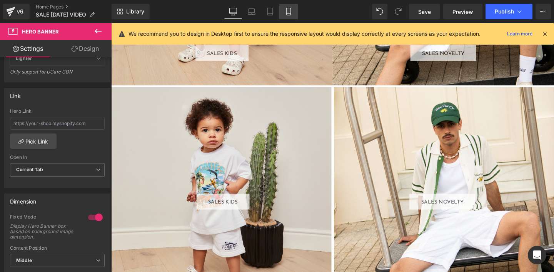
click at [289, 12] on icon at bounding box center [289, 12] width 8 height 8
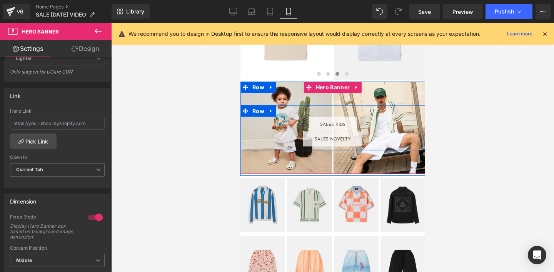
scroll to position [899, 0]
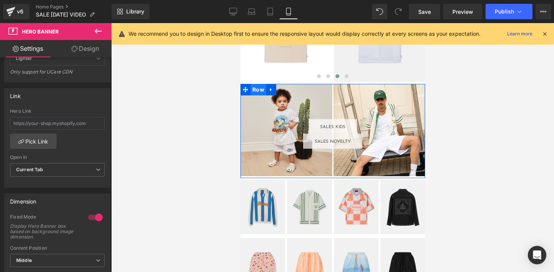
click at [261, 89] on span "Row" at bounding box center [258, 90] width 16 height 12
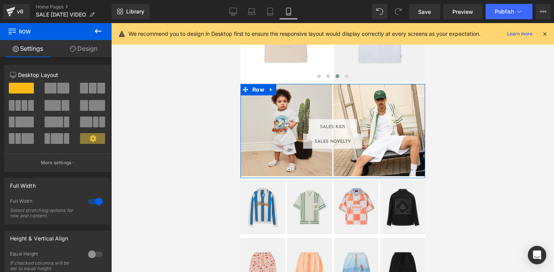
click at [85, 48] on link "Design" at bounding box center [84, 48] width 56 height 17
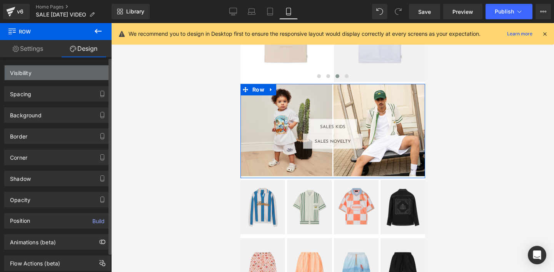
click at [35, 74] on div "Visibility" at bounding box center [57, 72] width 105 height 15
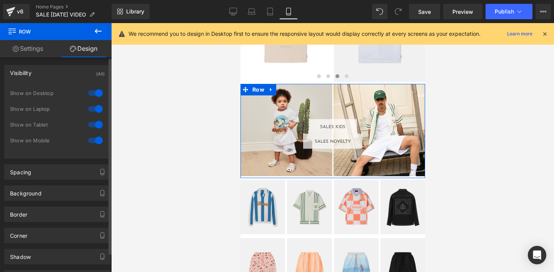
click at [95, 92] on div at bounding box center [95, 93] width 18 height 12
click at [97, 109] on div at bounding box center [95, 109] width 18 height 12
click at [97, 127] on div at bounding box center [95, 124] width 18 height 12
click at [31, 51] on link "Settings" at bounding box center [28, 48] width 56 height 17
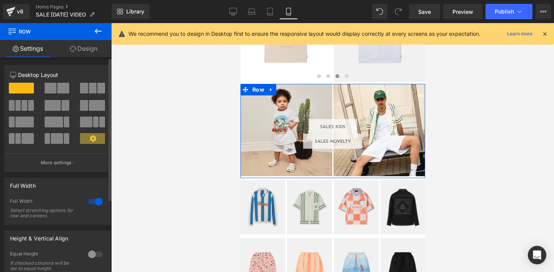
click at [57, 87] on span at bounding box center [63, 88] width 12 height 11
click at [53, 87] on span at bounding box center [51, 88] width 12 height 11
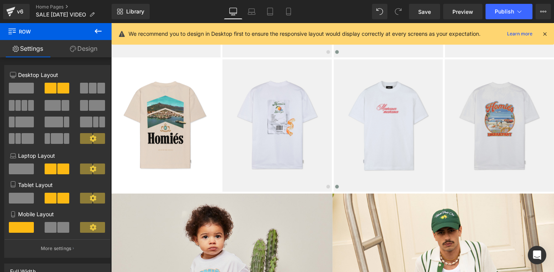
scroll to position [726, 0]
click at [290, 15] on icon at bounding box center [288, 11] width 4 height 7
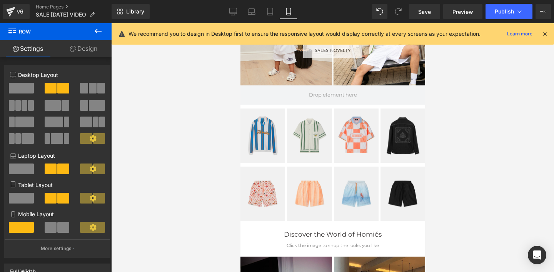
scroll to position [903, 0]
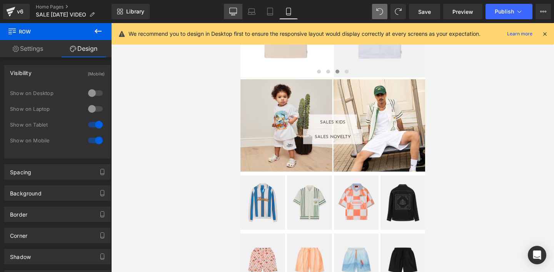
click at [233, 10] on icon at bounding box center [233, 12] width 8 height 8
click at [230, 10] on icon at bounding box center [233, 12] width 8 height 8
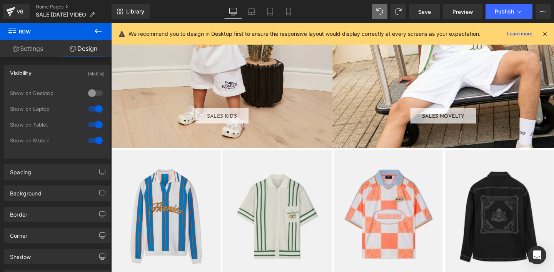
scroll to position [1004, 0]
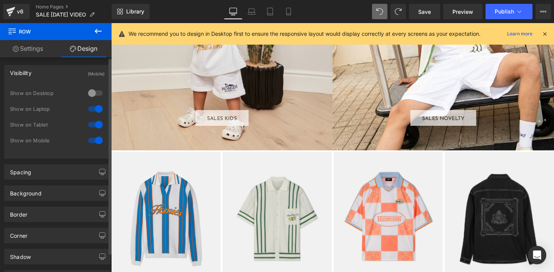
click at [91, 94] on div at bounding box center [95, 93] width 18 height 12
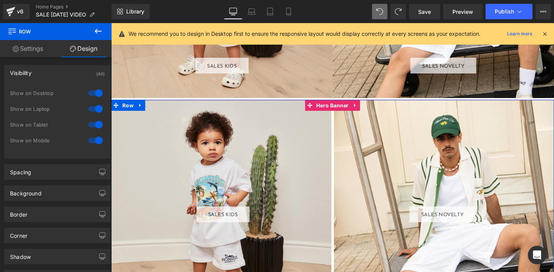
scroll to position [1065, 0]
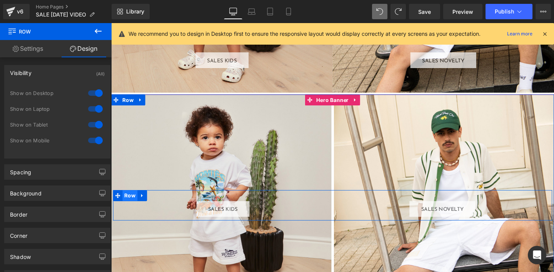
click at [128, 205] on span "Row" at bounding box center [131, 204] width 16 height 12
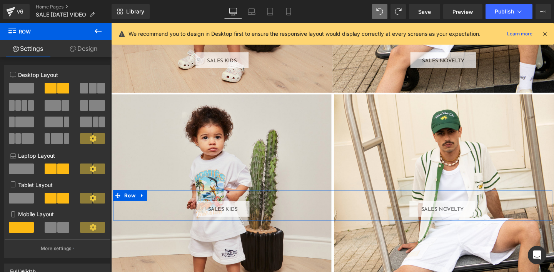
click at [54, 224] on span at bounding box center [51, 227] width 12 height 11
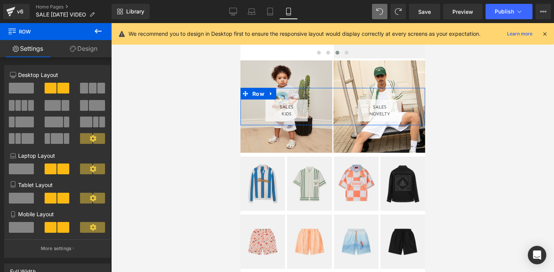
scroll to position [865, 0]
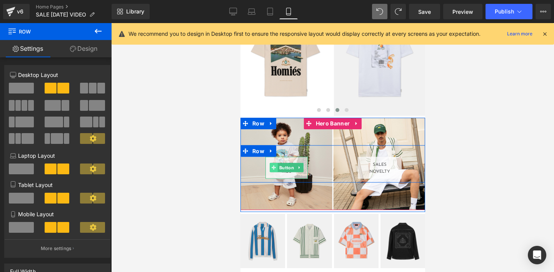
click at [272, 167] on icon at bounding box center [273, 167] width 4 height 4
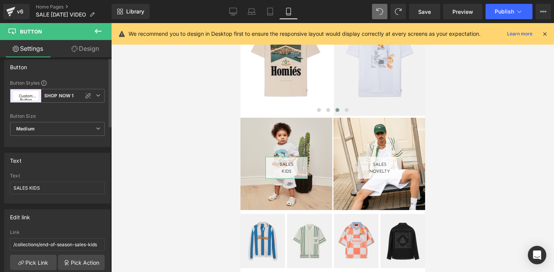
scroll to position [0, 0]
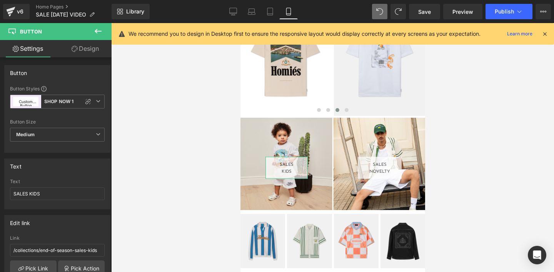
click at [87, 48] on link "Design" at bounding box center [85, 48] width 56 height 17
click at [0, 0] on div "Spacing" at bounding box center [0, 0] width 0 height 0
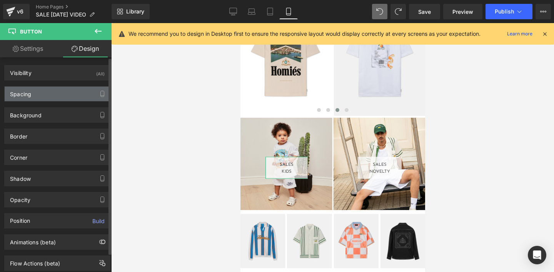
click at [27, 94] on div "Spacing" at bounding box center [20, 92] width 21 height 11
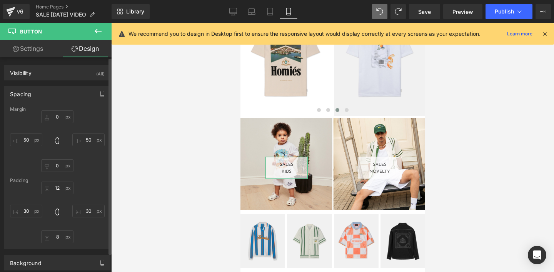
type input "0"
type input "50"
type input "0"
type input "50"
type input "12"
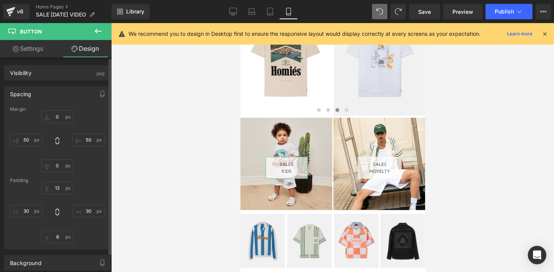
type input "30"
type input "8"
click at [22, 211] on input "30" at bounding box center [26, 211] width 32 height 13
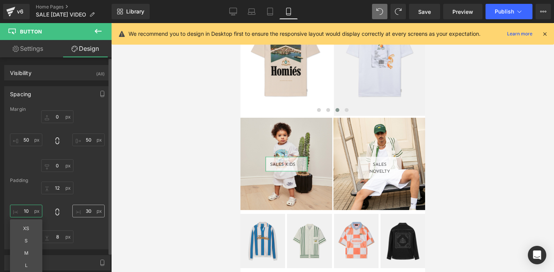
type input "10"
click at [86, 210] on input "30" at bounding box center [88, 211] width 32 height 13
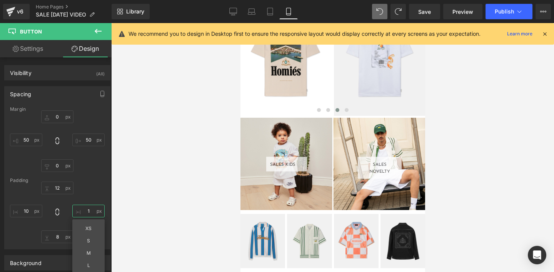
type input "10"
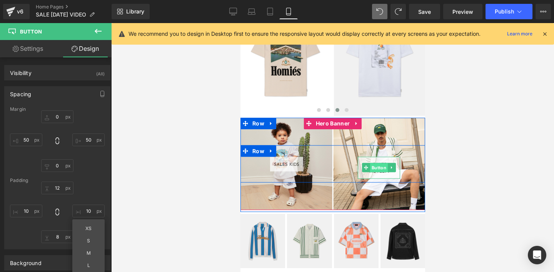
click at [376, 168] on span "Button" at bounding box center [379, 167] width 18 height 9
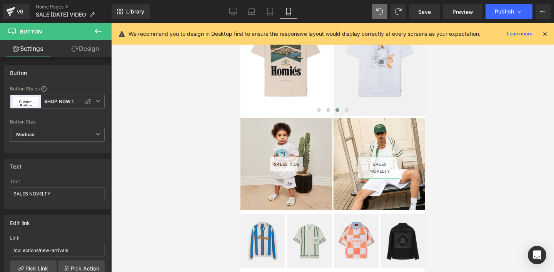
click at [89, 51] on link "Design" at bounding box center [85, 48] width 56 height 17
click at [0, 0] on div "Spacing" at bounding box center [0, 0] width 0 height 0
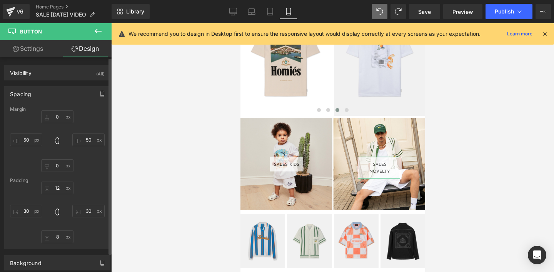
type input "0"
type input "50"
type input "0"
type input "50"
type input "12"
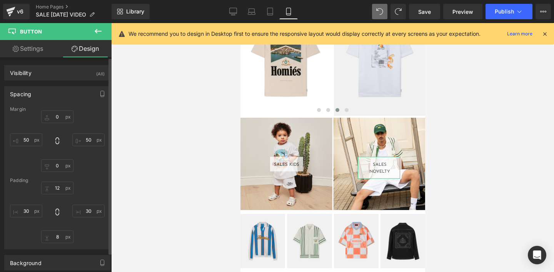
type input "30"
type input "8"
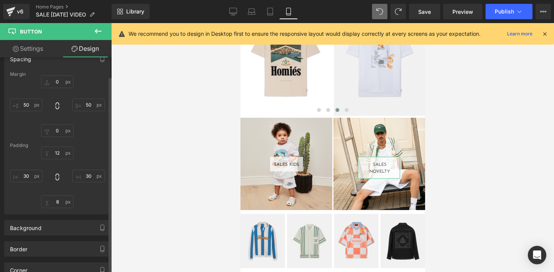
scroll to position [48, 0]
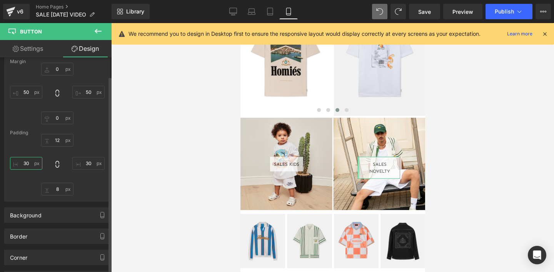
click at [26, 166] on input "30" at bounding box center [26, 163] width 32 height 13
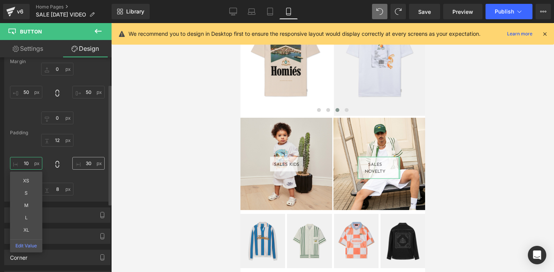
type input "10"
click at [85, 161] on input "30" at bounding box center [88, 163] width 32 height 13
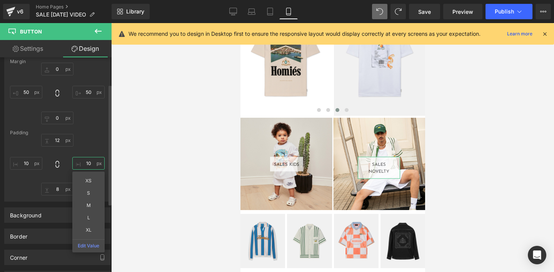
type input "10"
click at [85, 137] on div "12px 12 10 10 XS S M L XL Edit Value 8px 8 10 10" at bounding box center [57, 165] width 95 height 62
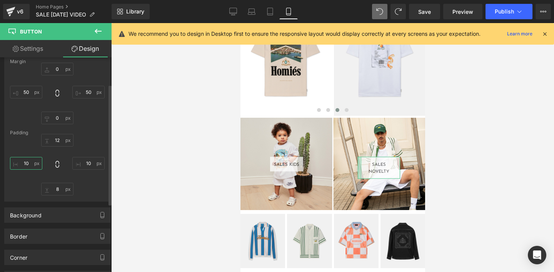
click at [30, 162] on input "10" at bounding box center [26, 163] width 32 height 13
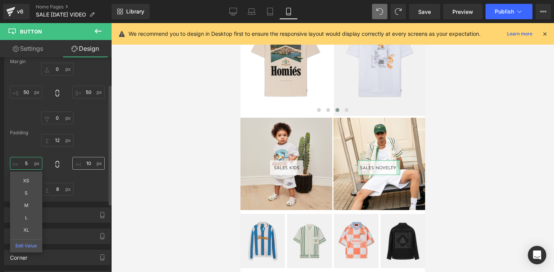
type input "5"
click at [86, 162] on input "10" at bounding box center [88, 163] width 32 height 13
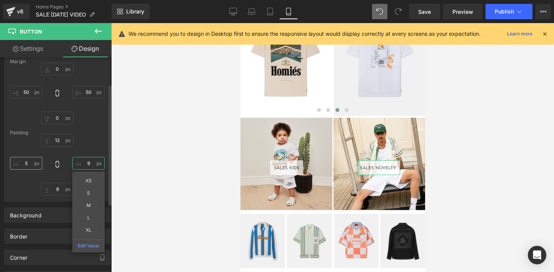
type input "9"
click at [27, 163] on input "5" at bounding box center [26, 163] width 32 height 13
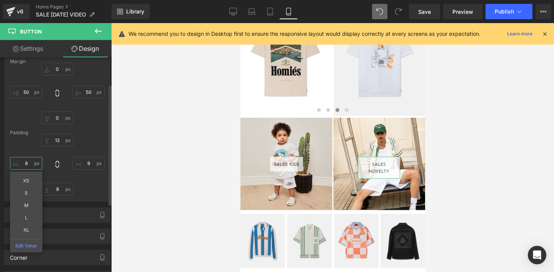
type input "8"
click at [83, 184] on div "12px 12 9 9 8px 8 8 8 XS S M L XL Edit Value" at bounding box center [57, 165] width 95 height 62
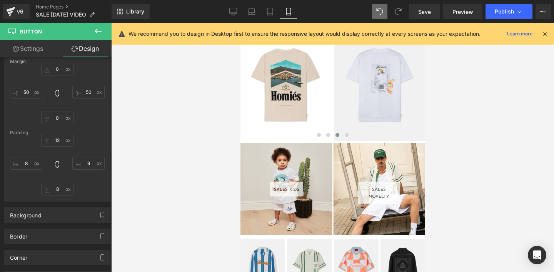
scroll to position [840, 0]
click at [232, 12] on icon at bounding box center [233, 12] width 8 height 8
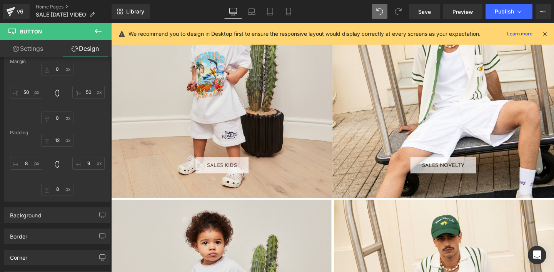
type input "0"
type input "100"
type input "0"
type input "100"
type input "12"
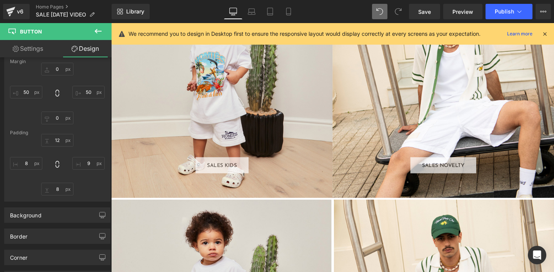
type input "32"
type input "8"
type input "32"
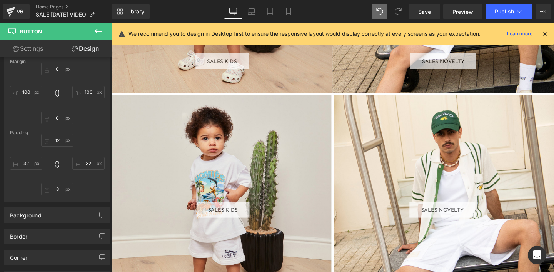
scroll to position [1065, 0]
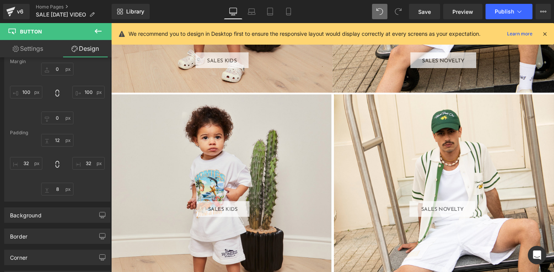
click at [133, 127] on div "SALES KIDS Button SALES NOVELTY Button Row" at bounding box center [343, 214] width 465 height 233
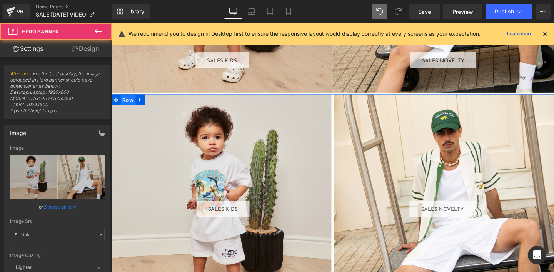
type input "[URL][DOMAIN_NAME]"
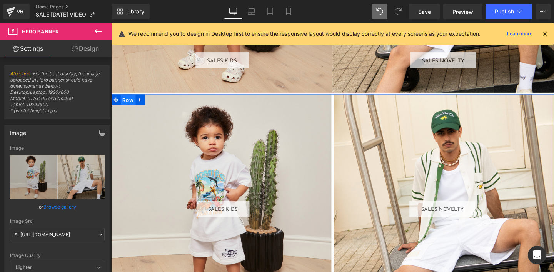
click at [128, 103] on span "Row" at bounding box center [129, 104] width 16 height 12
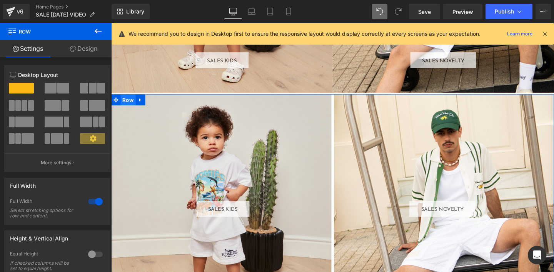
click at [90, 47] on link "Design" at bounding box center [84, 48] width 56 height 17
click at [0, 0] on div "Visibility" at bounding box center [0, 0] width 0 height 0
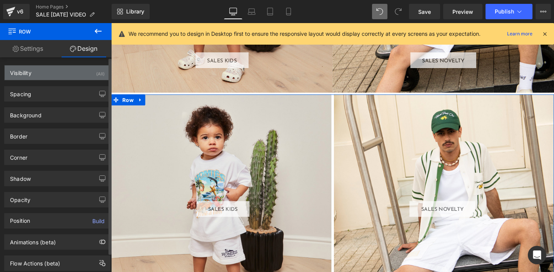
click at [27, 73] on div "Visibility" at bounding box center [21, 70] width 22 height 11
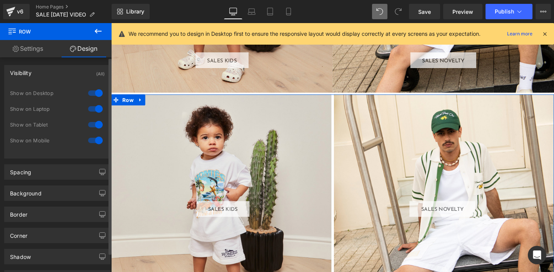
click at [90, 124] on div at bounding box center [95, 124] width 18 height 12
click at [91, 106] on div at bounding box center [95, 109] width 18 height 12
click at [90, 93] on div at bounding box center [95, 93] width 18 height 12
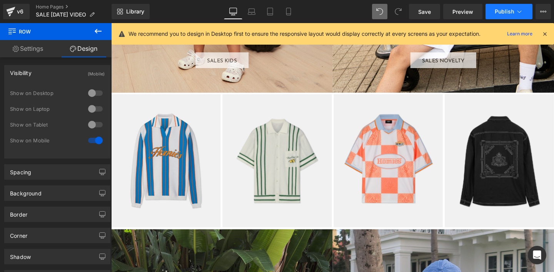
click at [494, 9] on span "Publish" at bounding box center [503, 11] width 19 height 6
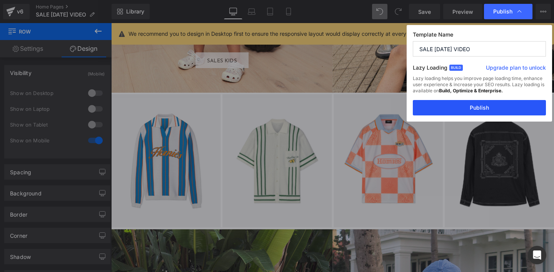
click at [460, 108] on button "Publish" at bounding box center [479, 107] width 133 height 15
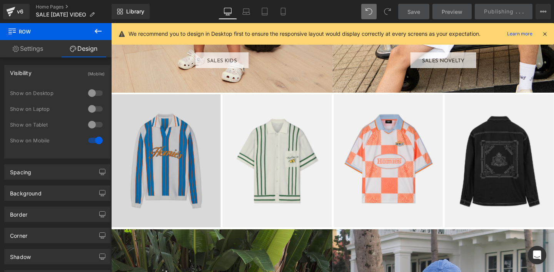
click at [189, 102] on img at bounding box center [168, 168] width 115 height 140
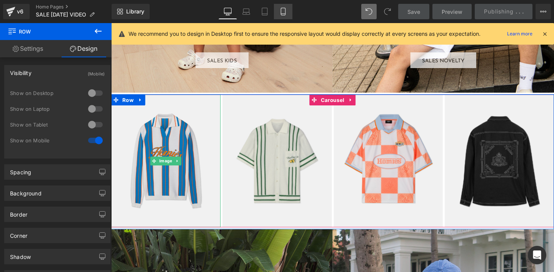
click at [281, 12] on icon at bounding box center [283, 12] width 8 height 8
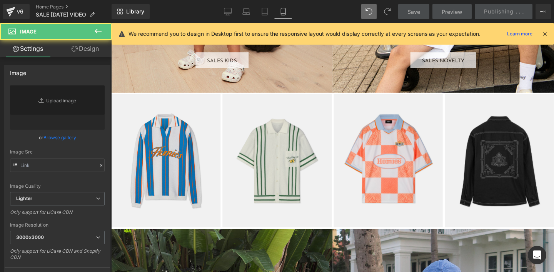
type input "[URL][DOMAIN_NAME]"
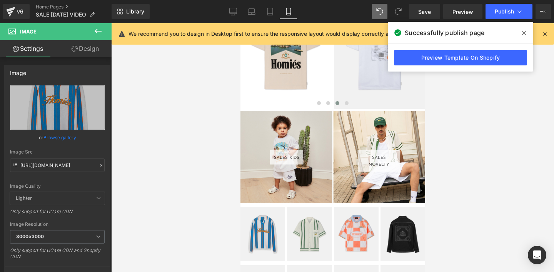
scroll to position [867, 0]
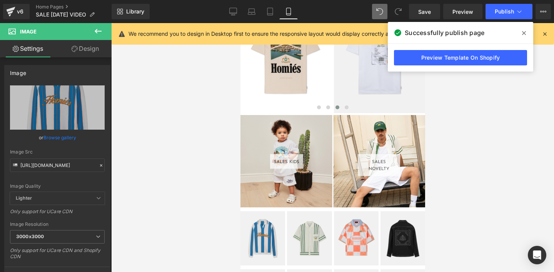
click at [254, 127] on div "SALES KIDS Button SALES NOVELTY Button Row" at bounding box center [332, 161] width 185 height 92
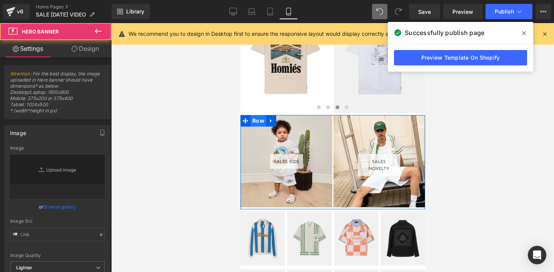
type input "[URL][DOMAIN_NAME]"
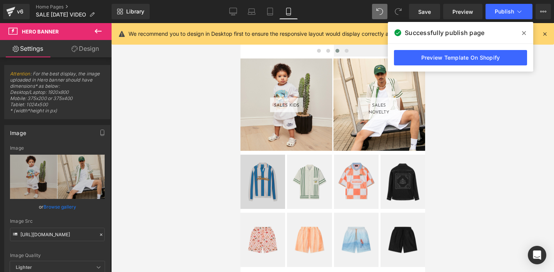
scroll to position [924, 0]
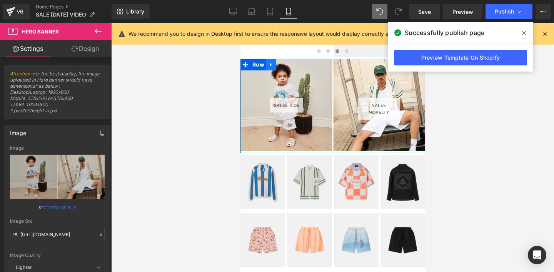
click at [269, 64] on icon at bounding box center [270, 65] width 5 height 6
click at [279, 62] on icon at bounding box center [280, 64] width 5 height 5
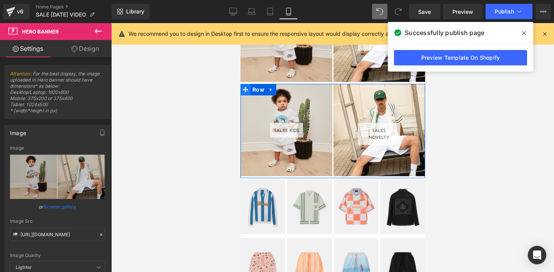
scroll to position [994, 0]
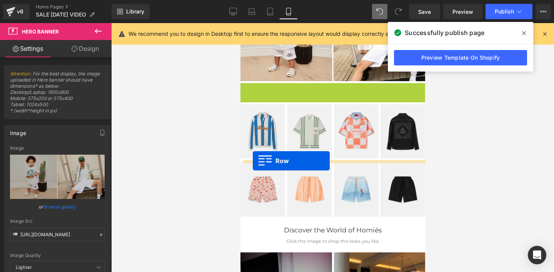
drag, startPoint x: 244, startPoint y: 88, endPoint x: 252, endPoint y: 161, distance: 73.5
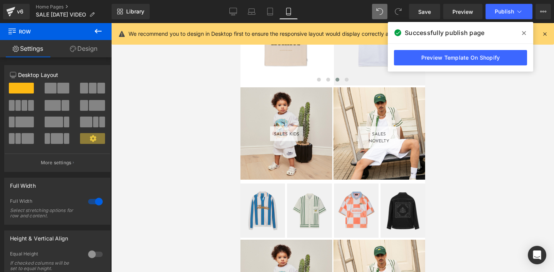
scroll to position [893, 0]
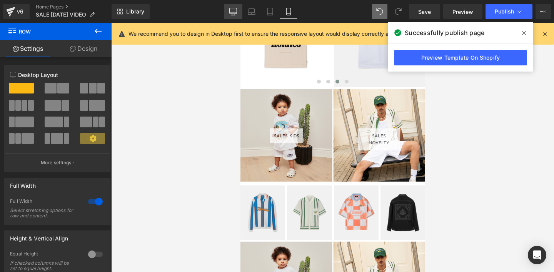
click at [233, 13] on icon at bounding box center [233, 13] width 7 height 0
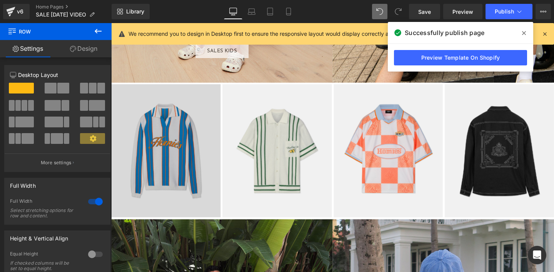
scroll to position [1076, 0]
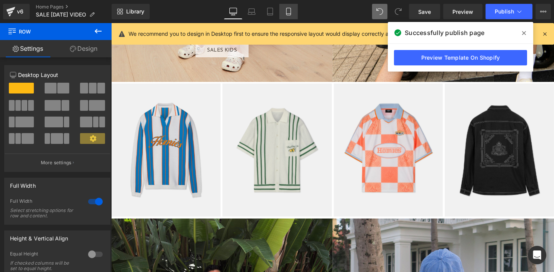
click at [290, 10] on icon at bounding box center [289, 12] width 8 height 8
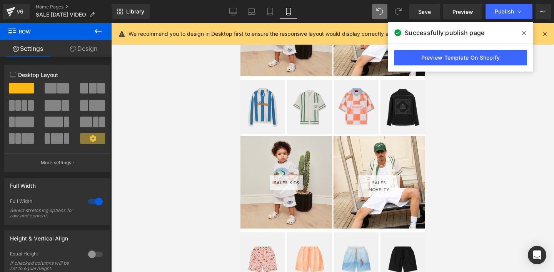
scroll to position [1009, 0]
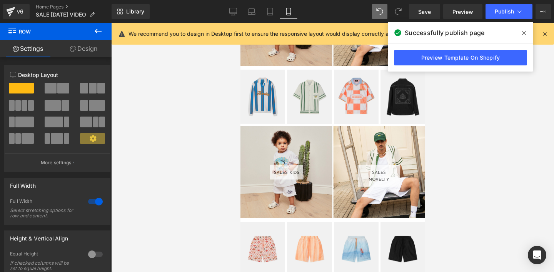
click at [268, 149] on div "SALES KIDS Button SALES NOVELTY Button Row" at bounding box center [332, 172] width 185 height 92
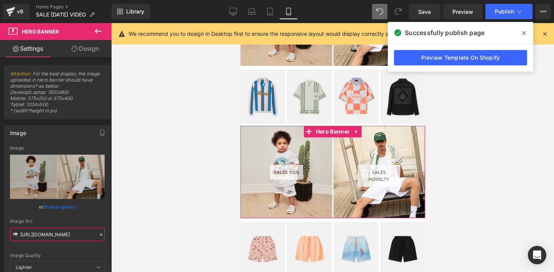
click at [42, 235] on input "[URL][DOMAIN_NAME]" at bounding box center [57, 234] width 95 height 13
paste input "21b3a76d-2103-4a3c-a568-3538877c6c6c.jpg?v=1756687720"
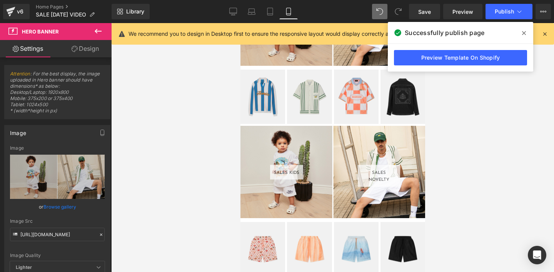
click at [77, 203] on div "or Browse gallery" at bounding box center [57, 207] width 95 height 8
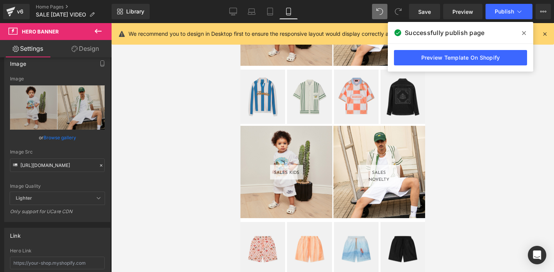
type input "[URL][DOMAIN_NAME]"
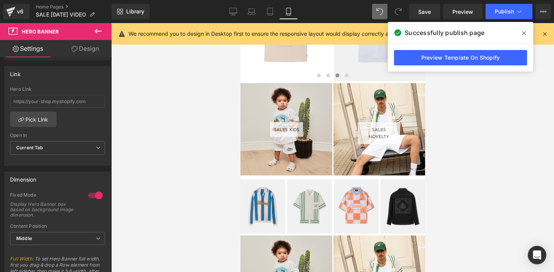
scroll to position [897, 0]
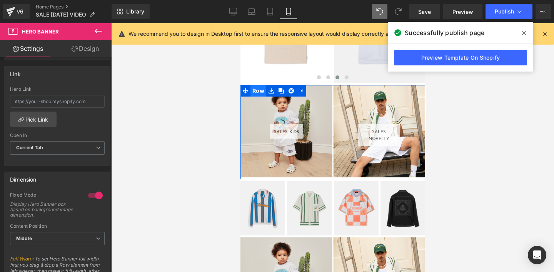
click at [257, 92] on span "Row" at bounding box center [258, 91] width 16 height 12
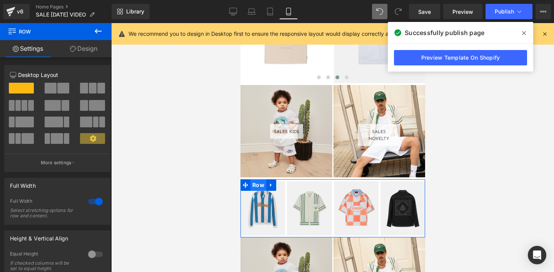
click at [254, 183] on span "Row" at bounding box center [258, 185] width 16 height 12
click at [87, 51] on link "Design" at bounding box center [84, 48] width 56 height 17
click at [0, 0] on div "Spacing" at bounding box center [0, 0] width 0 height 0
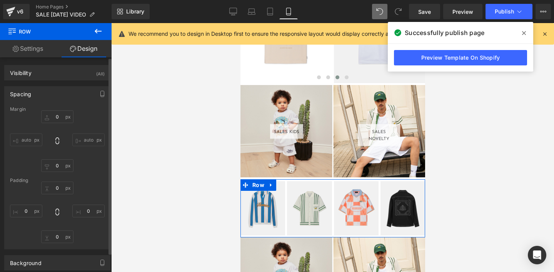
click at [19, 94] on div "Spacing" at bounding box center [20, 92] width 21 height 11
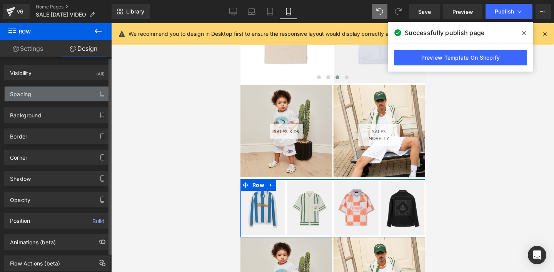
type input "0"
type input "5"
type input "0"
type input "5"
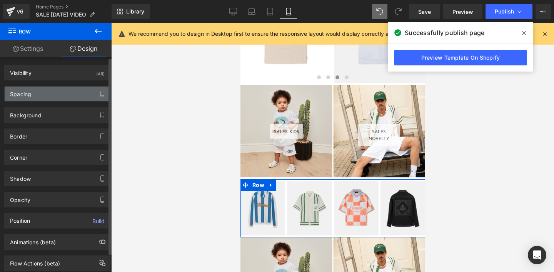
type input "0"
click at [19, 94] on div "Spacing" at bounding box center [20, 92] width 21 height 11
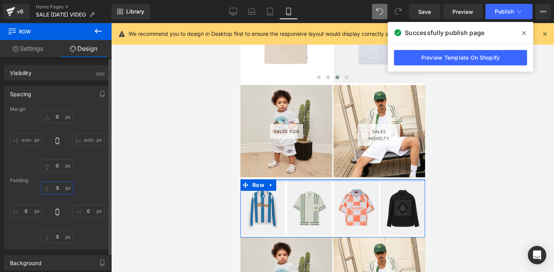
click at [55, 188] on input "5" at bounding box center [57, 187] width 32 height 13
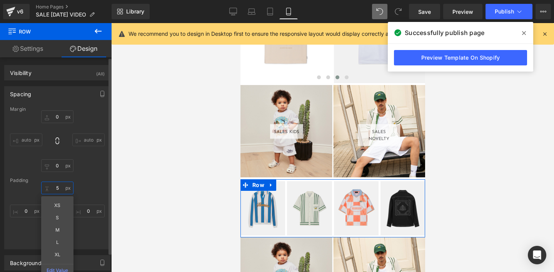
type input "0"
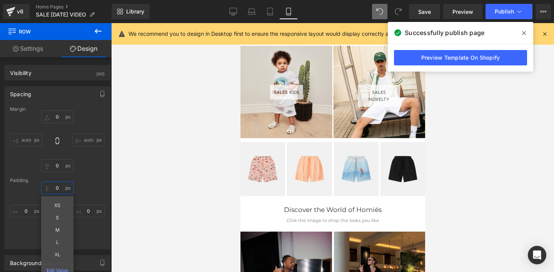
scroll to position [1087, 0]
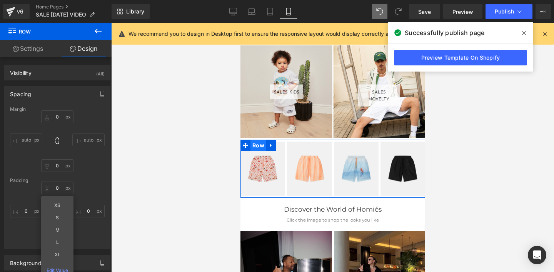
click at [258, 144] on span "Row" at bounding box center [258, 146] width 16 height 12
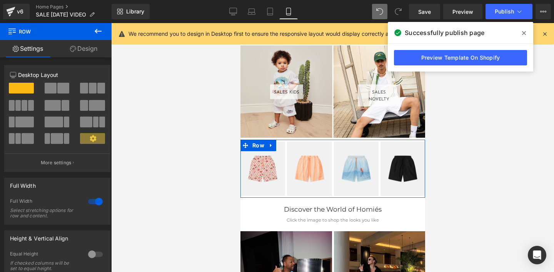
click at [90, 49] on link "Design" at bounding box center [84, 48] width 56 height 17
click at [0, 0] on div "Spacing" at bounding box center [0, 0] width 0 height 0
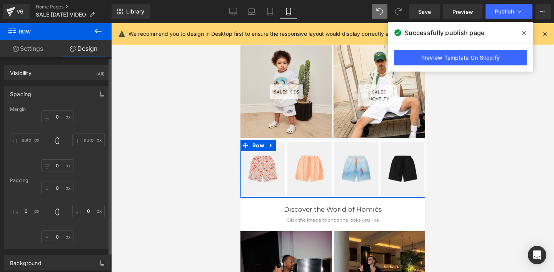
type input "0"
type input "5"
type input "0"
type input "5"
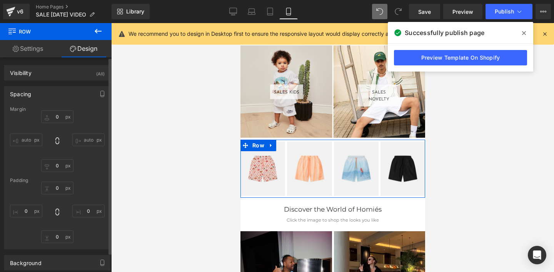
type input "0"
click at [57, 190] on input "5" at bounding box center [57, 187] width 32 height 13
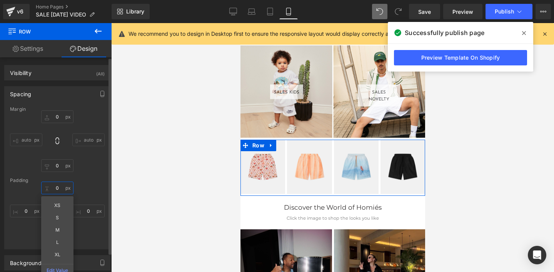
type input "0"
click at [94, 182] on div "Margin 0px 0 auto auto 0px 0 auto auto [GEOGRAPHIC_DATA] 0 0 XS S M L XL Edit V…" at bounding box center [57, 178] width 105 height 142
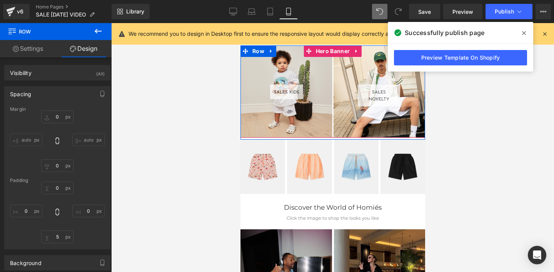
click at [249, 68] on div "SALES KIDS Button SALES NOVELTY Button Row" at bounding box center [332, 91] width 185 height 92
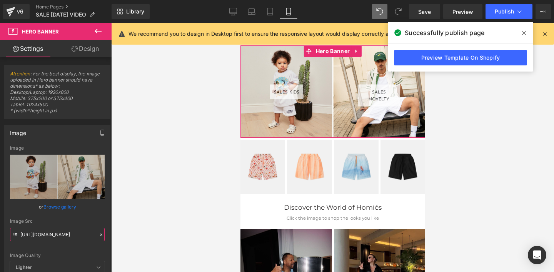
click at [54, 231] on input "[URL][DOMAIN_NAME]" at bounding box center [57, 234] width 95 height 13
paste input "21b3a76d-2103-4a3c-a568-3538877c6c6c.jpg?v=1756687720"
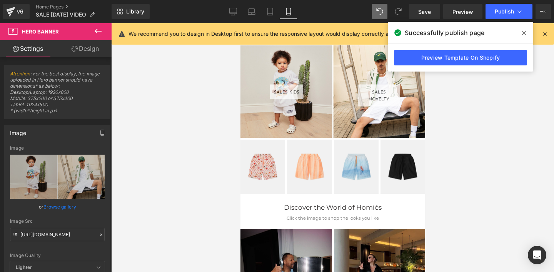
click at [73, 251] on div "Image Quality Lighter Lightest Lighter Lighter Lightest Only support for UCare …" at bounding box center [57, 203] width 95 height 116
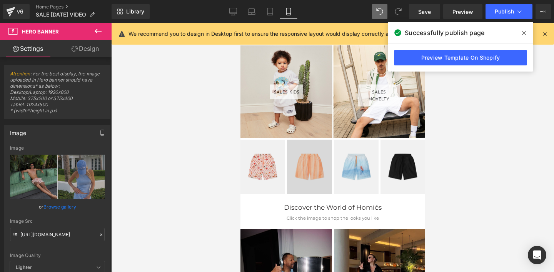
type input "[URL][DOMAIN_NAME]"
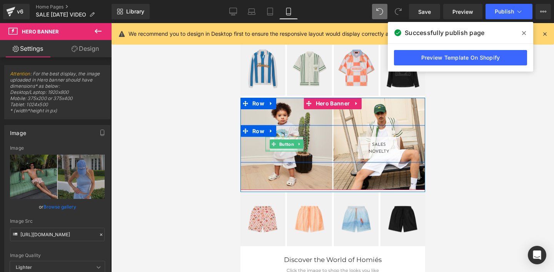
scroll to position [1036, 0]
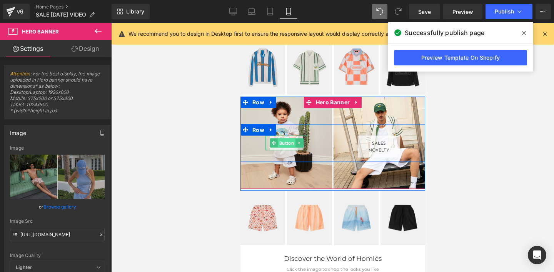
click at [282, 145] on span "Button" at bounding box center [286, 142] width 18 height 9
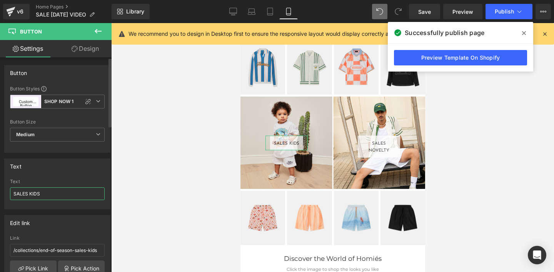
click at [33, 193] on input "SALES KIDS" at bounding box center [57, 193] width 95 height 13
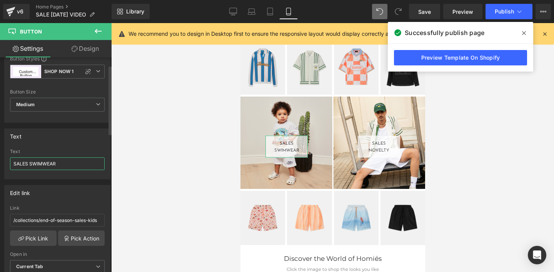
scroll to position [44, 0]
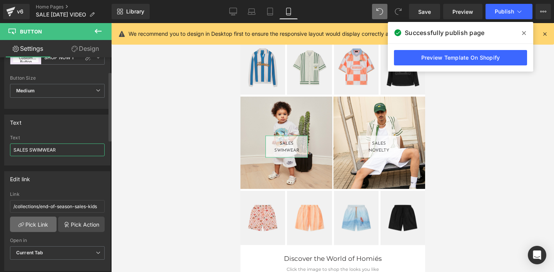
type input "SALES SWIMWEAR"
click at [34, 222] on link "Pick Link" at bounding box center [33, 223] width 47 height 15
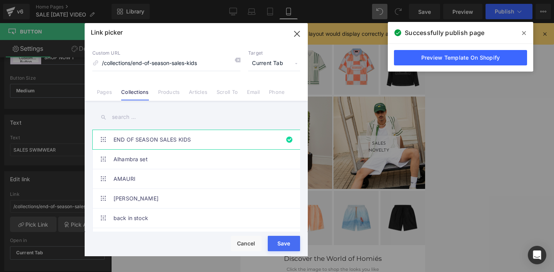
click at [123, 118] on input "text" at bounding box center [196, 116] width 208 height 17
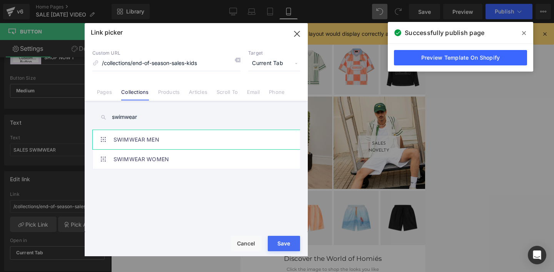
type input "swimwear"
click at [140, 143] on link "SWIMWEAR MEN" at bounding box center [197, 139] width 169 height 19
type input "/collections/swimwear-men"
click at [273, 248] on button "Save" at bounding box center [284, 243] width 32 height 15
type input "/collections/swimwear-men"
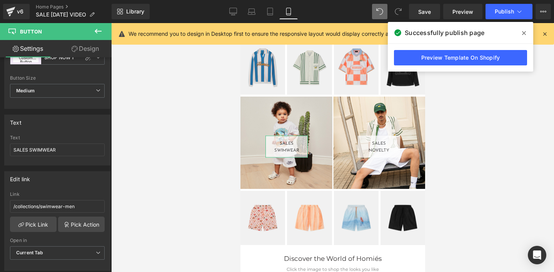
click at [87, 48] on link "Design" at bounding box center [85, 48] width 56 height 17
click at [0, 0] on div "Spacing" at bounding box center [0, 0] width 0 height 0
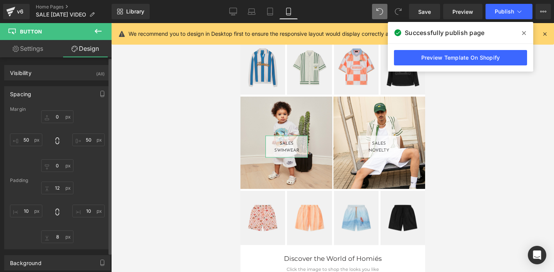
type input "0"
type input "50"
type input "0"
type input "50"
type input "12"
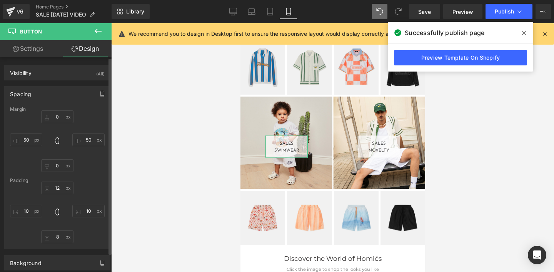
type input "10"
type input "8"
click at [25, 209] on input "10" at bounding box center [26, 211] width 32 height 13
type input "5"
click at [87, 211] on input "10" at bounding box center [88, 211] width 32 height 13
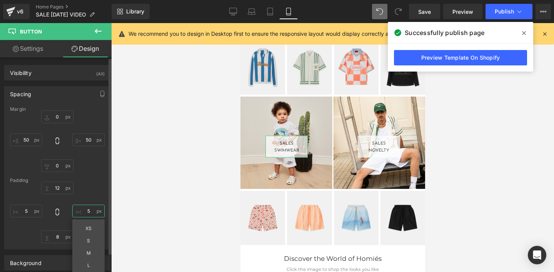
type input "5"
click at [91, 195] on div "12px 12 5 5 XS S M L XL Edit Value 8px 8 5 5" at bounding box center [57, 212] width 95 height 62
click at [26, 213] on input "5" at bounding box center [26, 211] width 32 height 13
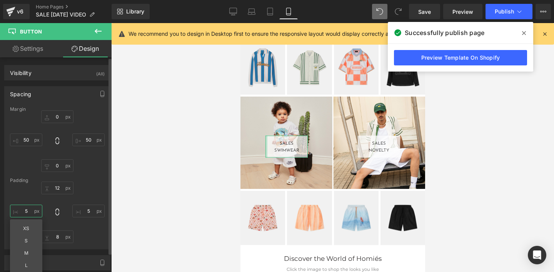
click at [26, 213] on input "5" at bounding box center [26, 211] width 32 height 13
type input "2"
click at [86, 210] on input "5" at bounding box center [88, 211] width 32 height 13
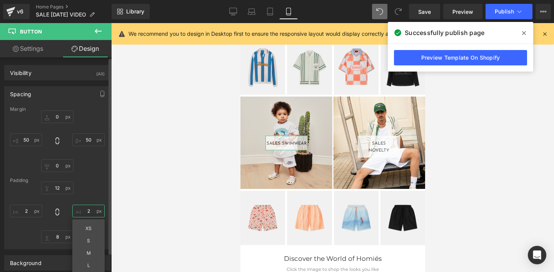
type input "2"
click at [85, 190] on div "12px 12 2 2 XS S M L XL Edit Value 8px 8 2 2" at bounding box center [57, 212] width 95 height 62
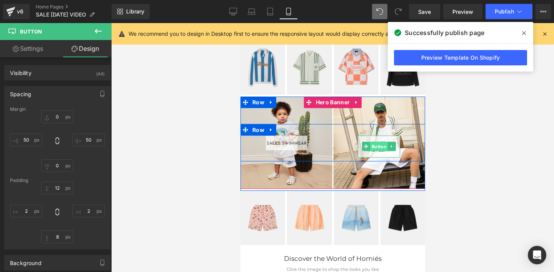
click at [375, 145] on span "Button" at bounding box center [379, 146] width 18 height 9
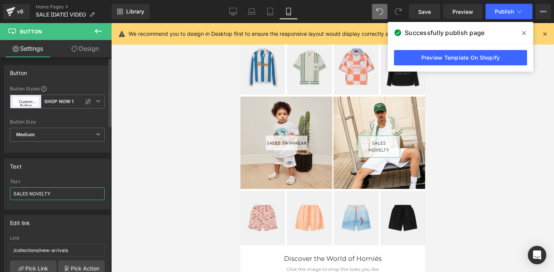
click at [37, 193] on input "SALES NOVELTY" at bounding box center [57, 193] width 95 height 13
type input "SALES ACCESSORIES"
click at [32, 266] on link "Pick Link" at bounding box center [33, 267] width 47 height 15
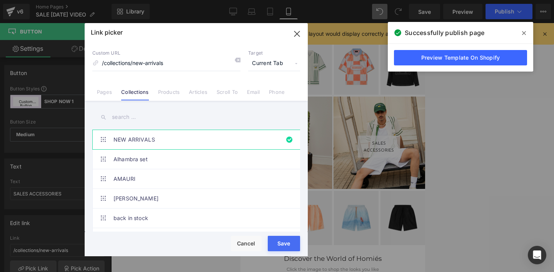
click at [130, 117] on input "text" at bounding box center [196, 116] width 208 height 17
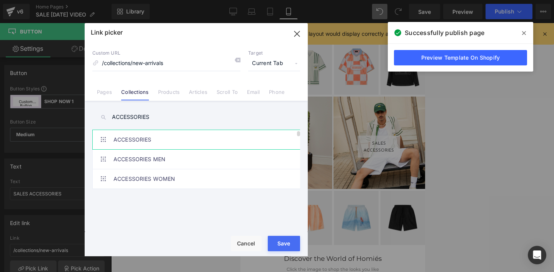
type input "ACCESSORIES"
click at [134, 142] on link "ACCESSORIES" at bounding box center [197, 139] width 169 height 19
type input "/collections/accessories"
click at [271, 248] on button "Save" at bounding box center [284, 243] width 32 height 15
type input "/collections/accessories"
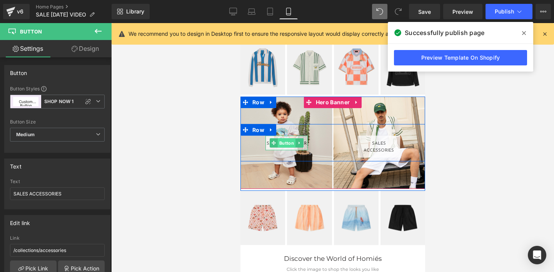
click at [282, 142] on span "Button" at bounding box center [286, 142] width 18 height 9
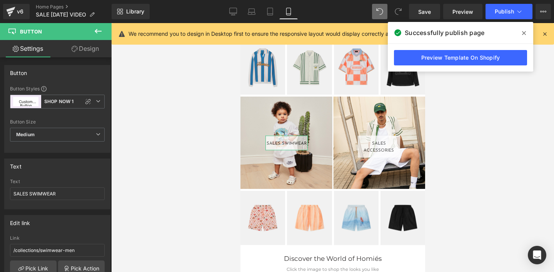
click at [86, 47] on link "Design" at bounding box center [85, 48] width 56 height 17
click at [0, 0] on div "Spacing" at bounding box center [0, 0] width 0 height 0
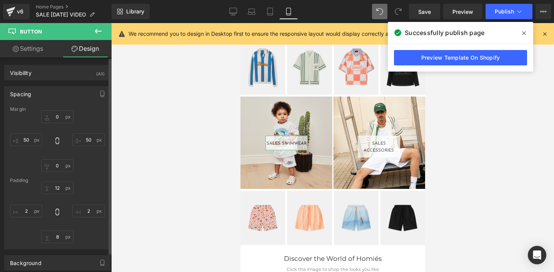
type input "0"
type input "50"
type input "0"
type input "50"
type input "12"
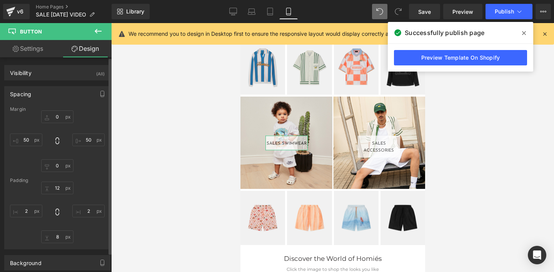
type input "2"
type input "8"
click at [26, 210] on input "2" at bounding box center [26, 211] width 32 height 13
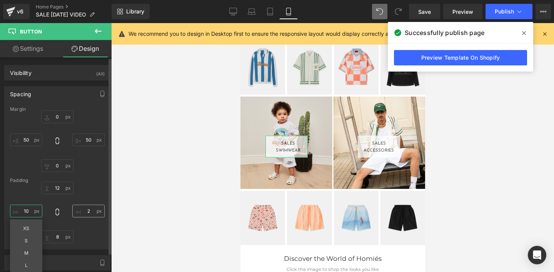
type input "10"
click at [85, 210] on input "2" at bounding box center [88, 211] width 32 height 13
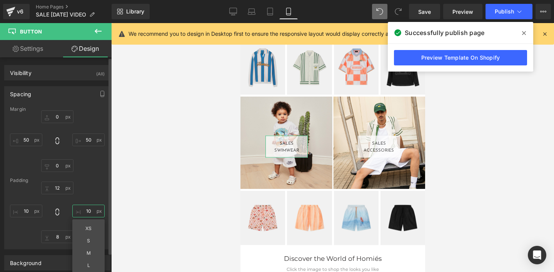
type input "10"
click at [85, 190] on div "12px 12 10 10 XS S M L XL Edit Value 8px 8 10 10" at bounding box center [57, 212] width 95 height 62
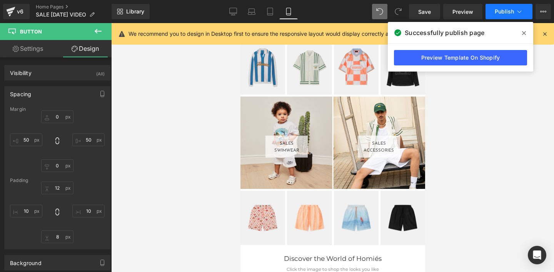
click at [504, 13] on span "Publish" at bounding box center [503, 11] width 19 height 6
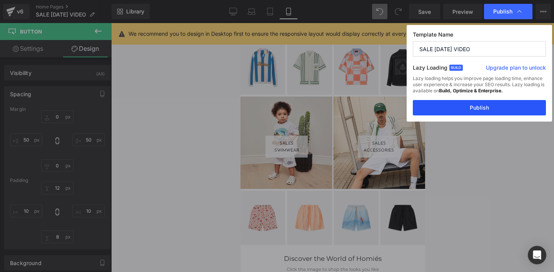
click at [461, 109] on button "Publish" at bounding box center [479, 107] width 133 height 15
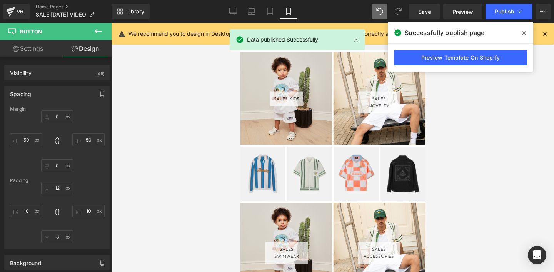
scroll to position [808, 0]
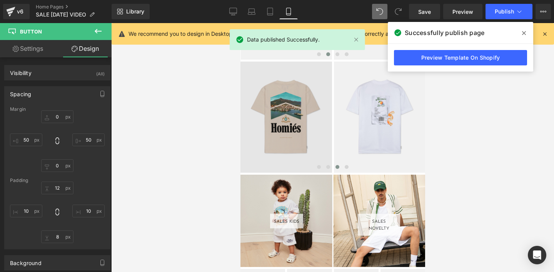
click at [277, 139] on img at bounding box center [286, 117] width 92 height 111
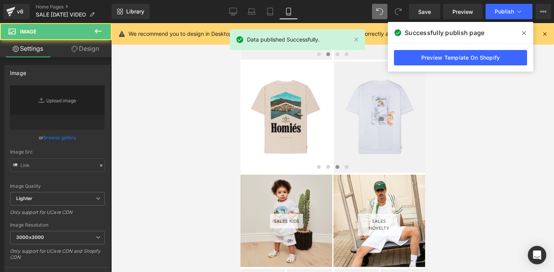
scroll to position [746, 0]
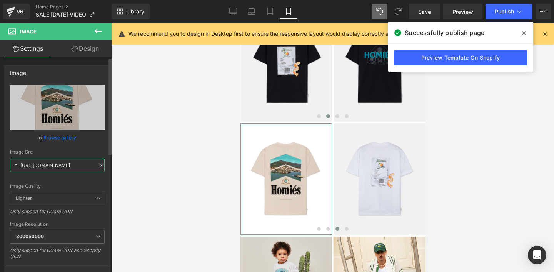
click at [42, 166] on input "[URL][DOMAIN_NAME]" at bounding box center [57, 164] width 95 height 13
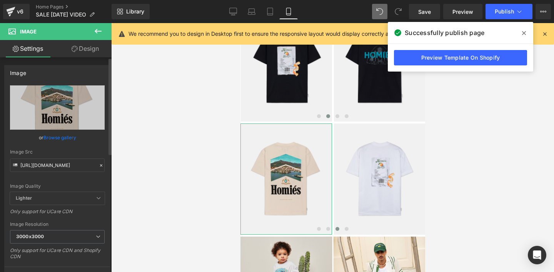
click at [62, 181] on div "Image Quality Lighter Lightest Lighter Lighter Lightest Only support for UCare …" at bounding box center [57, 138] width 95 height 107
type input "[URL][DOMAIN_NAME]"
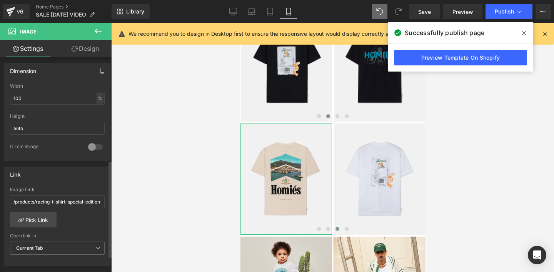
scroll to position [228, 0]
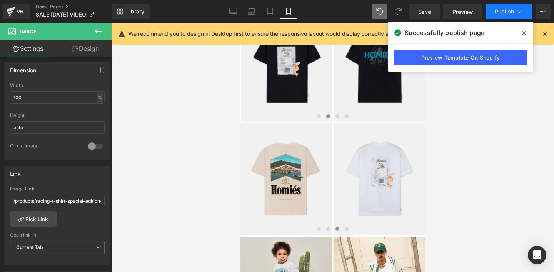
click at [496, 13] on span "Publish" at bounding box center [503, 11] width 19 height 6
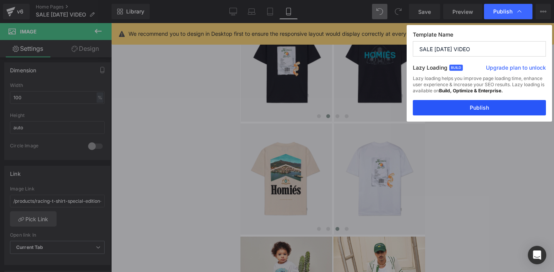
click at [442, 108] on button "Publish" at bounding box center [479, 107] width 133 height 15
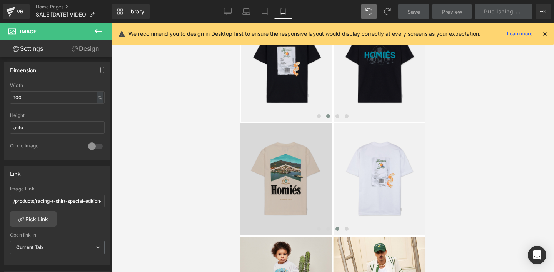
click at [258, 192] on img at bounding box center [286, 178] width 92 height 111
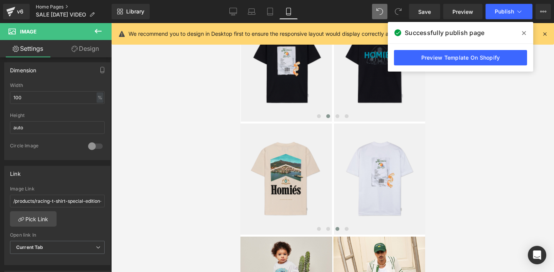
scroll to position [962, 0]
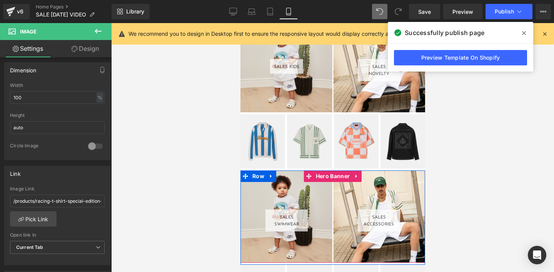
click at [278, 183] on div "SALES SWIMWEAR Button SALES ACCESSORIES Button Row" at bounding box center [332, 216] width 185 height 92
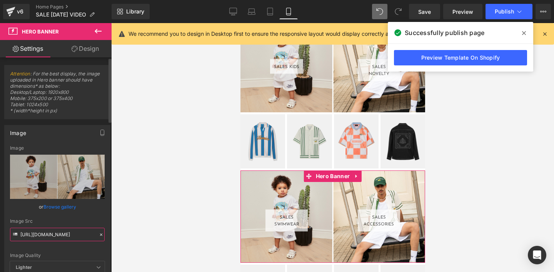
click at [43, 235] on input "[URL][DOMAIN_NAME]" at bounding box center [57, 234] width 95 height 13
paste input "21b3a76d-2103-4a3c-a568-3538877c6c6c.jpg?v=1756687720"
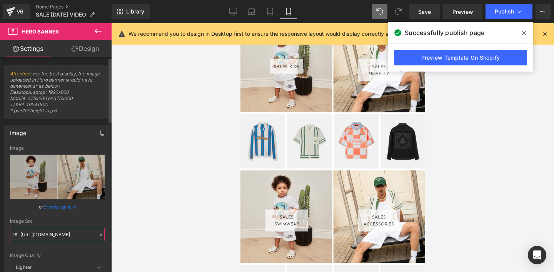
scroll to position [0, 206]
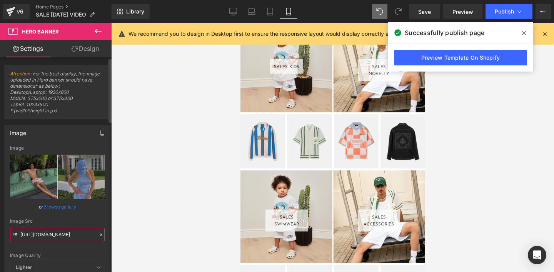
type input "[URL][DOMAIN_NAME]"
click at [49, 222] on div "Image Src" at bounding box center [57, 220] width 95 height 5
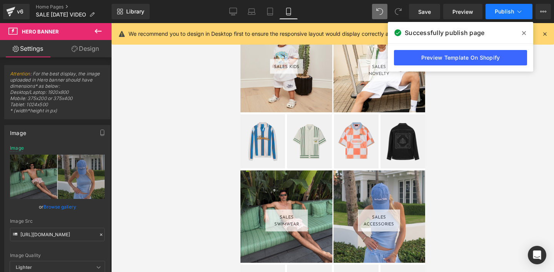
click at [506, 13] on span "Publish" at bounding box center [503, 11] width 19 height 6
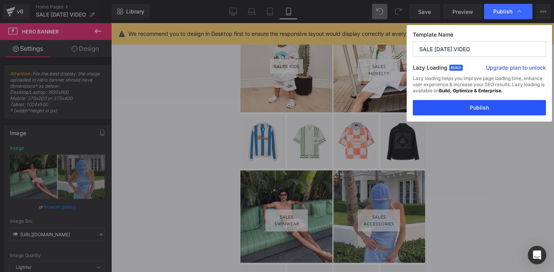
click at [469, 110] on button "Publish" at bounding box center [479, 107] width 133 height 15
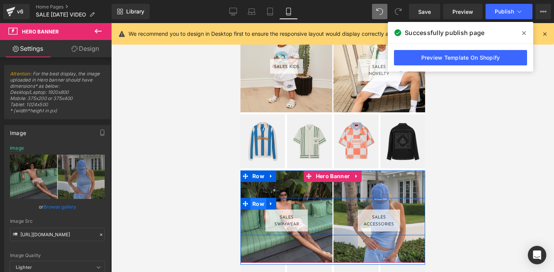
click at [258, 204] on span "Row" at bounding box center [258, 204] width 16 height 12
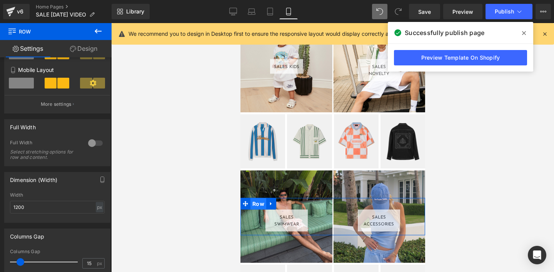
scroll to position [144, 0]
click at [89, 145] on div at bounding box center [95, 143] width 18 height 12
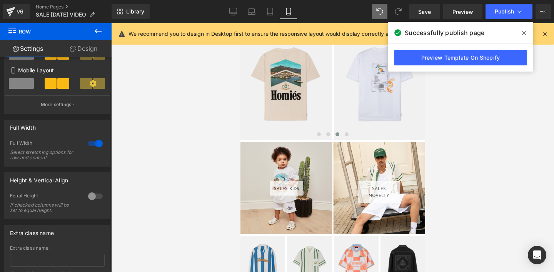
scroll to position [838, 0]
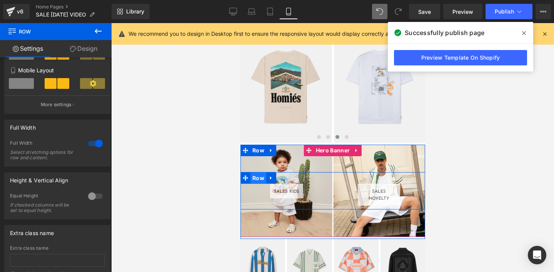
click at [258, 181] on span "Row" at bounding box center [258, 178] width 16 height 12
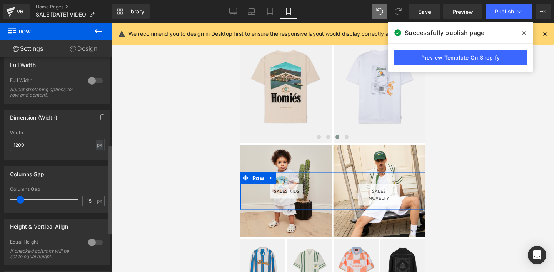
scroll to position [193, 0]
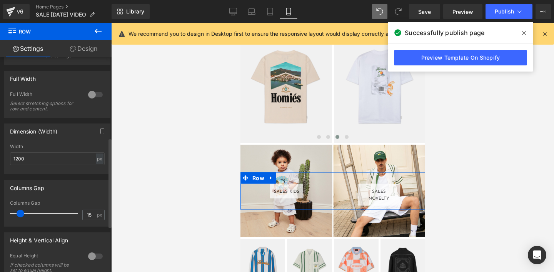
click at [91, 95] on div at bounding box center [95, 94] width 18 height 12
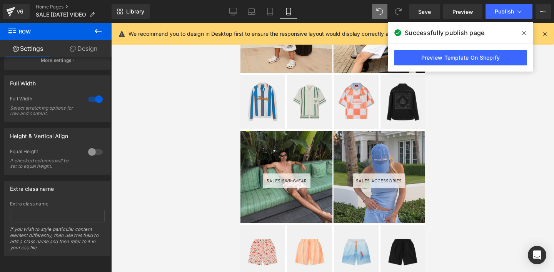
scroll to position [1004, 0]
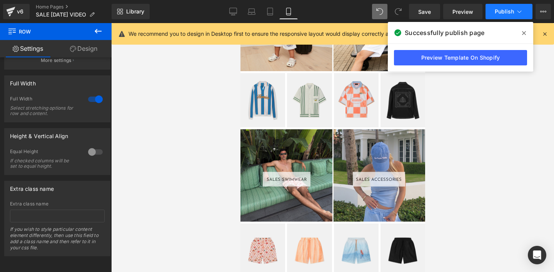
click at [499, 12] on span "Publish" at bounding box center [503, 11] width 19 height 6
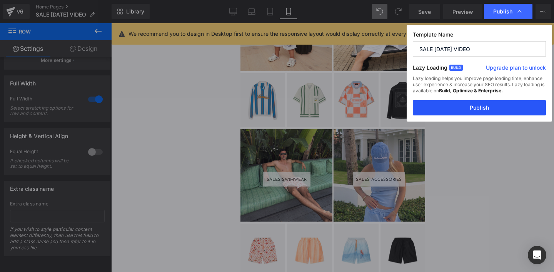
click at [478, 108] on button "Publish" at bounding box center [479, 107] width 133 height 15
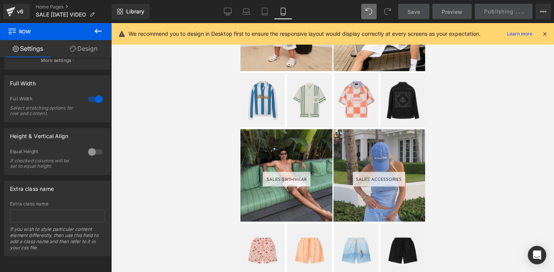
click at [294, 140] on div "SALES SWIMWEAR Button SALES ACCESSORIES Button Row" at bounding box center [332, 175] width 185 height 92
click at [294, 139] on div "SALES SWIMWEAR Button SALES ACCESSORIES Button Row" at bounding box center [332, 175] width 185 height 92
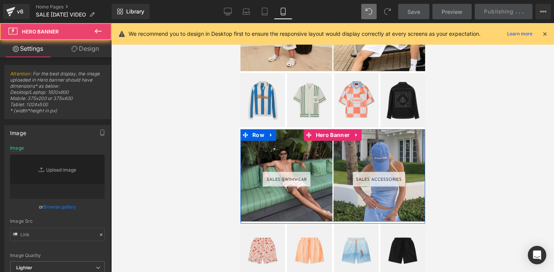
type input "[URL][DOMAIN_NAME]"
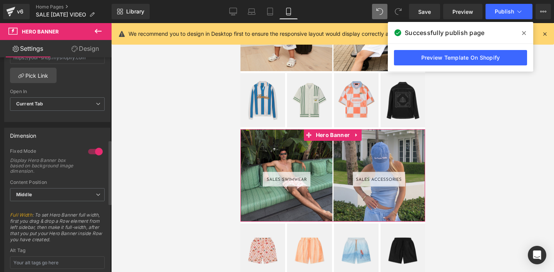
scroll to position [288, 0]
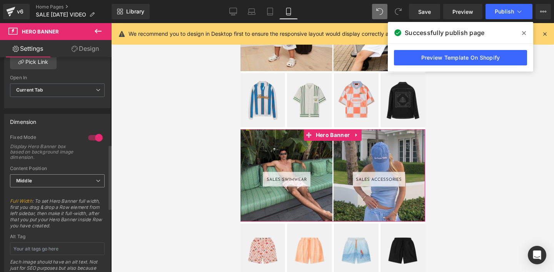
click at [33, 180] on span "Middle" at bounding box center [57, 180] width 95 height 13
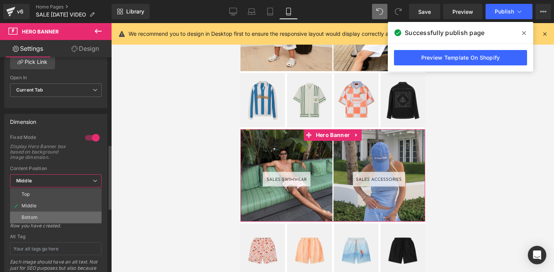
click at [30, 213] on li "Bottom" at bounding box center [56, 217] width 92 height 12
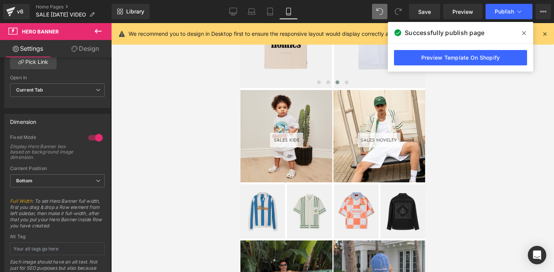
scroll to position [887, 0]
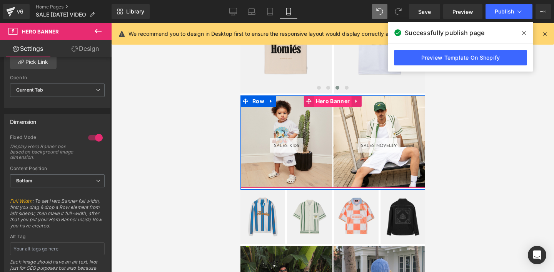
click at [321, 105] on span "Hero Banner" at bounding box center [332, 101] width 38 height 12
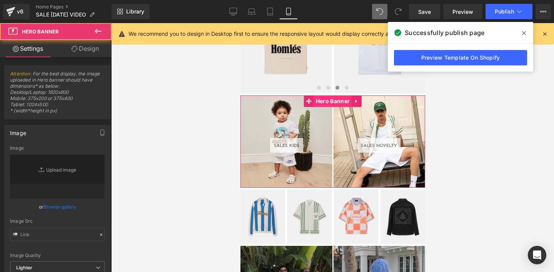
type input "[URL][DOMAIN_NAME]"
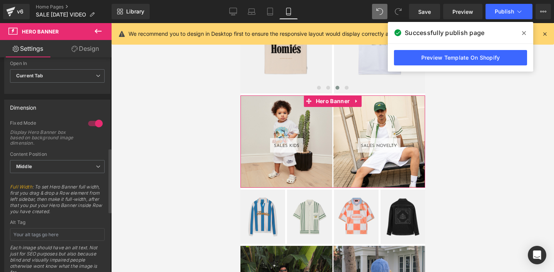
scroll to position [309, 0]
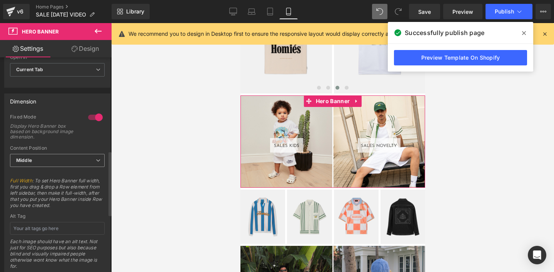
click at [28, 160] on b "Middle" at bounding box center [24, 160] width 16 height 6
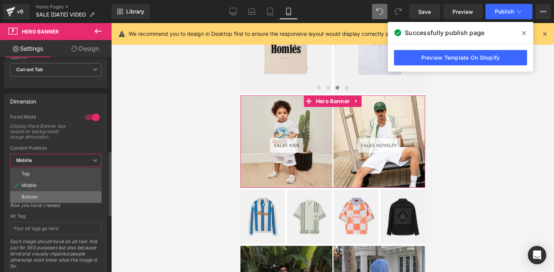
click at [28, 198] on div "Bottom" at bounding box center [30, 196] width 16 height 5
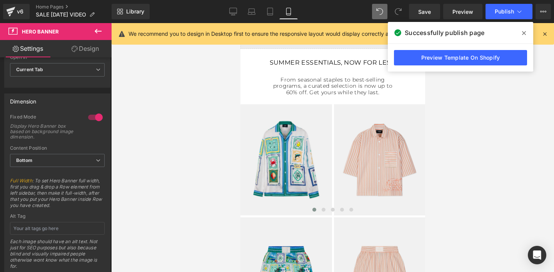
scroll to position [0, 0]
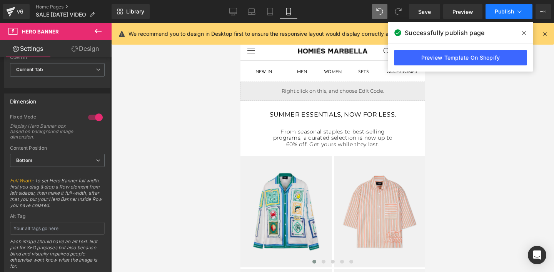
click at [499, 14] on span "Publish" at bounding box center [503, 11] width 19 height 6
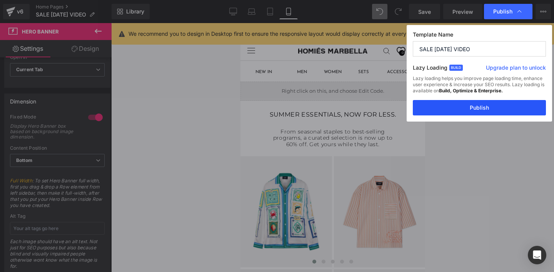
click at [462, 108] on button "Publish" at bounding box center [479, 107] width 133 height 15
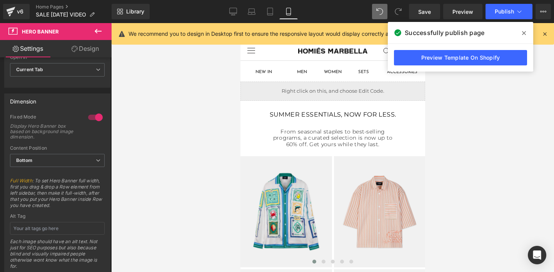
click at [524, 34] on icon at bounding box center [524, 33] width 4 height 6
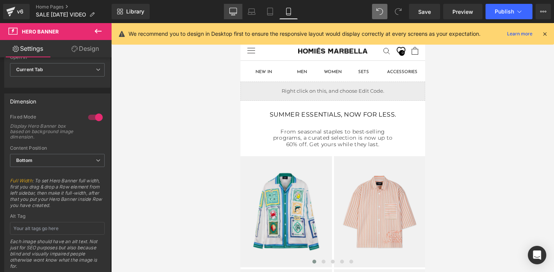
click at [232, 12] on icon at bounding box center [233, 12] width 8 height 8
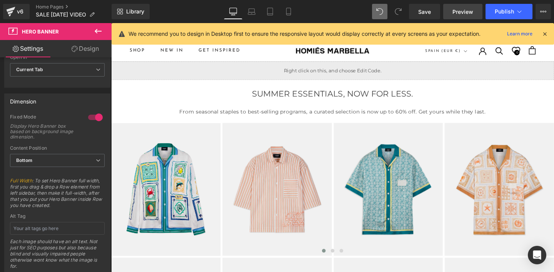
click at [458, 14] on span "Preview" at bounding box center [462, 12] width 21 height 8
